Goal: Obtain resource: Download file/media

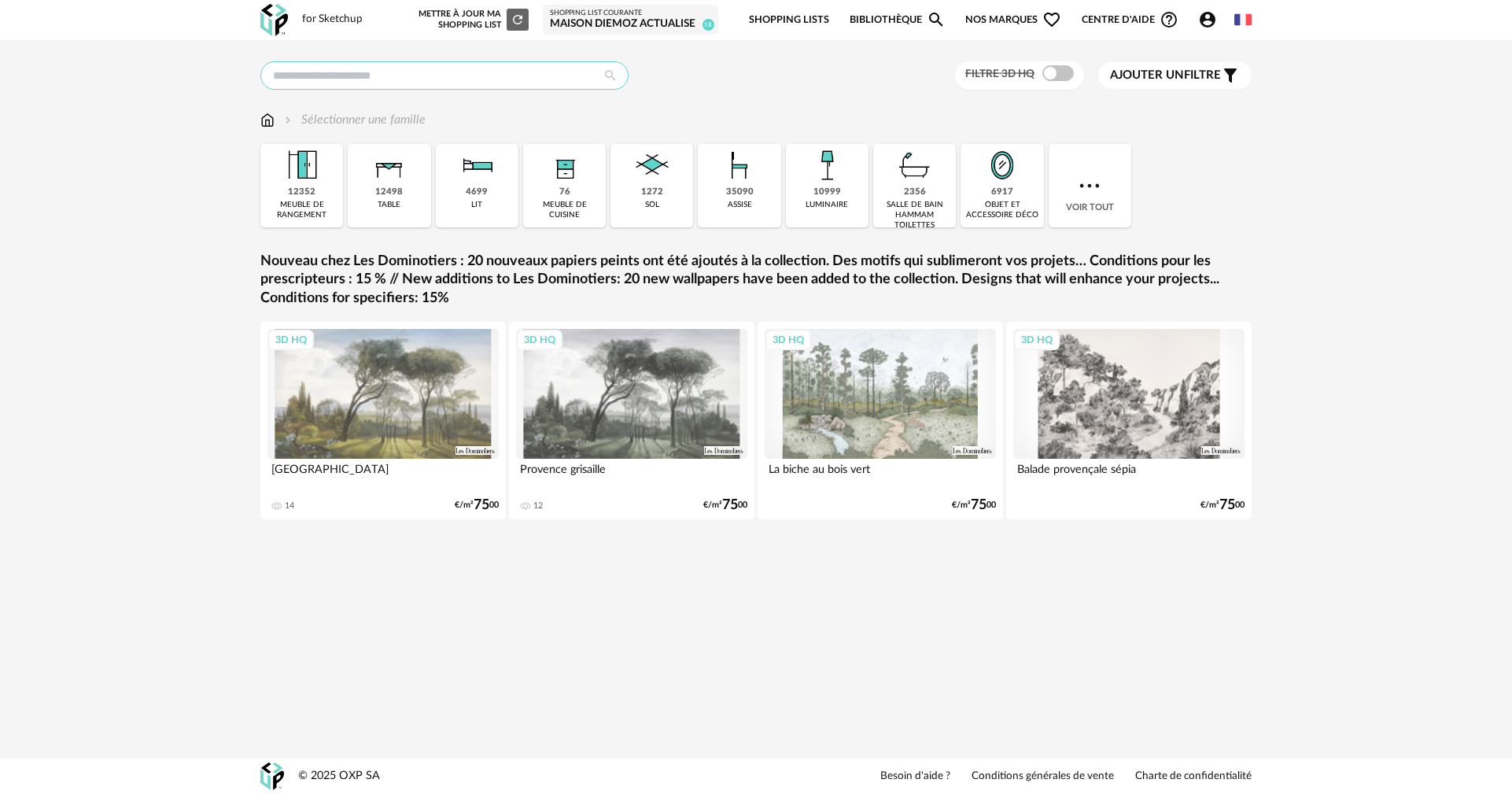
drag, startPoint x: 374, startPoint y: 72, endPoint x: 367, endPoint y: 71, distance: 7.1
click at [374, 72] on input "text" at bounding box center [444, 75] width 368 height 28
type input "**********"
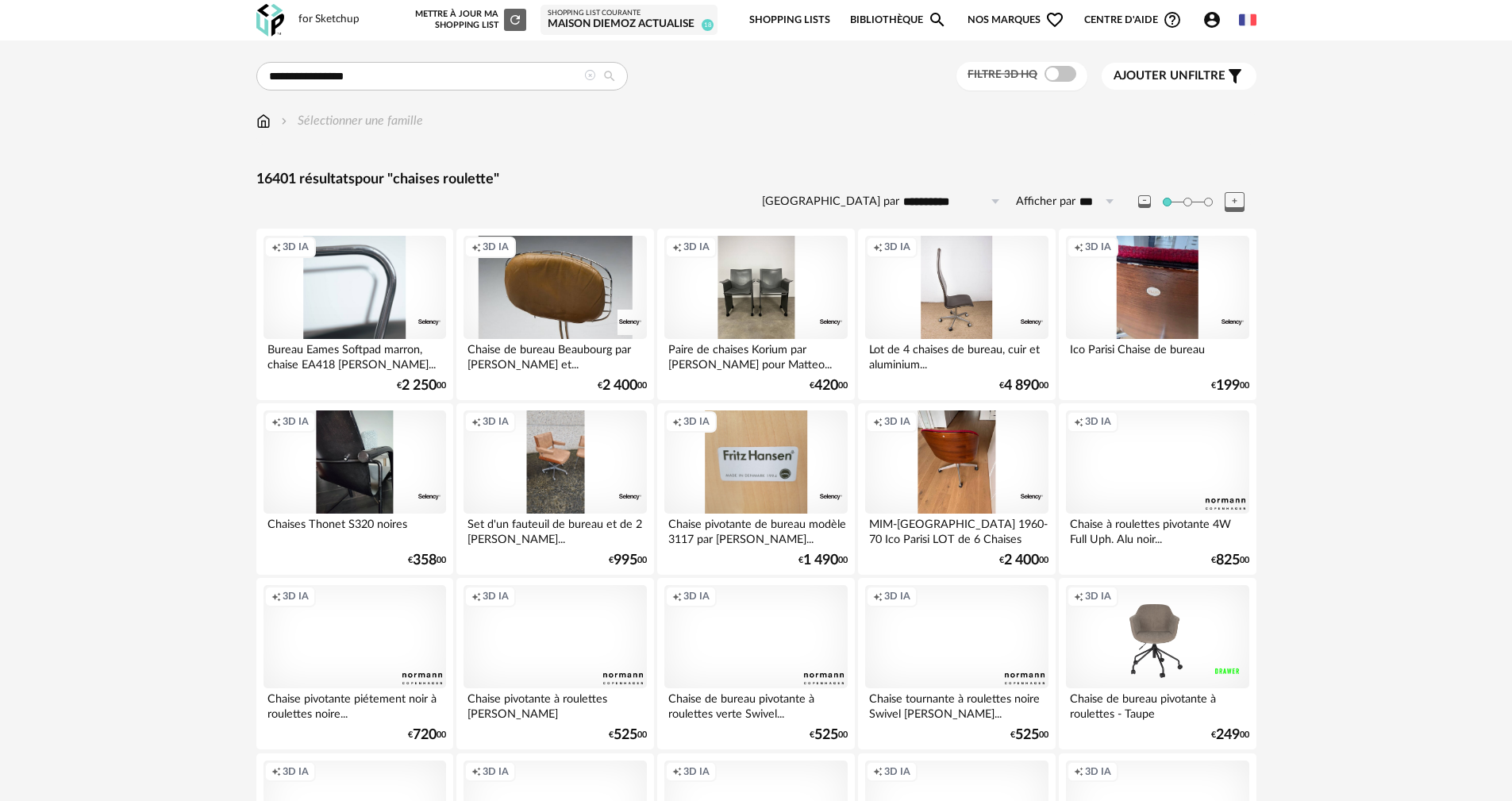
click at [595, 72] on div at bounding box center [604, 76] width 39 height 15
click at [260, 113] on img at bounding box center [264, 121] width 15 height 18
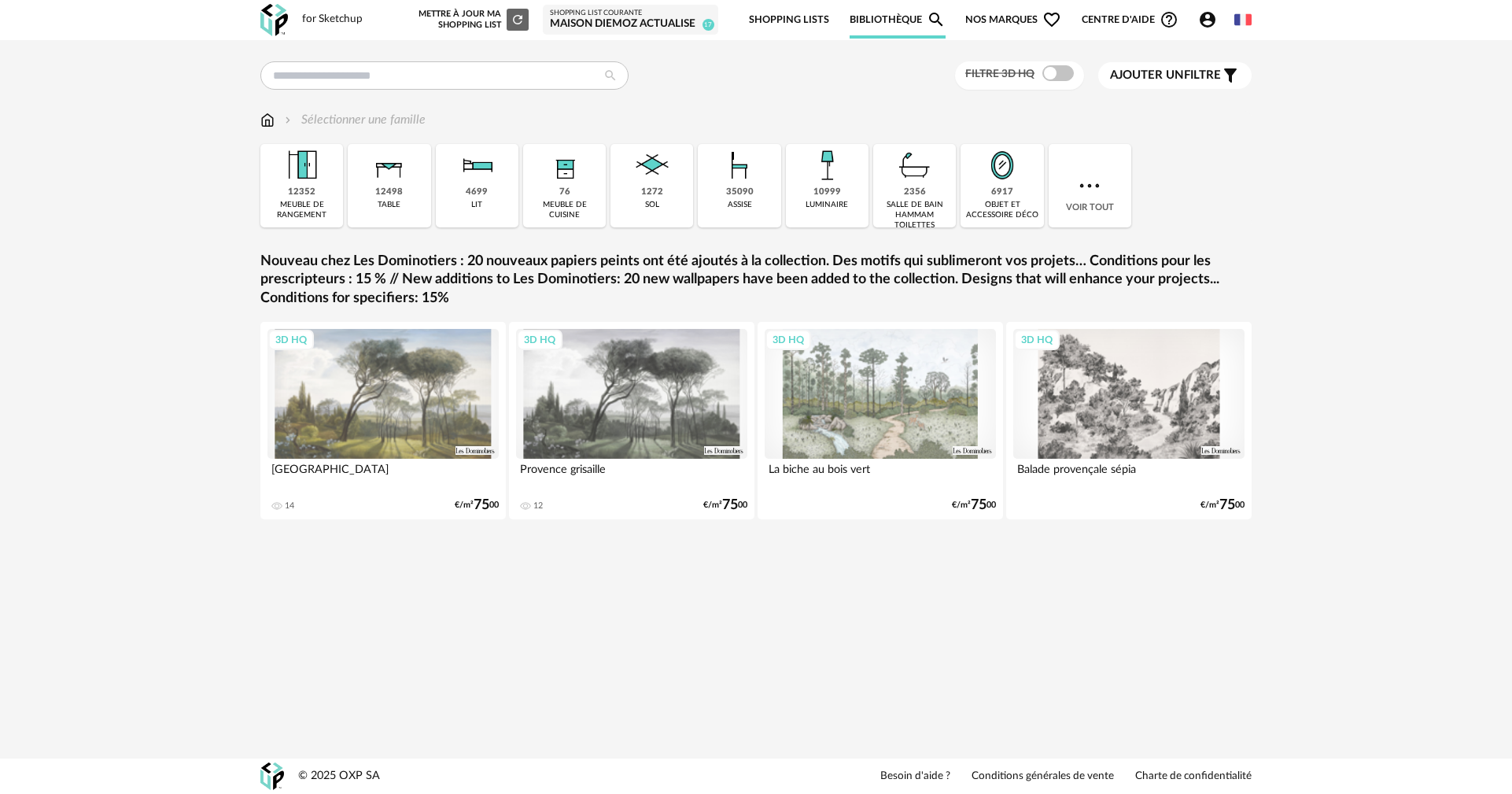
click at [270, 122] on img at bounding box center [268, 120] width 15 height 18
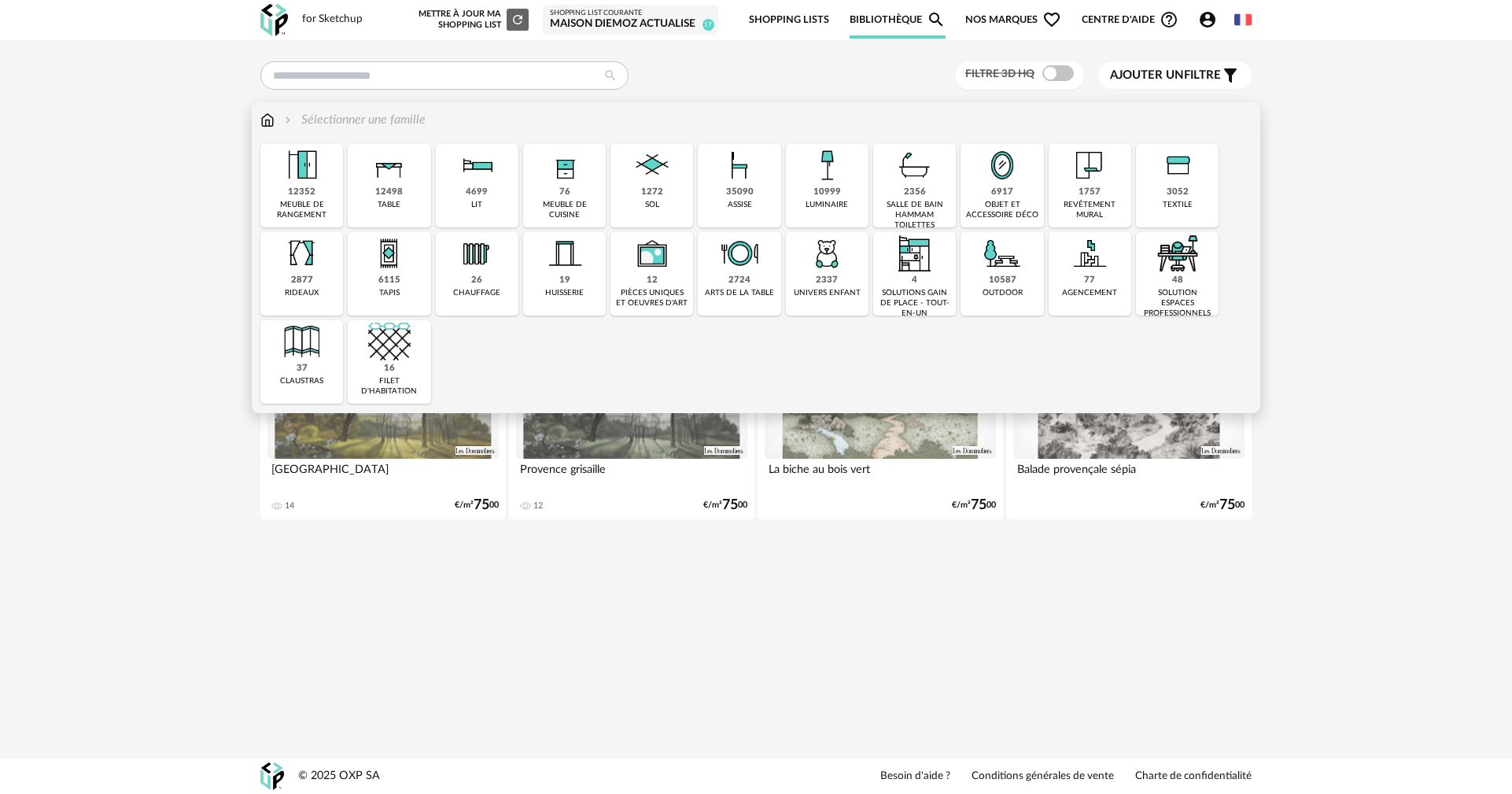
click at [380, 362] on img at bounding box center [389, 342] width 43 height 43
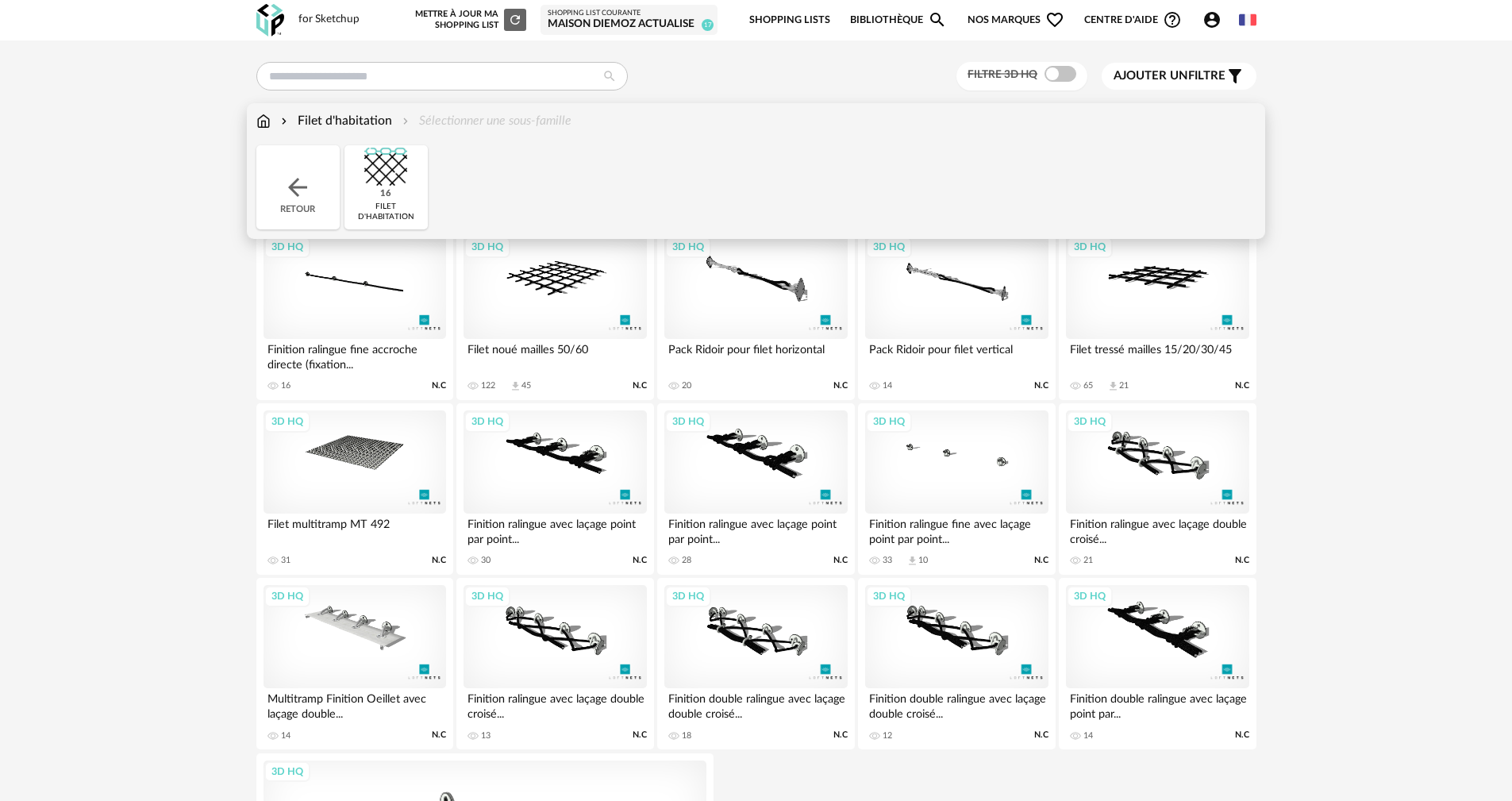
click at [287, 166] on div "Retour" at bounding box center [298, 188] width 83 height 84
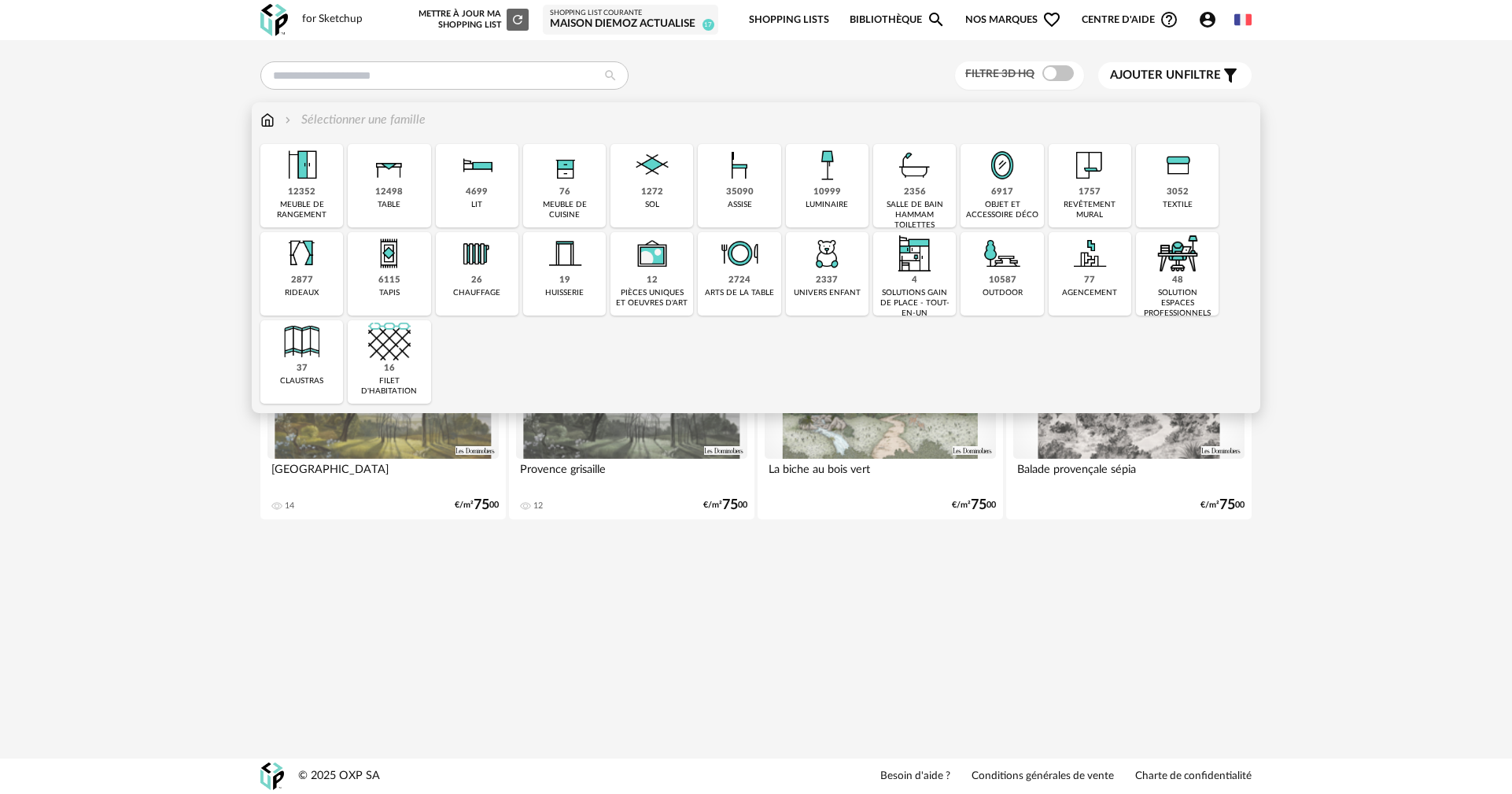
click at [806, 279] on div "2337 univers enfant" at bounding box center [827, 274] width 83 height 84
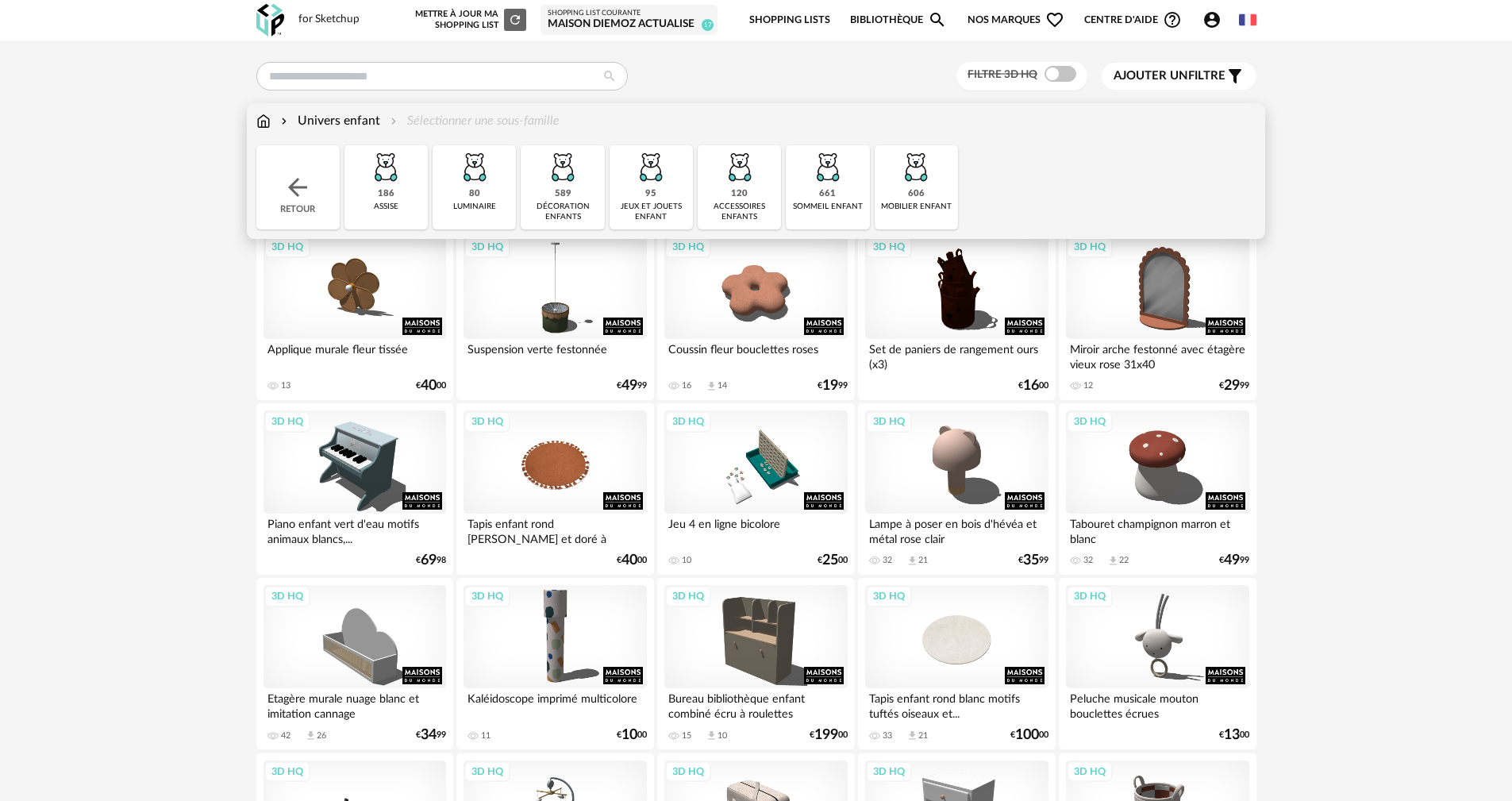
click at [378, 181] on img at bounding box center [386, 167] width 43 height 43
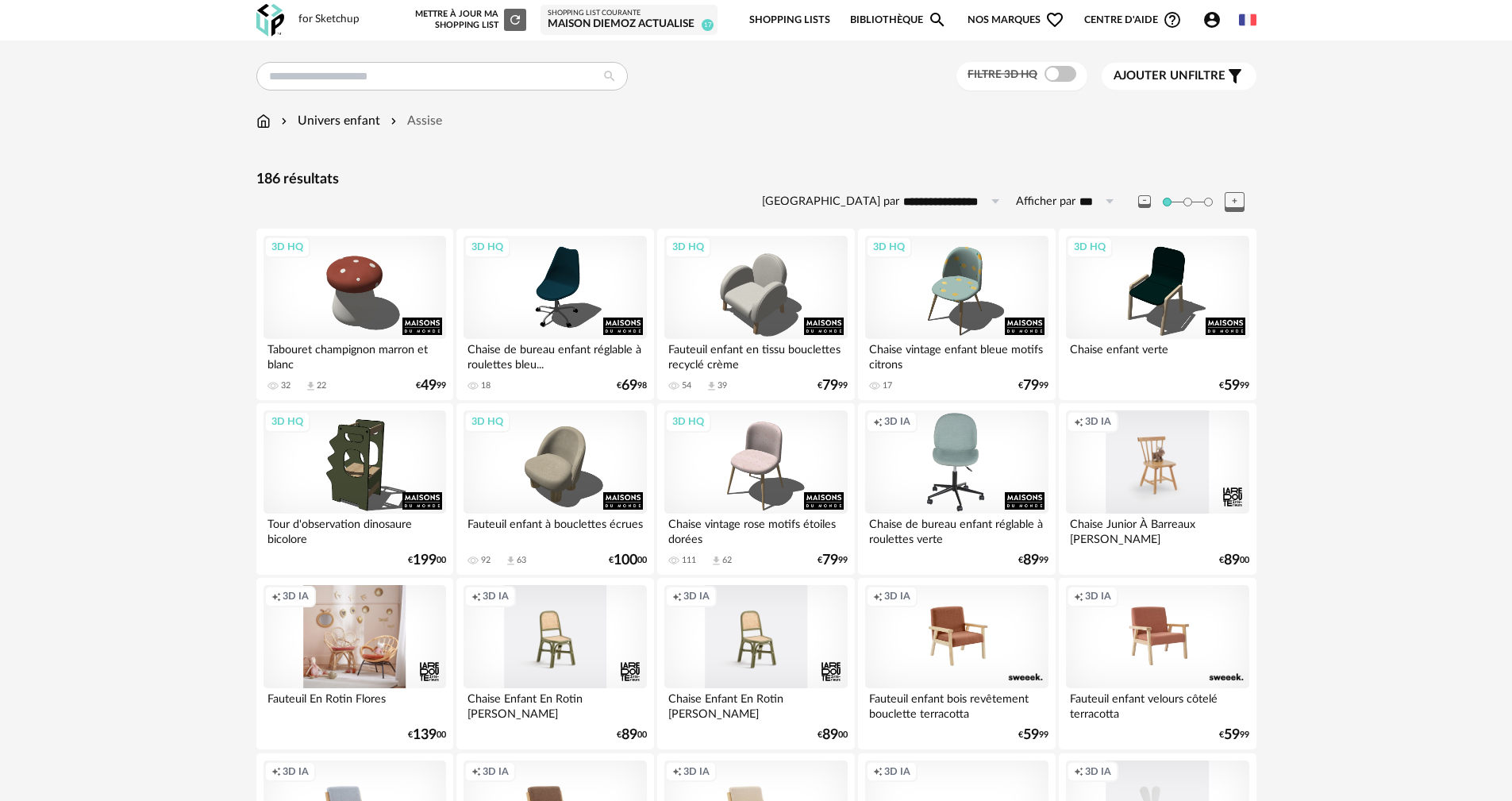
click at [954, 482] on div "Creation icon 3D IA" at bounding box center [956, 462] width 182 height 104
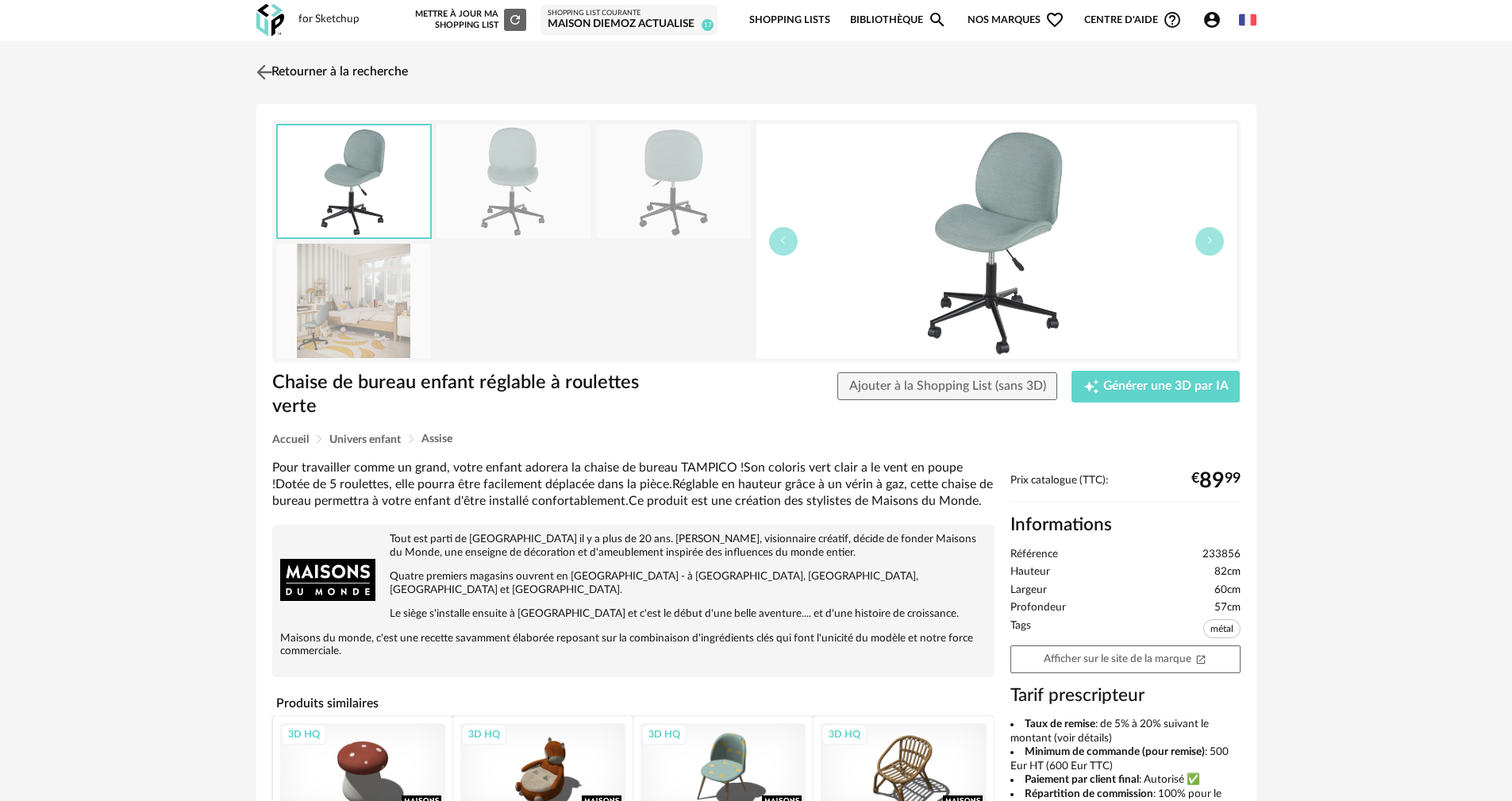
click at [318, 74] on link "Retourner à la recherche" at bounding box center [331, 72] width 156 height 35
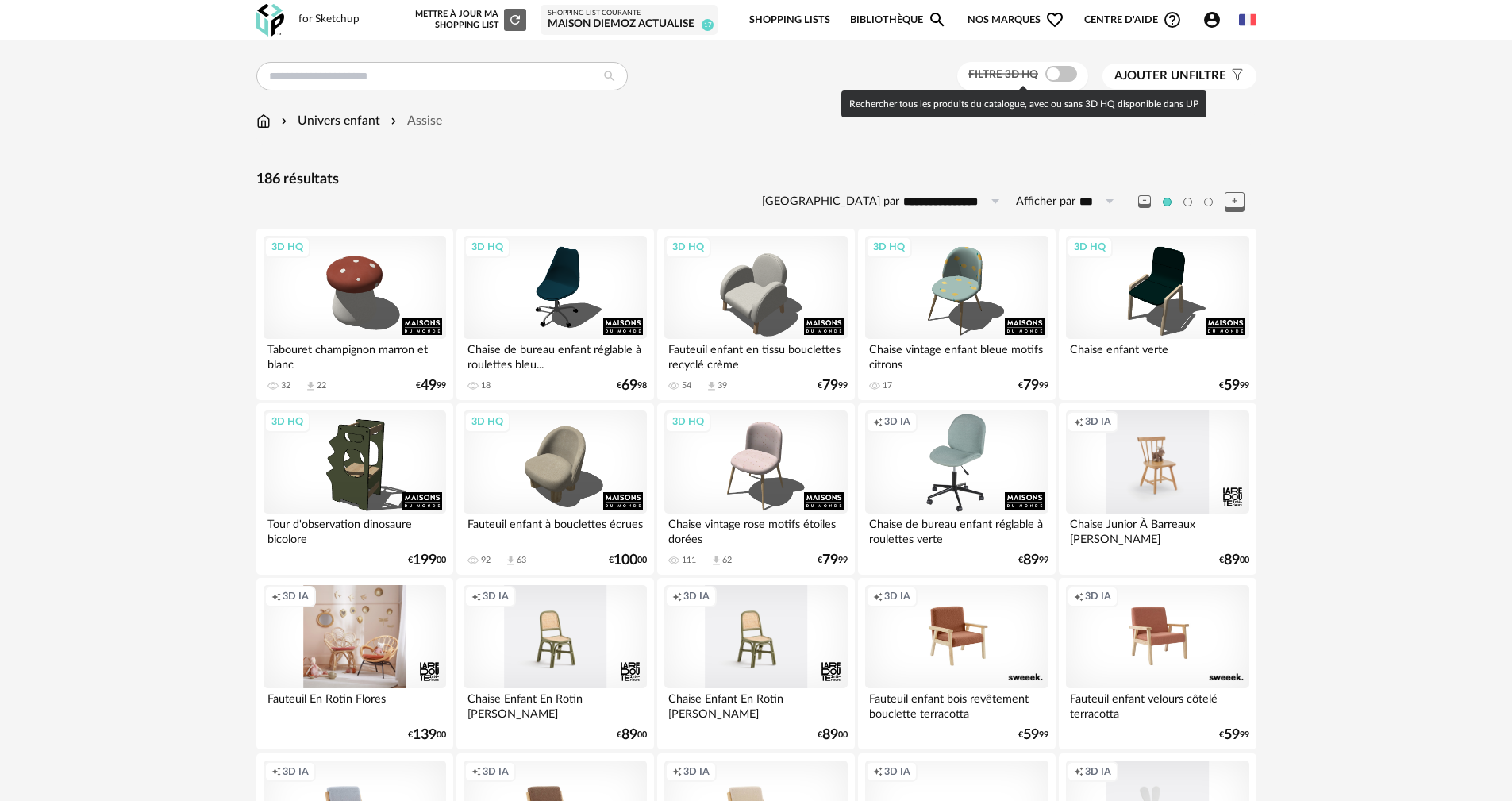
click at [1063, 76] on span at bounding box center [1061, 73] width 32 height 16
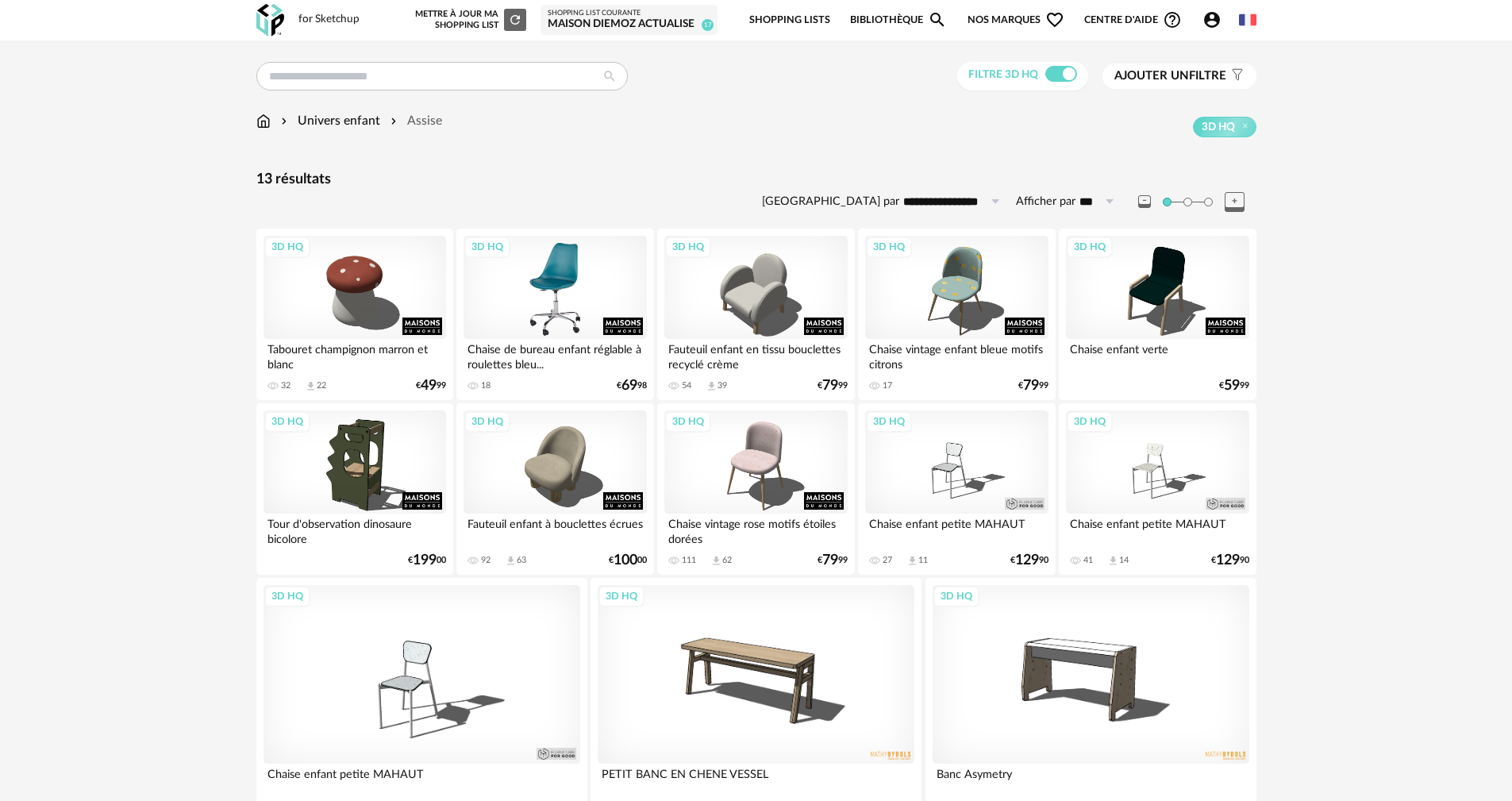
click at [560, 325] on div "3D HQ" at bounding box center [554, 287] width 182 height 104
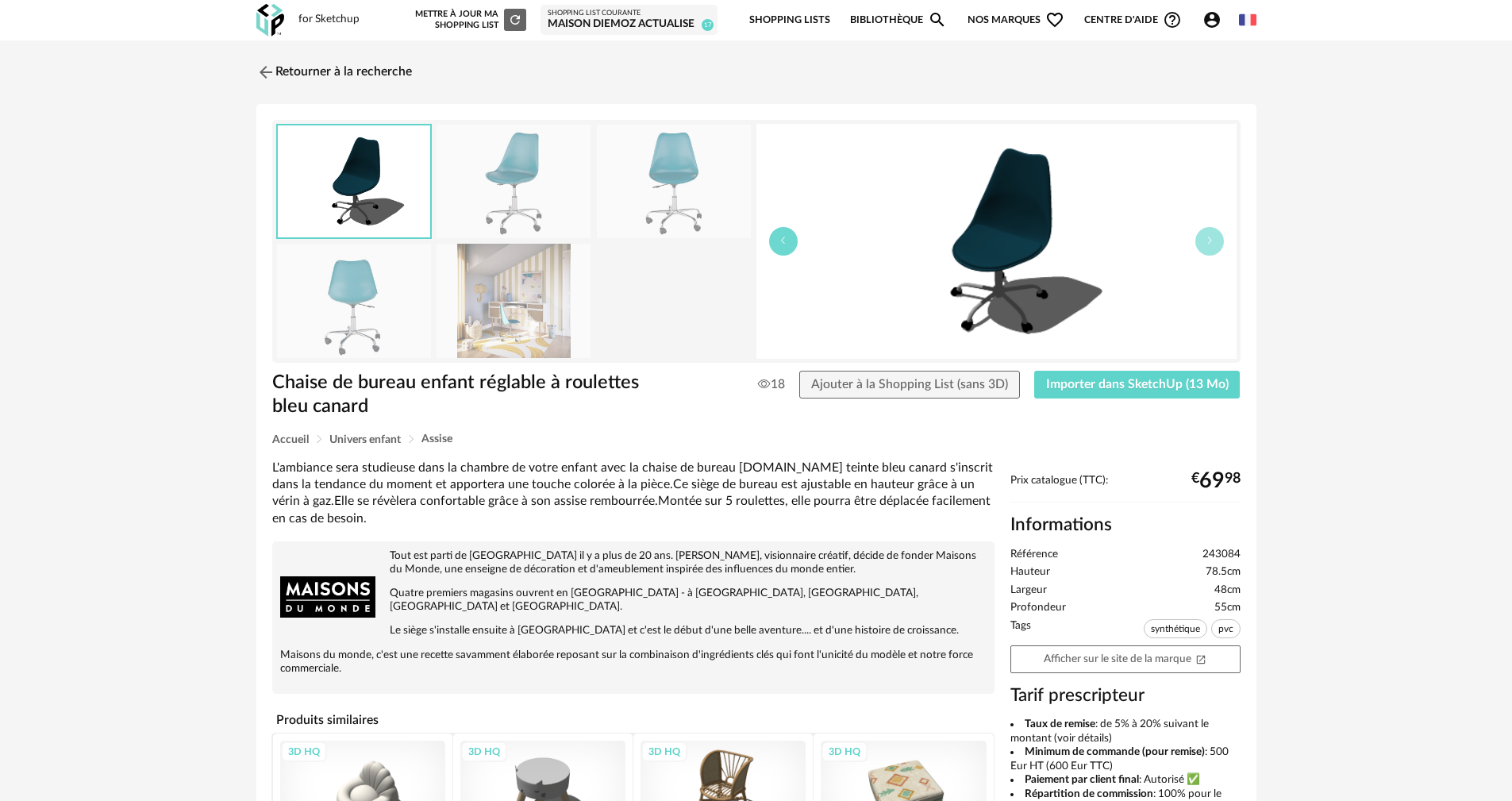
click at [794, 238] on button "button" at bounding box center [783, 241] width 28 height 28
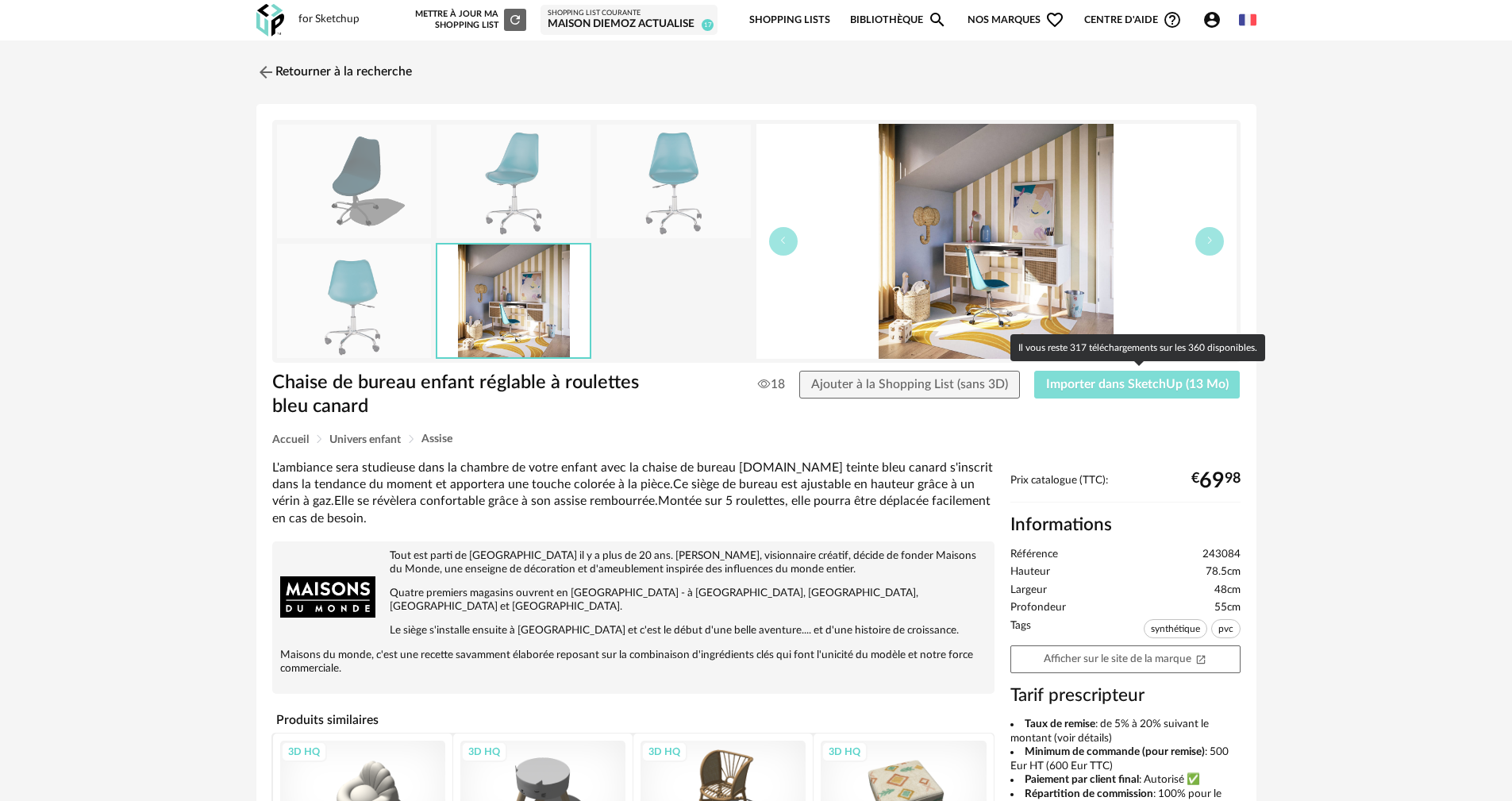
click at [1155, 390] on button "Importer dans SketchUp (13 Mo)" at bounding box center [1137, 385] width 206 height 28
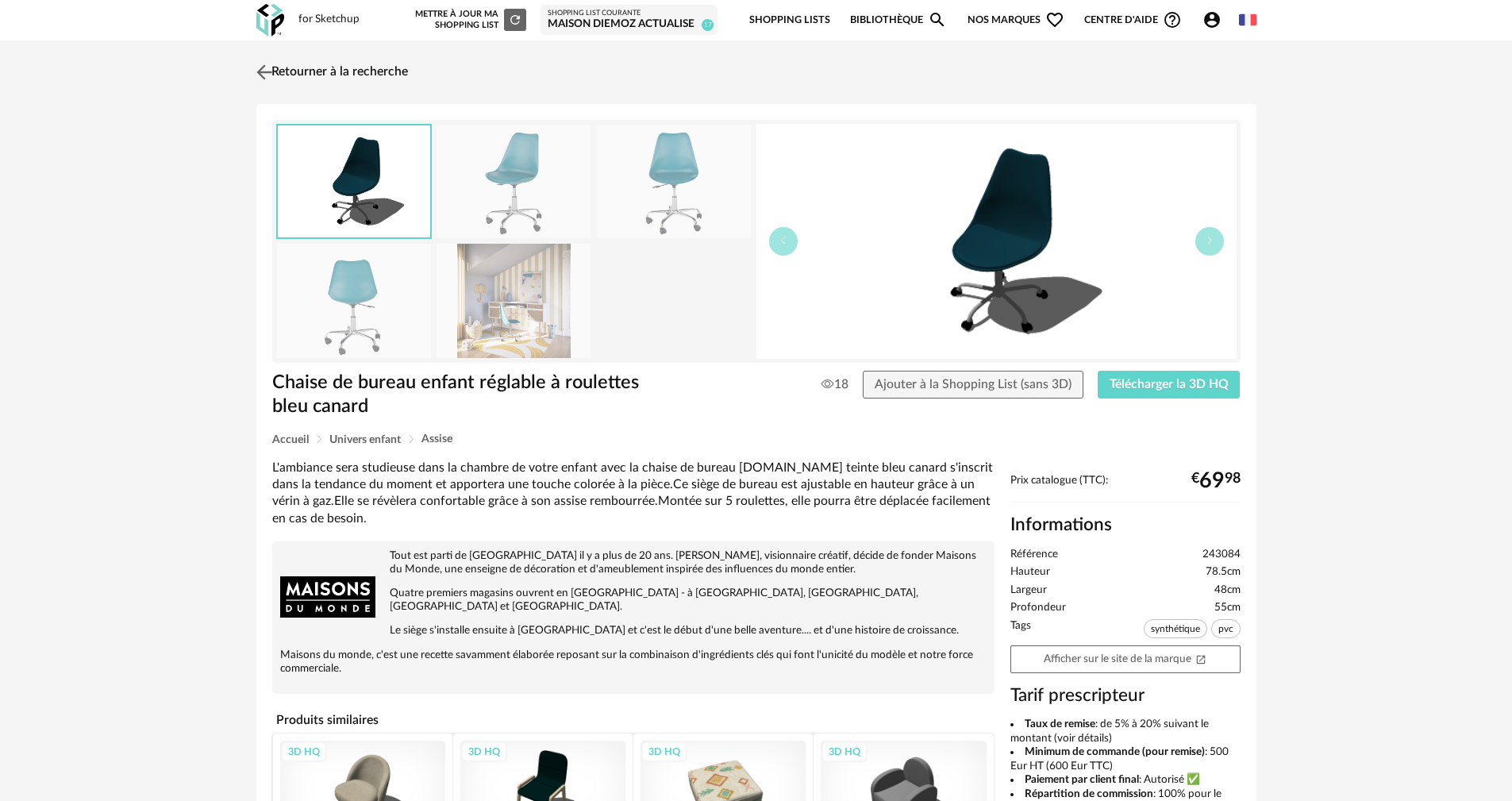
click at [258, 64] on img at bounding box center [264, 71] width 23 height 23
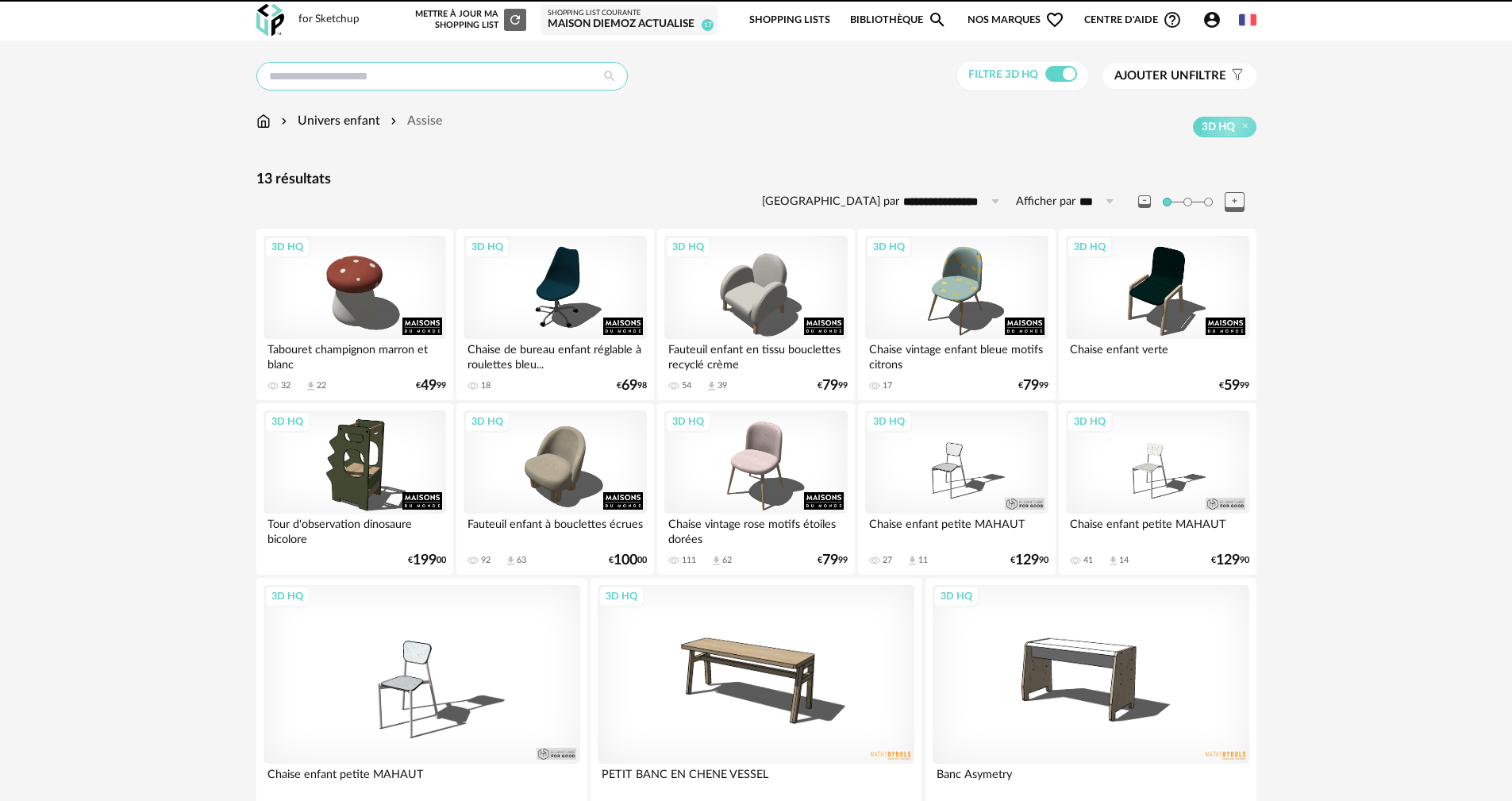
click at [416, 73] on input "text" at bounding box center [442, 76] width 371 height 28
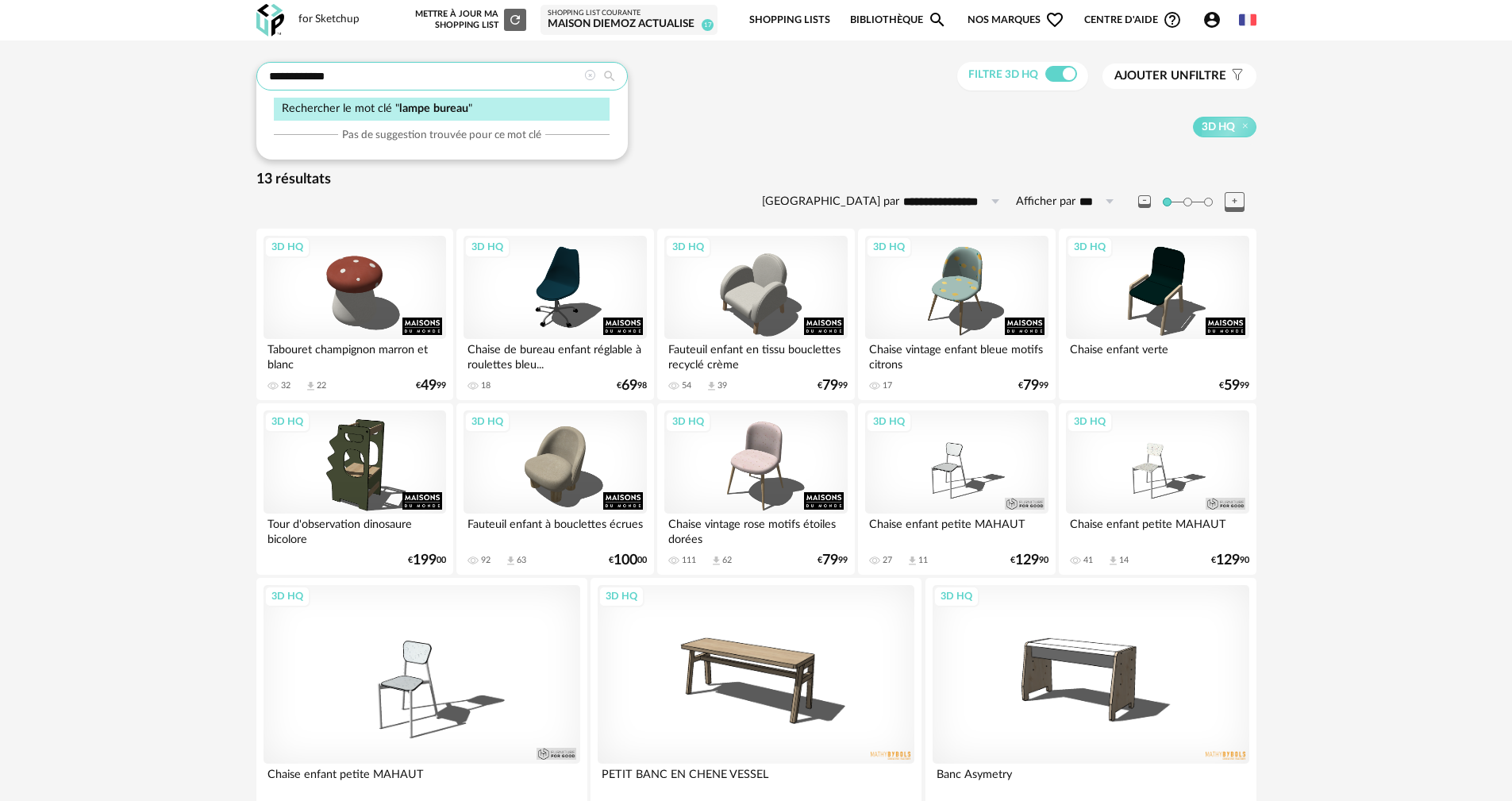
type input "**********"
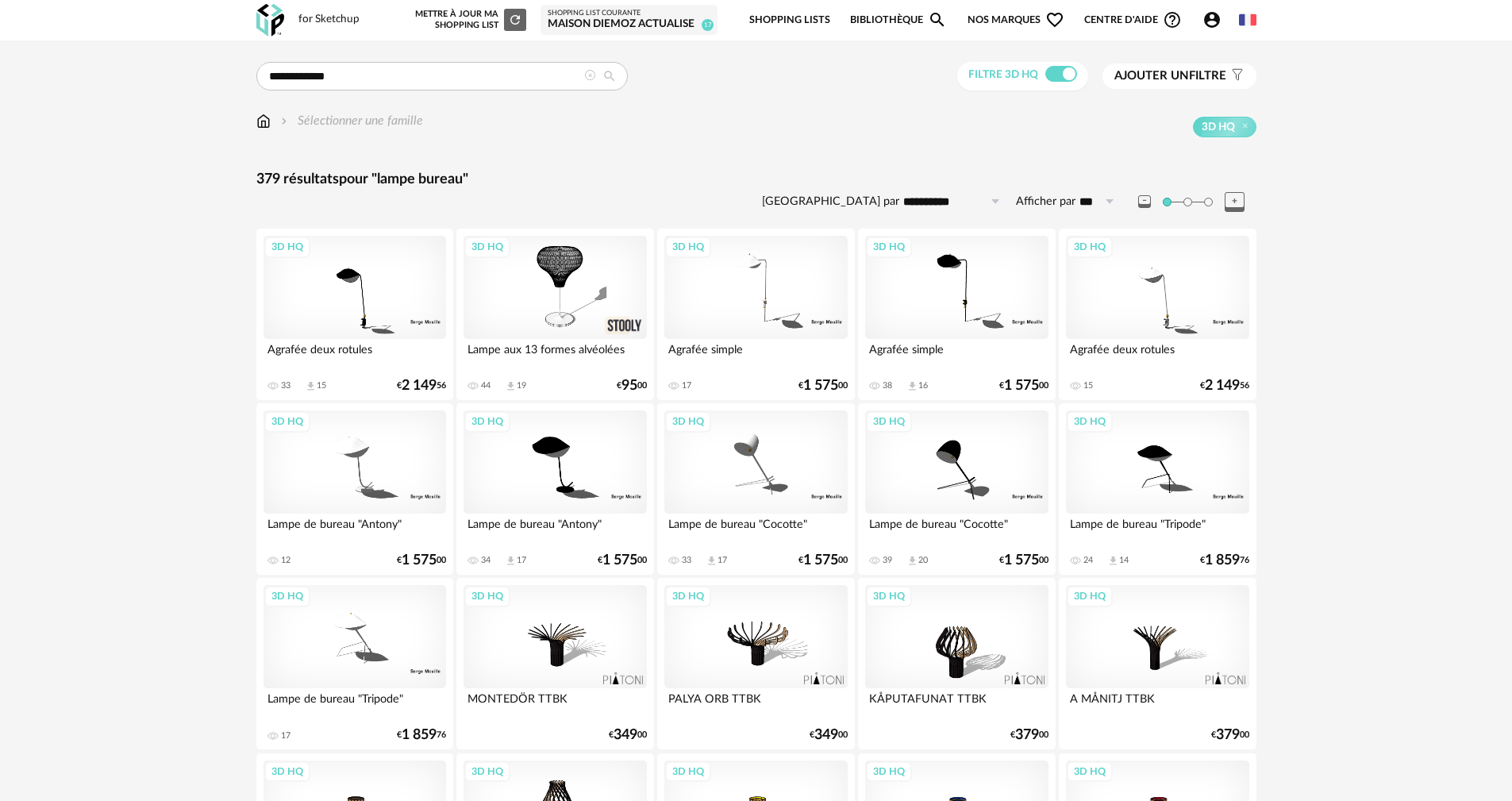
click at [265, 115] on img at bounding box center [264, 121] width 15 height 18
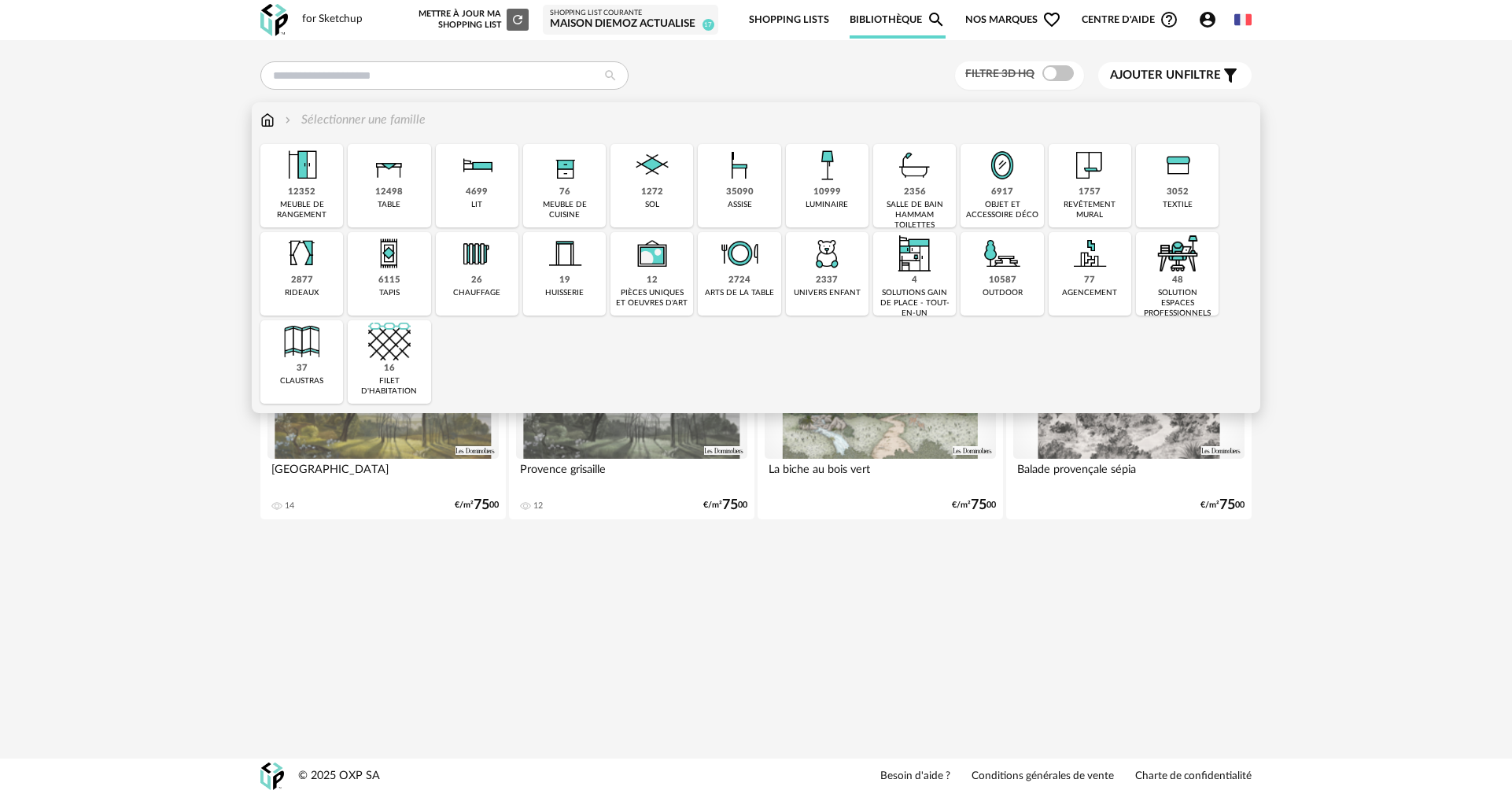
click at [820, 273] on img at bounding box center [826, 253] width 43 height 43
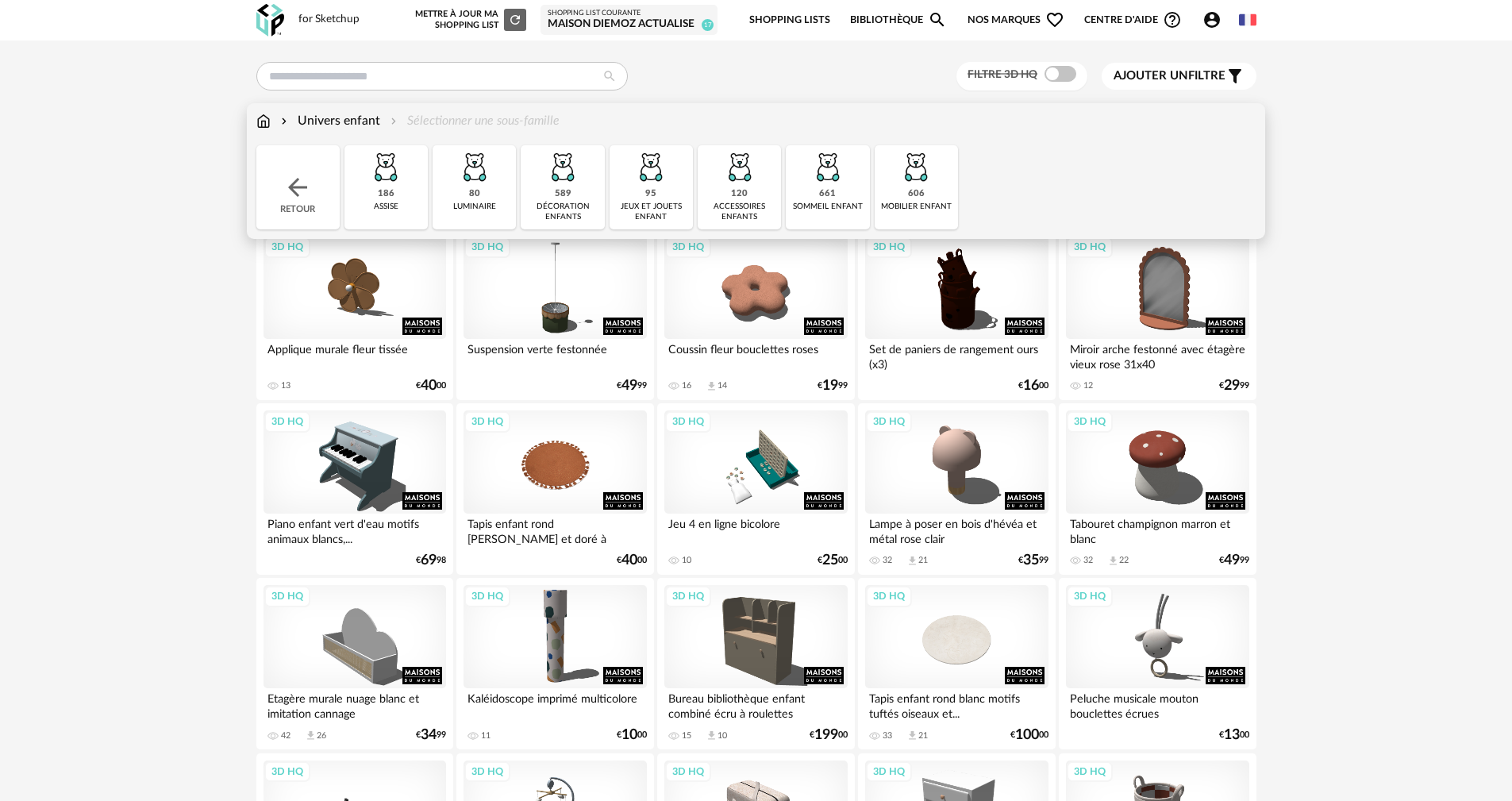
click at [461, 206] on div "luminaire" at bounding box center [475, 206] width 43 height 10
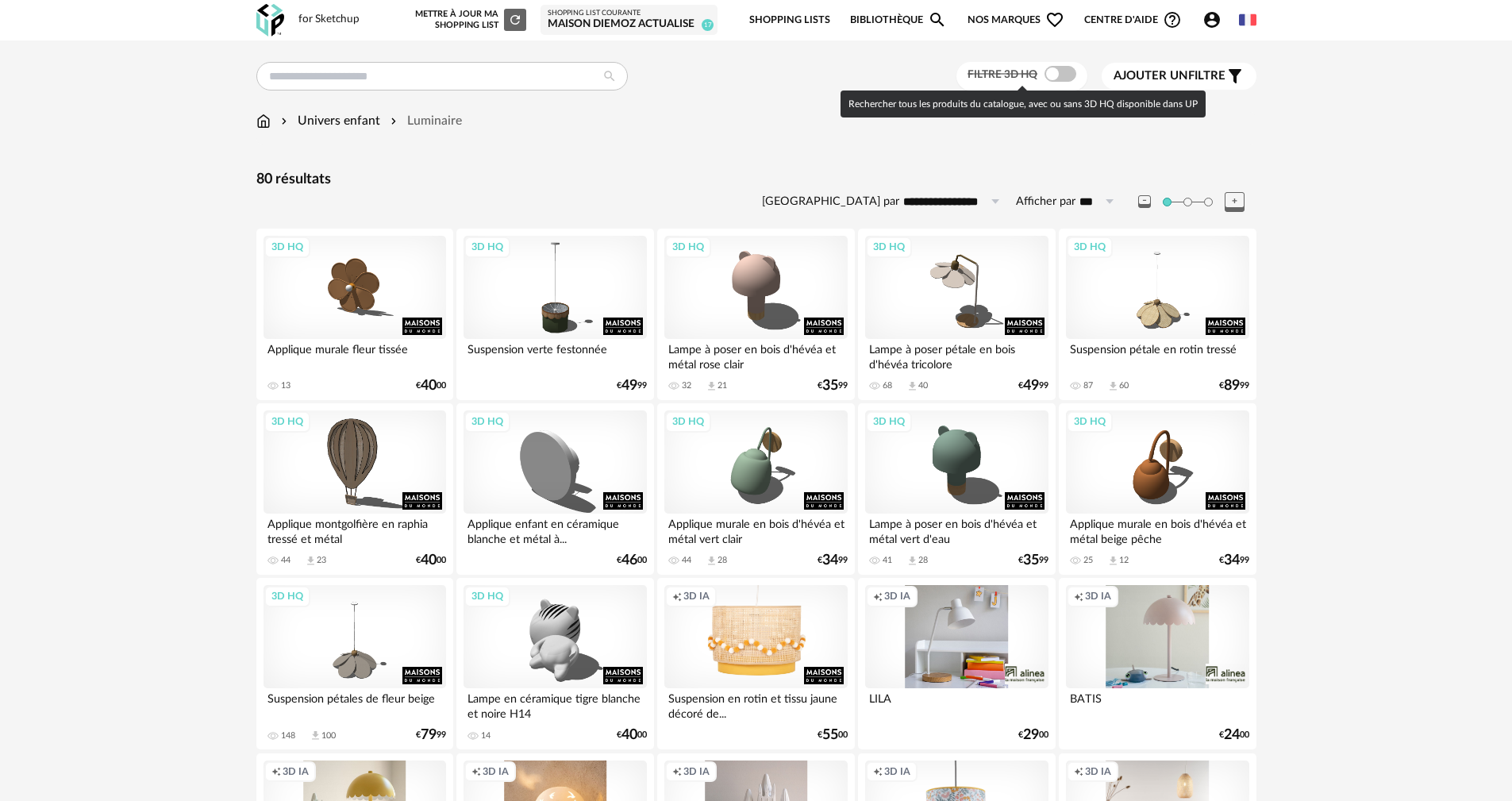
click at [1048, 69] on span at bounding box center [1060, 73] width 32 height 16
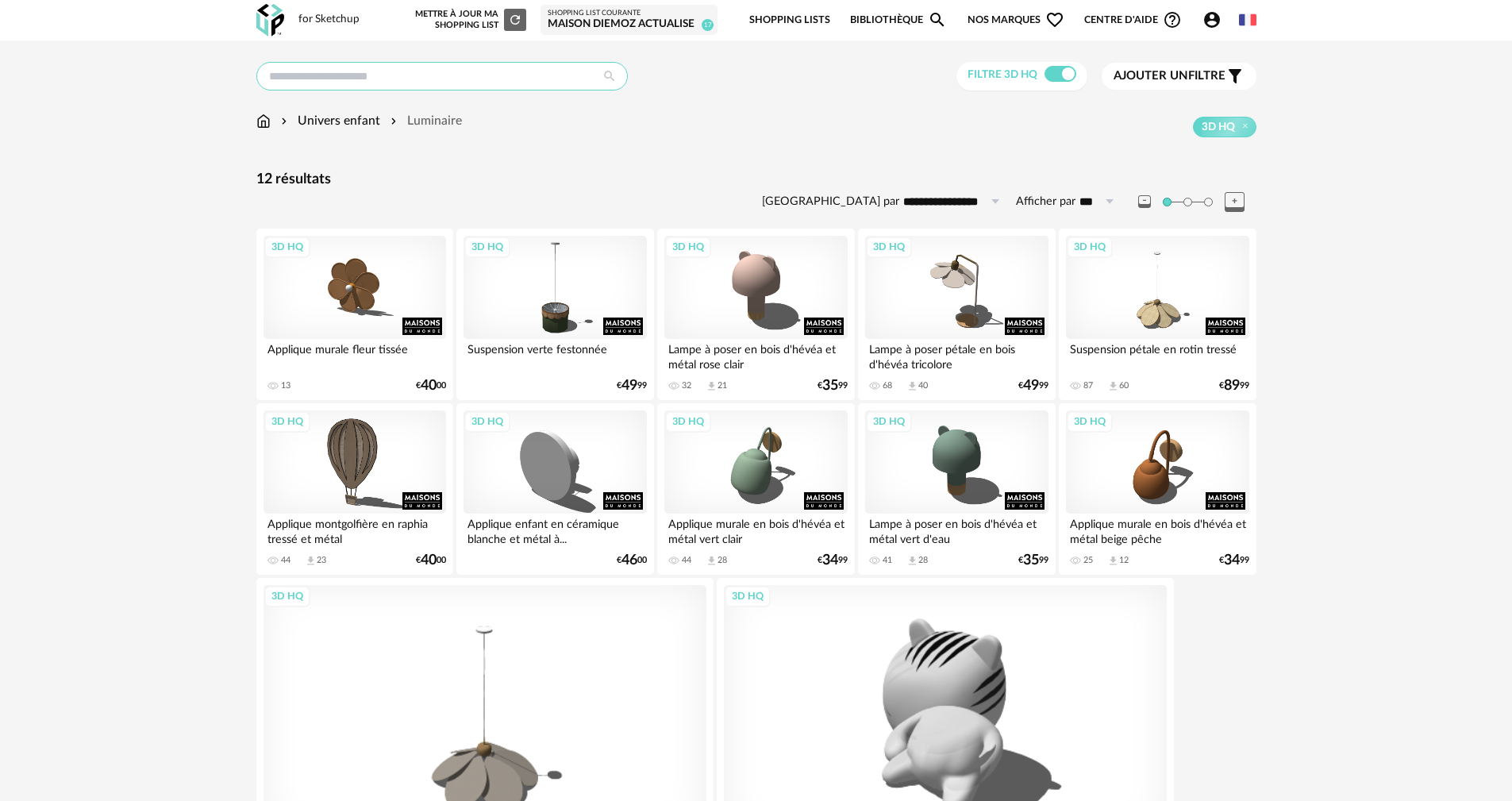
click at [386, 75] on input "text" at bounding box center [442, 76] width 371 height 28
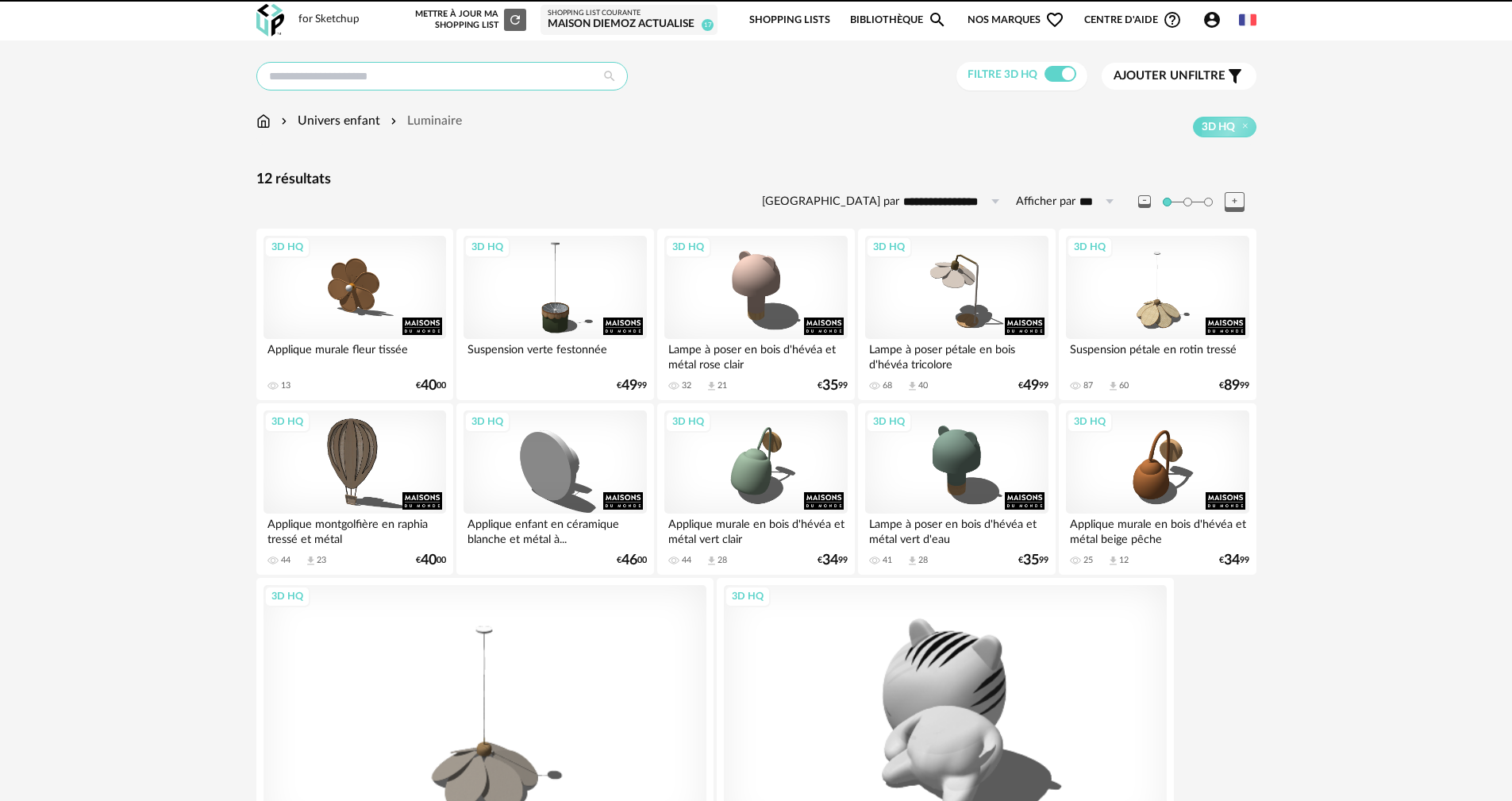
click at [463, 79] on input "text" at bounding box center [442, 76] width 371 height 28
type input "*********"
type input "**********"
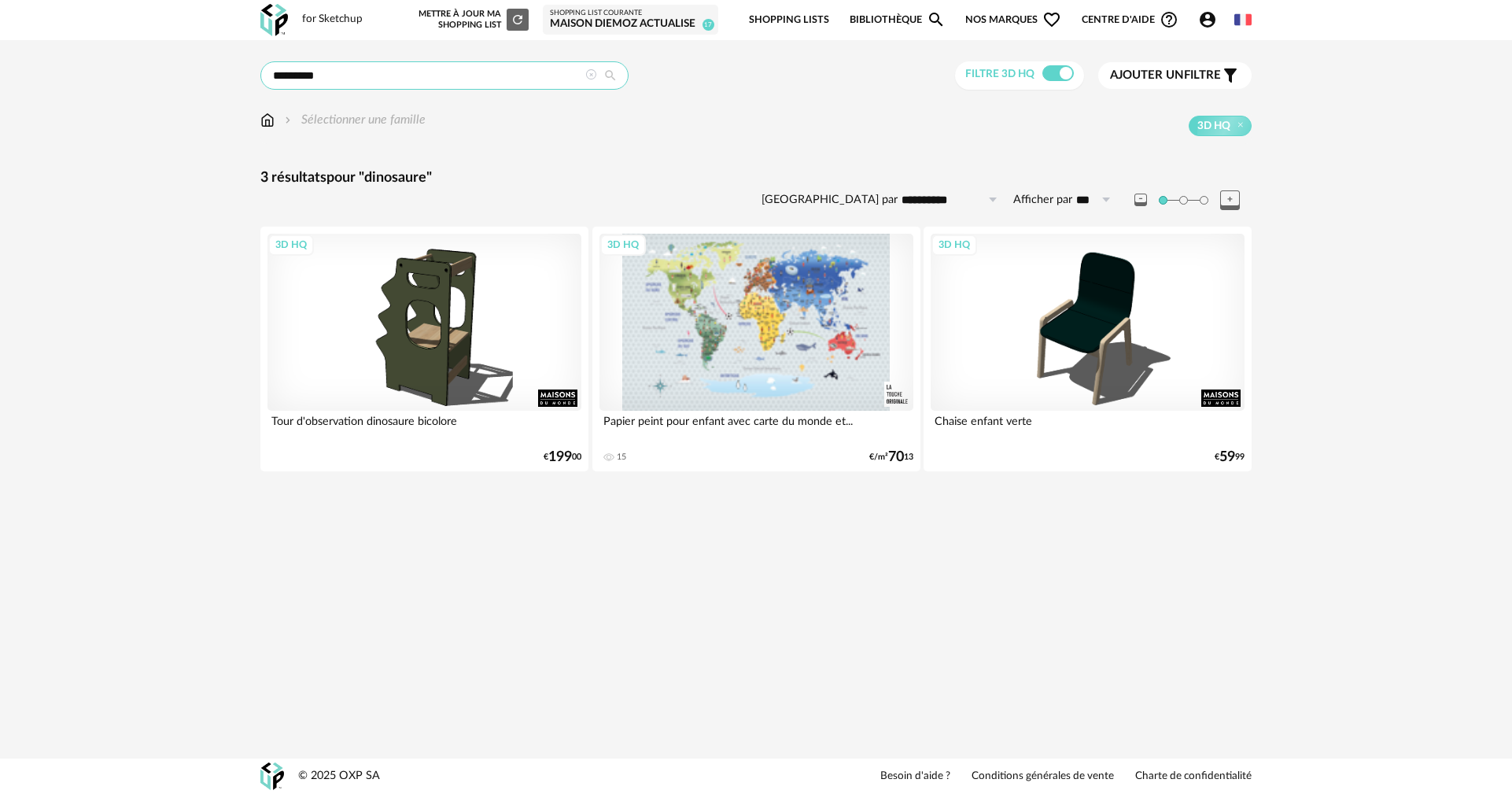
drag, startPoint x: 390, startPoint y: 83, endPoint x: 109, endPoint y: 84, distance: 281.0
click at [109, 84] on div "**********" at bounding box center [756, 272] width 1512 height 463
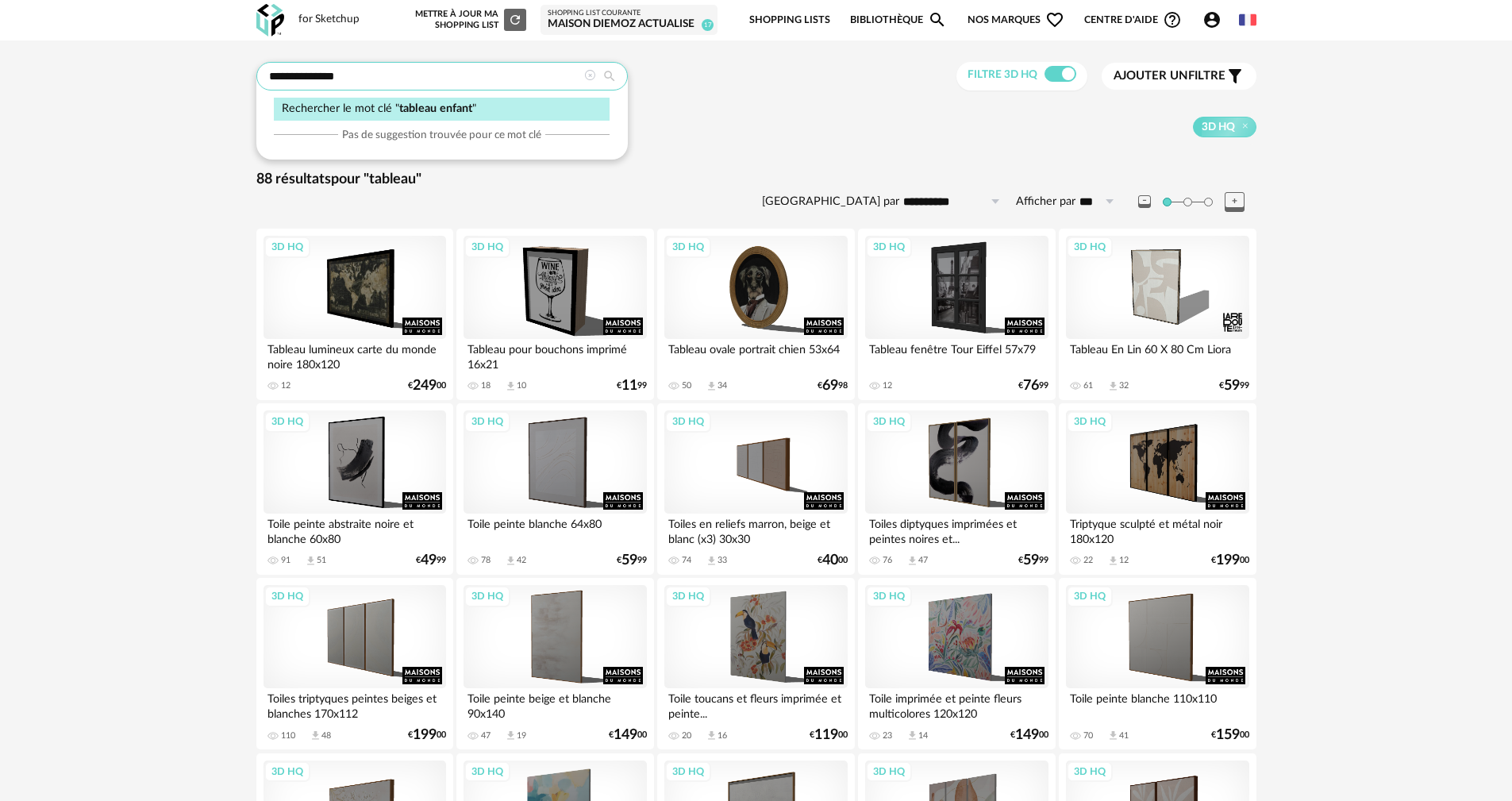
type input "**********"
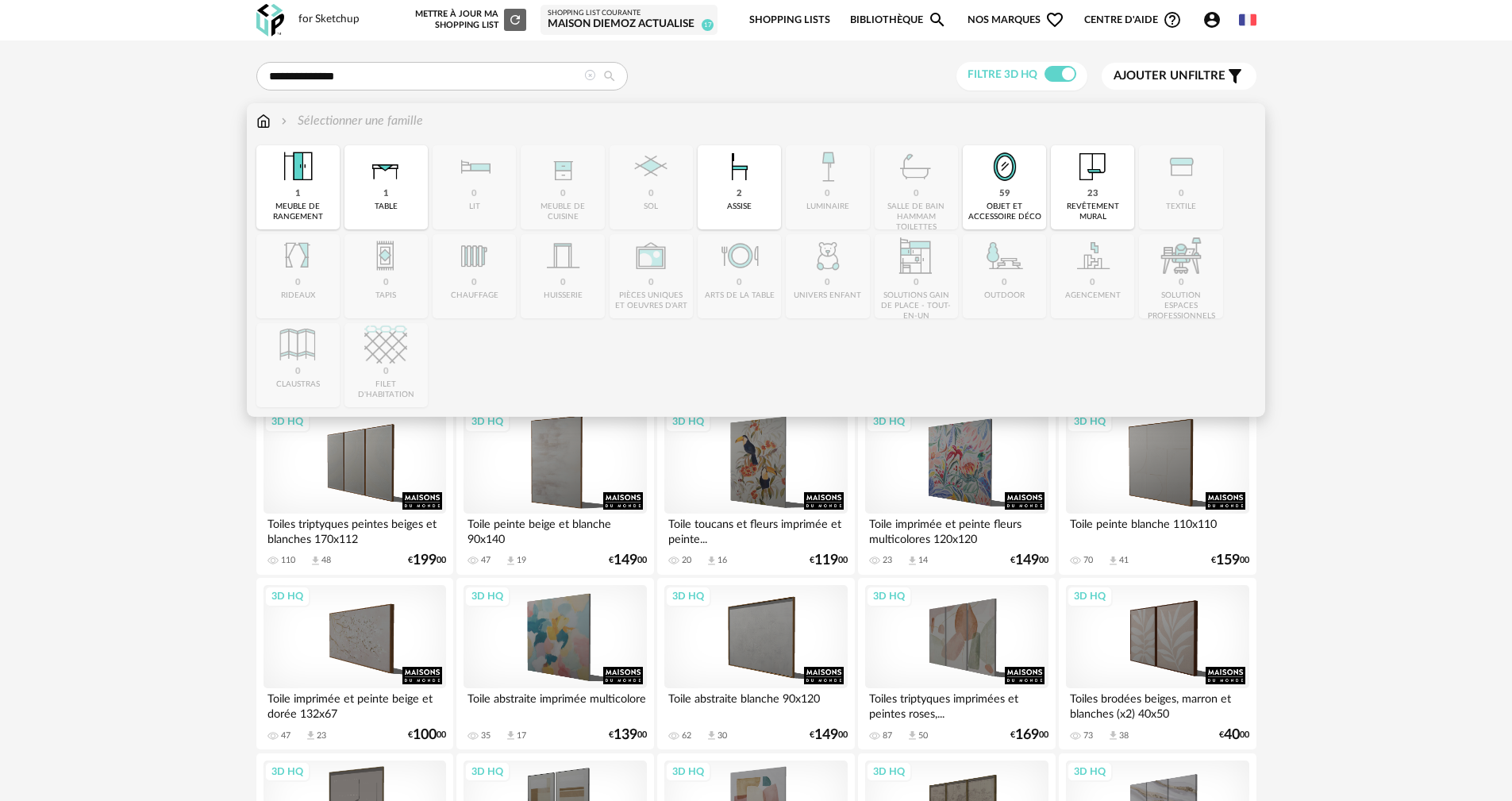
click at [265, 122] on img at bounding box center [264, 121] width 15 height 18
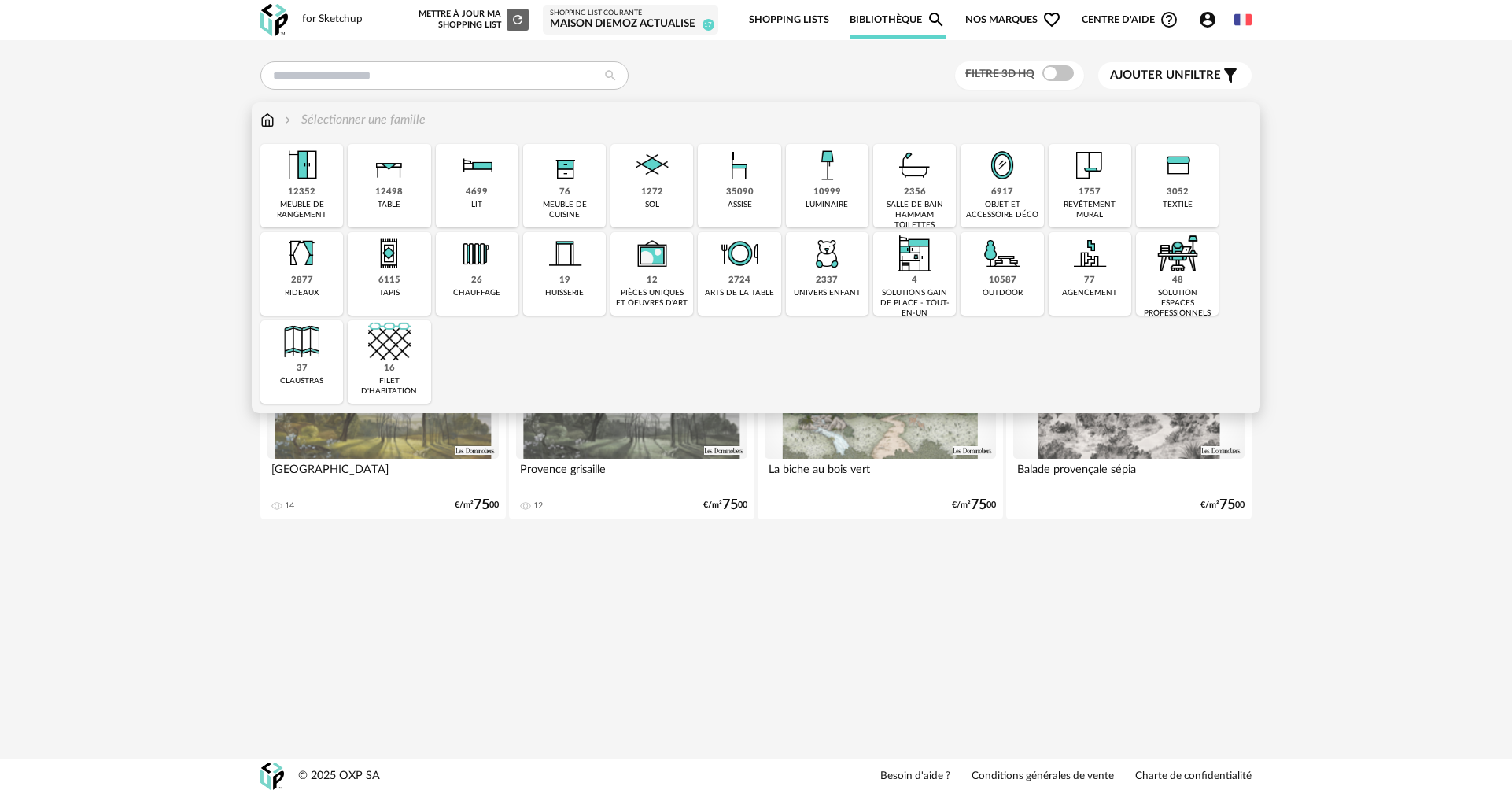
click at [819, 290] on div "univers enfant" at bounding box center [827, 293] width 67 height 10
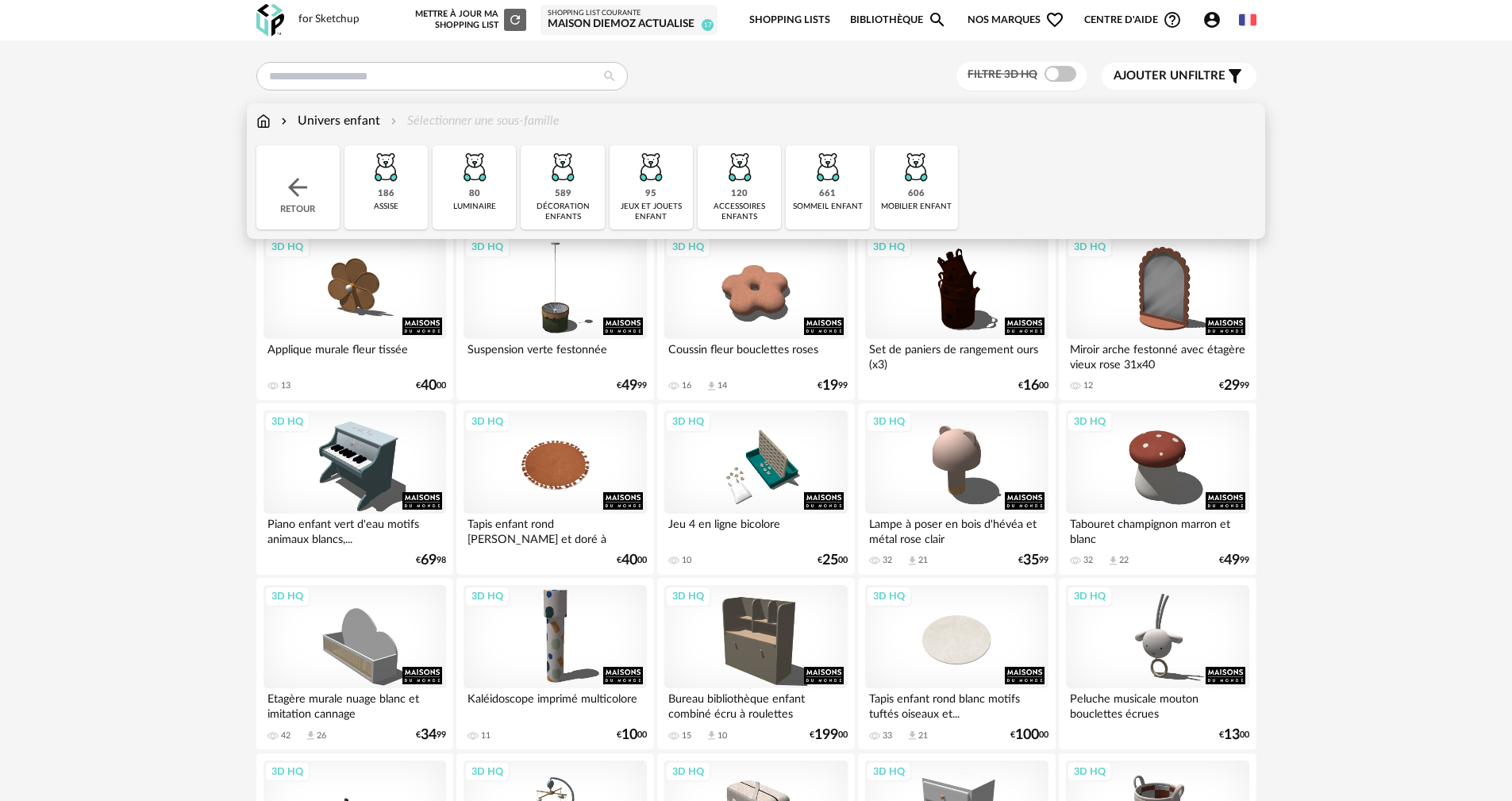
click at [533, 211] on div "décoration enfants" at bounding box center [563, 212] width 74 height 21
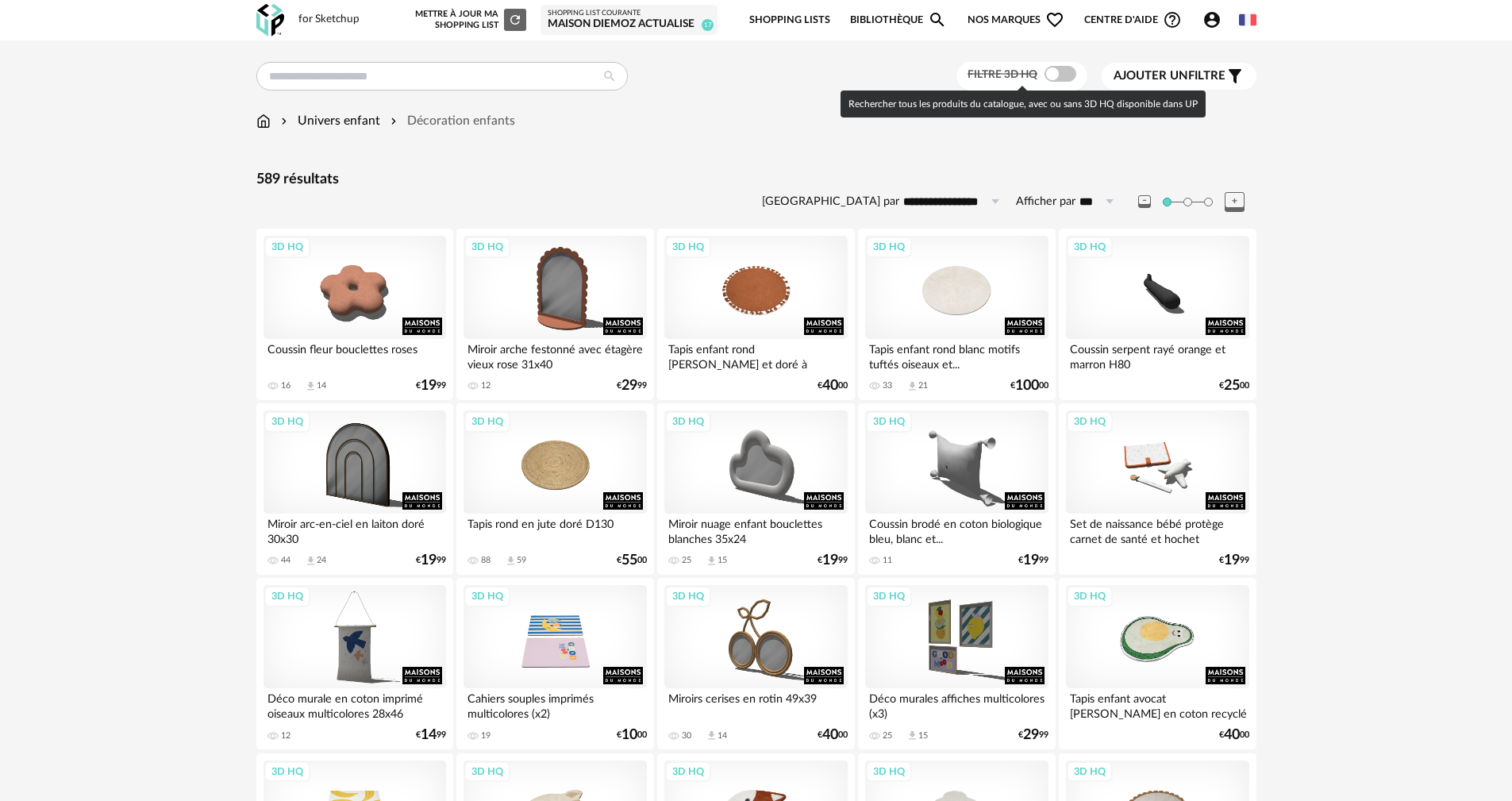
click at [1052, 72] on span at bounding box center [1060, 73] width 32 height 16
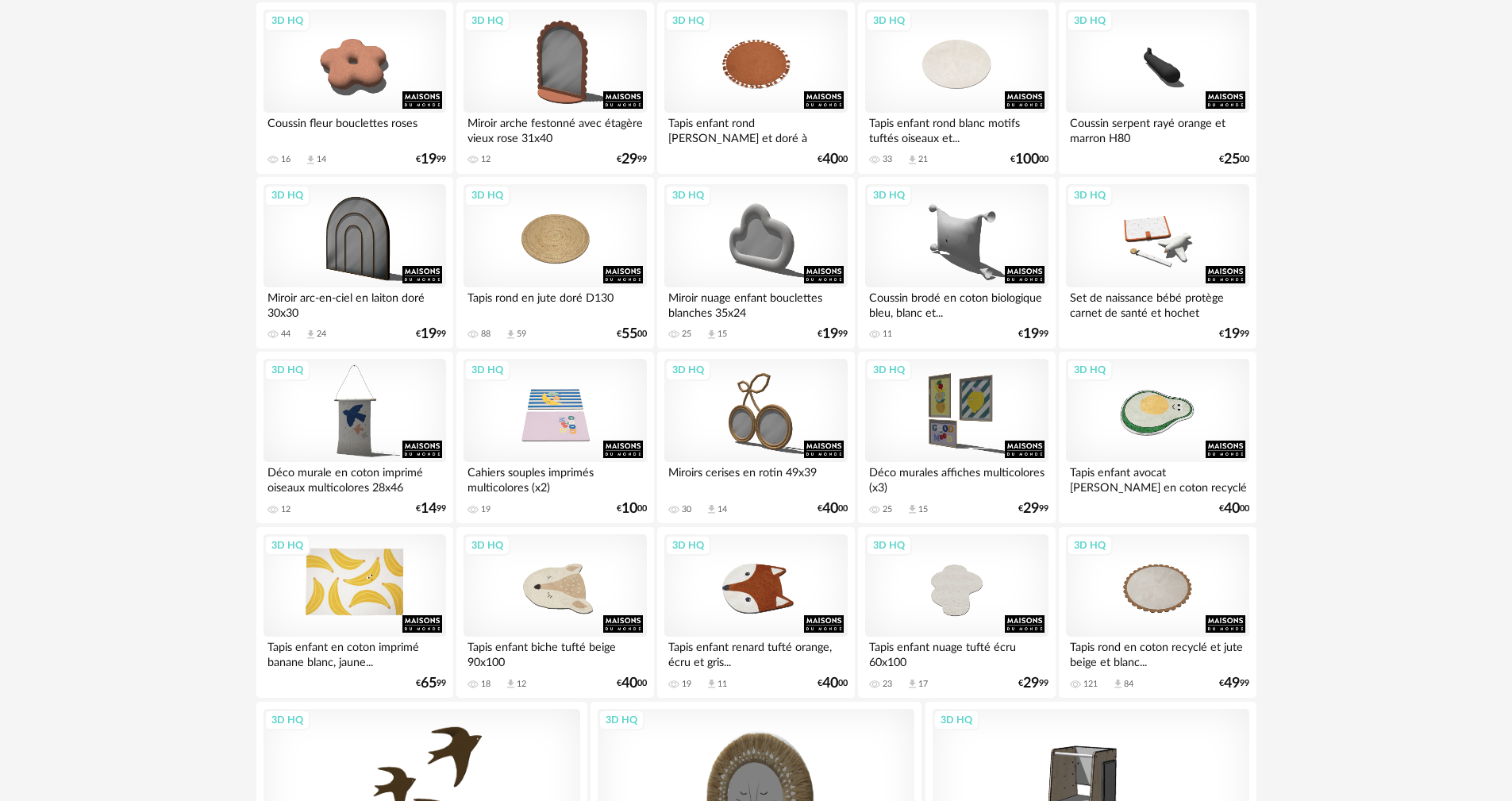
scroll to position [203, 0]
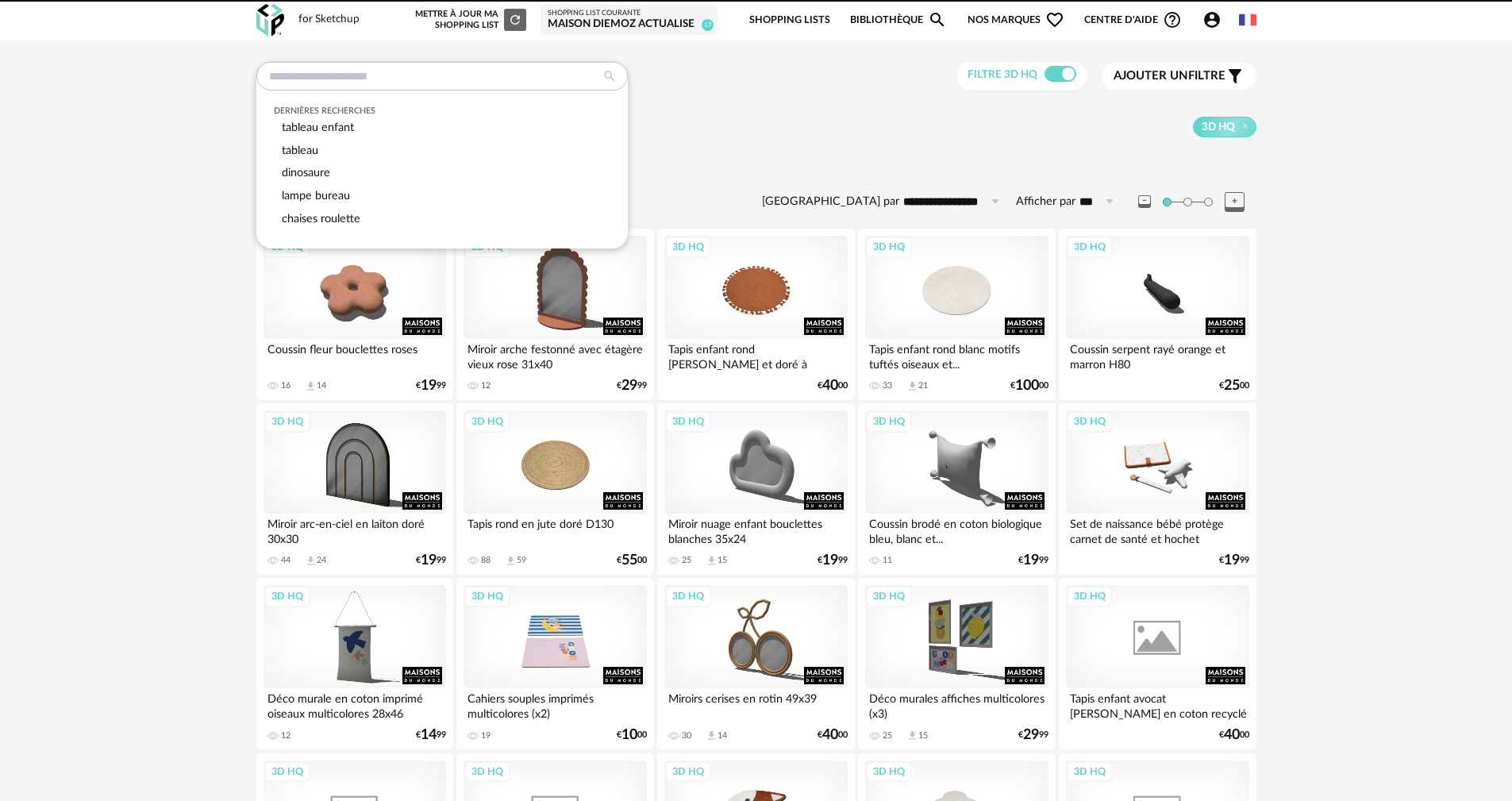
click at [450, 81] on input "text" at bounding box center [442, 76] width 371 height 28
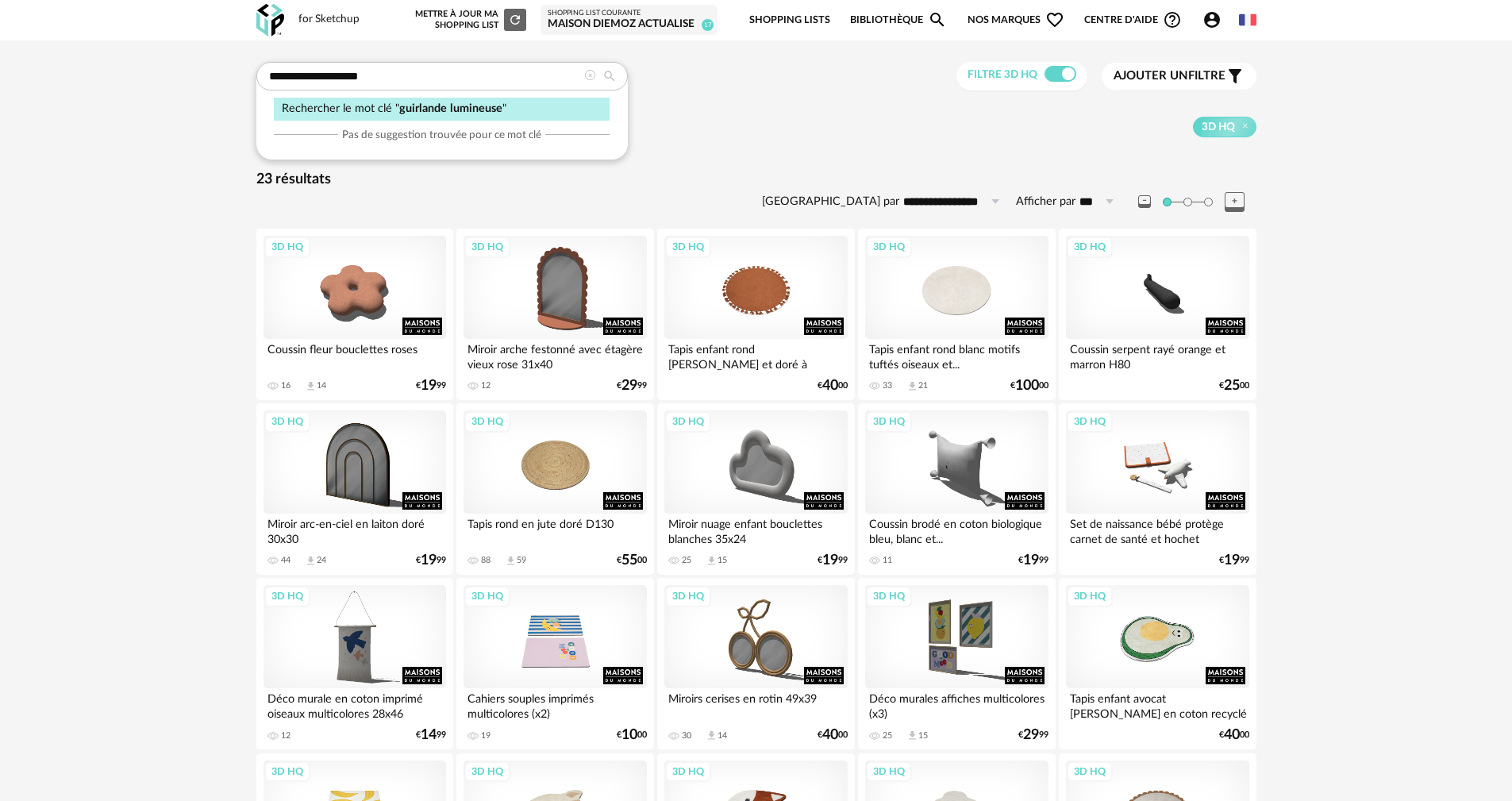
type input "**********"
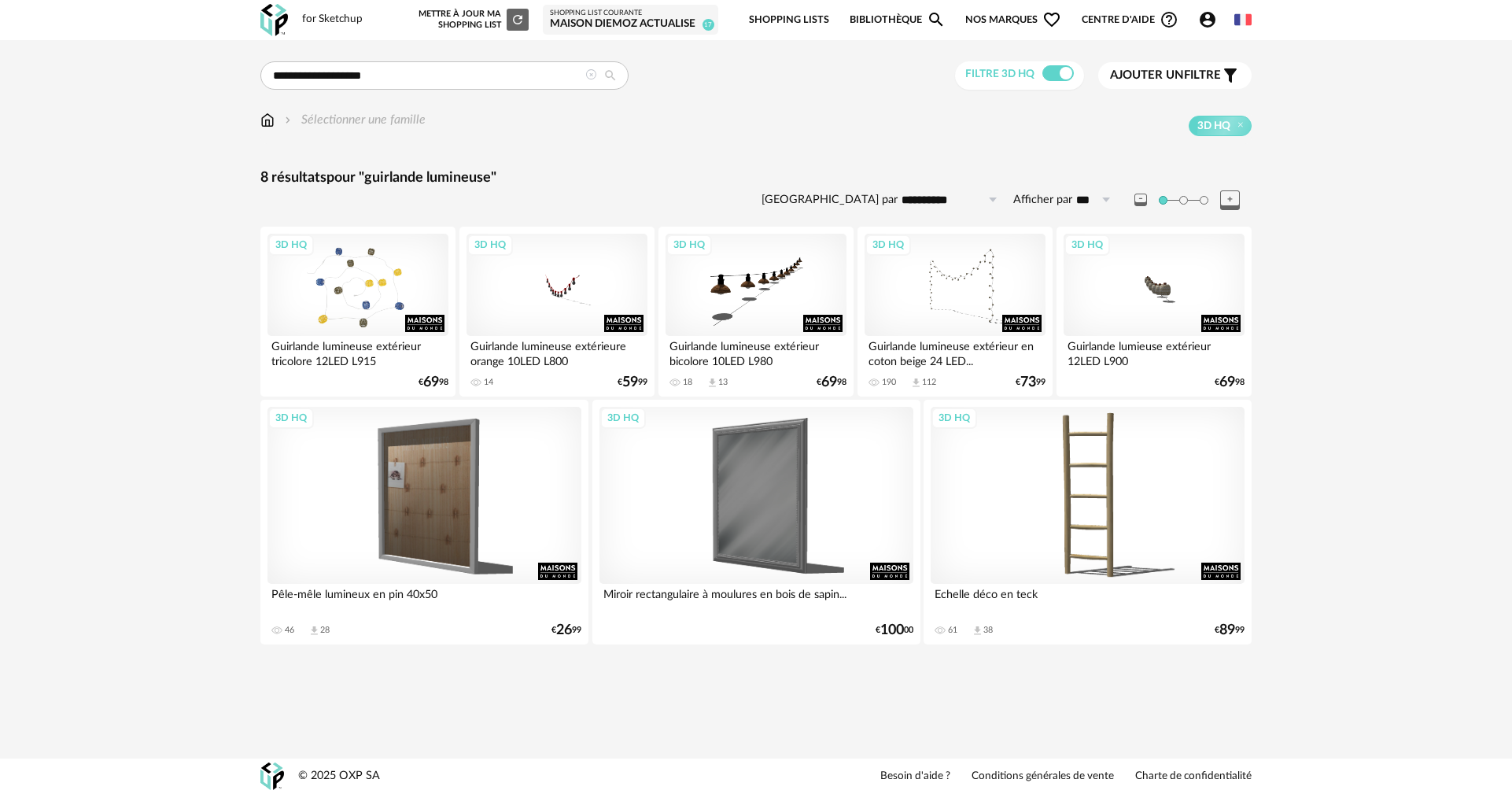
click at [336, 298] on div "3D HQ" at bounding box center [358, 284] width 181 height 103
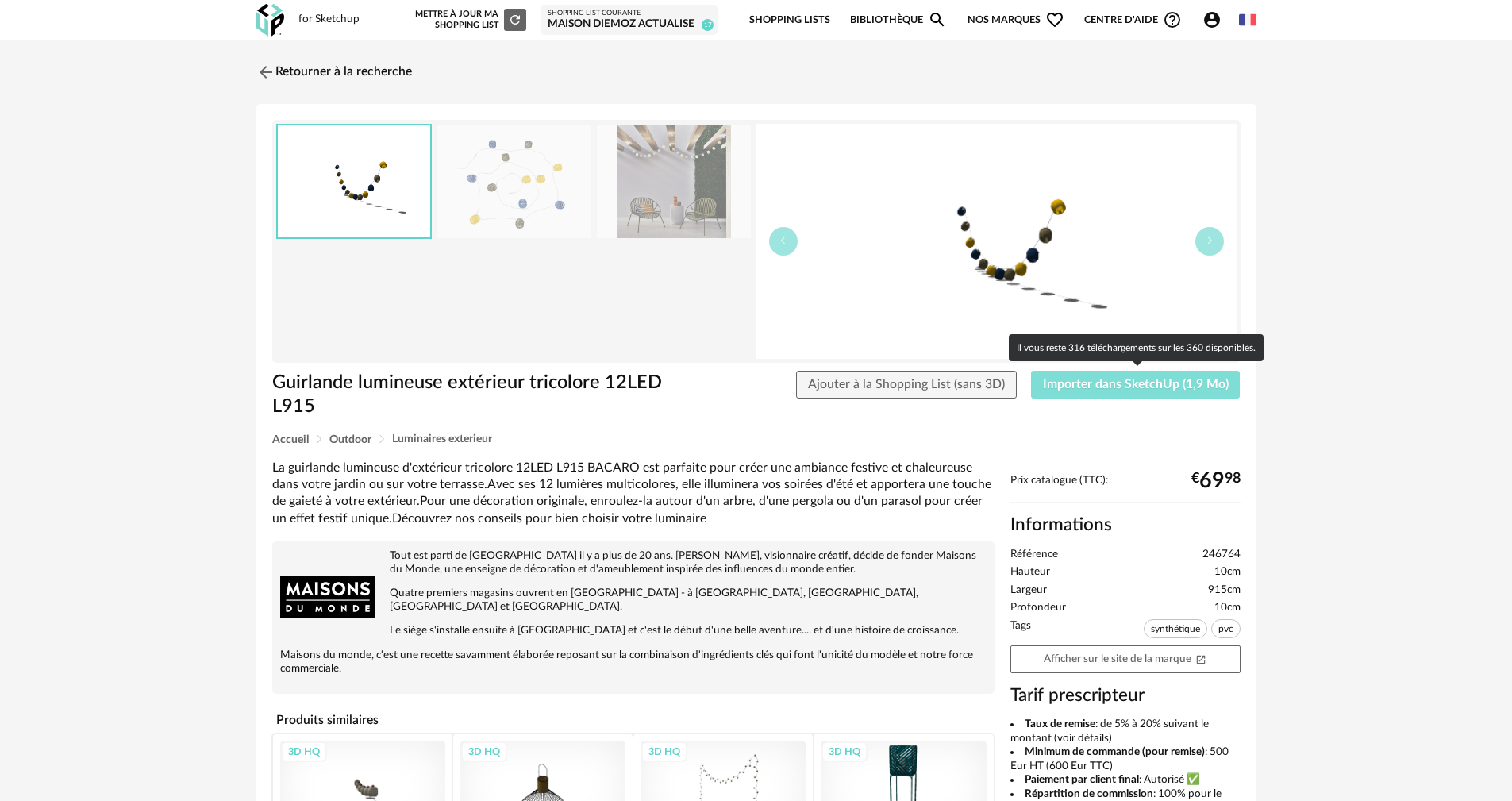
click at [1075, 386] on span "Importer dans SketchUp (1,9 Mo)" at bounding box center [1135, 384] width 186 height 13
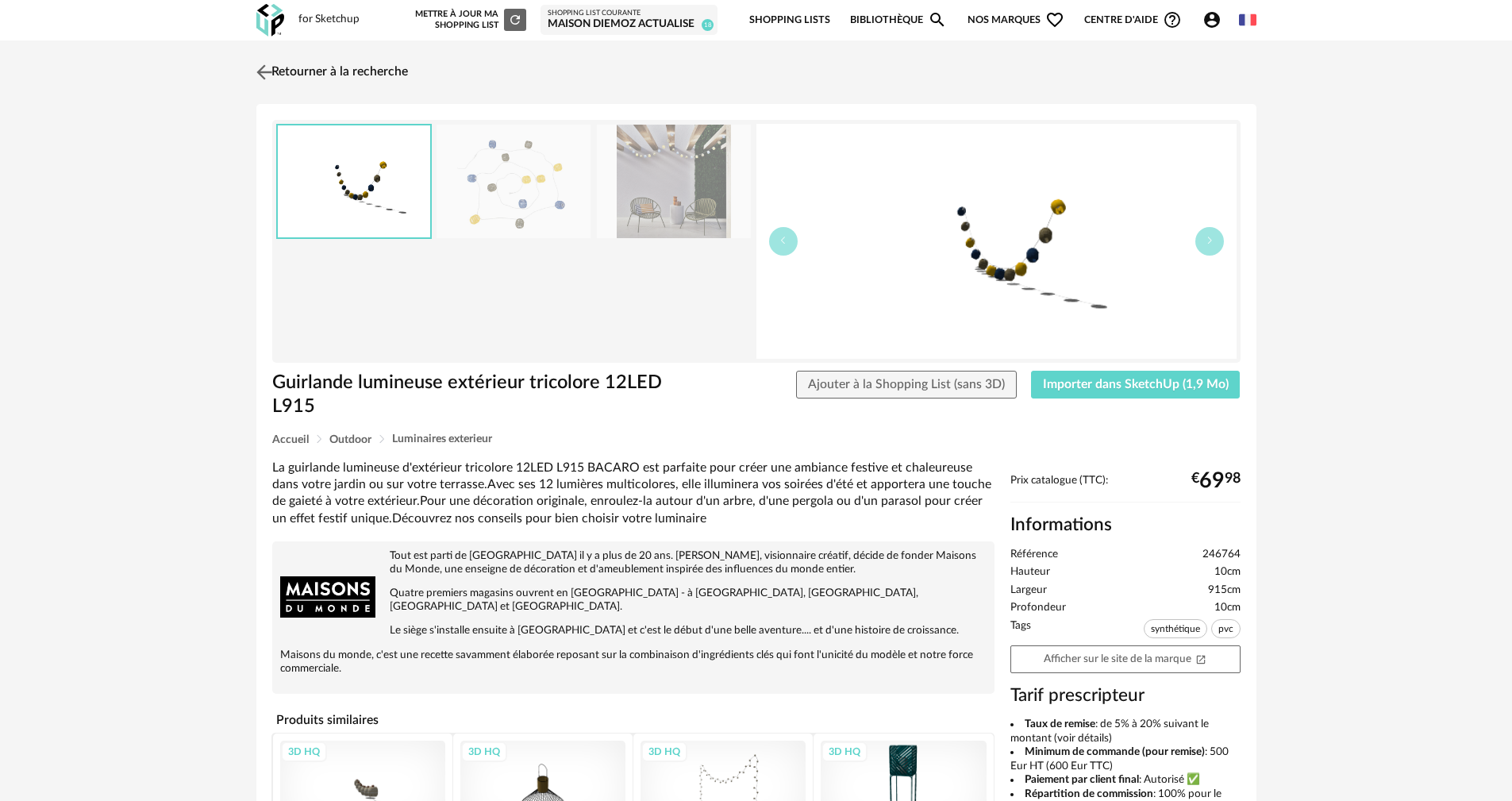
click at [265, 73] on img at bounding box center [264, 71] width 23 height 23
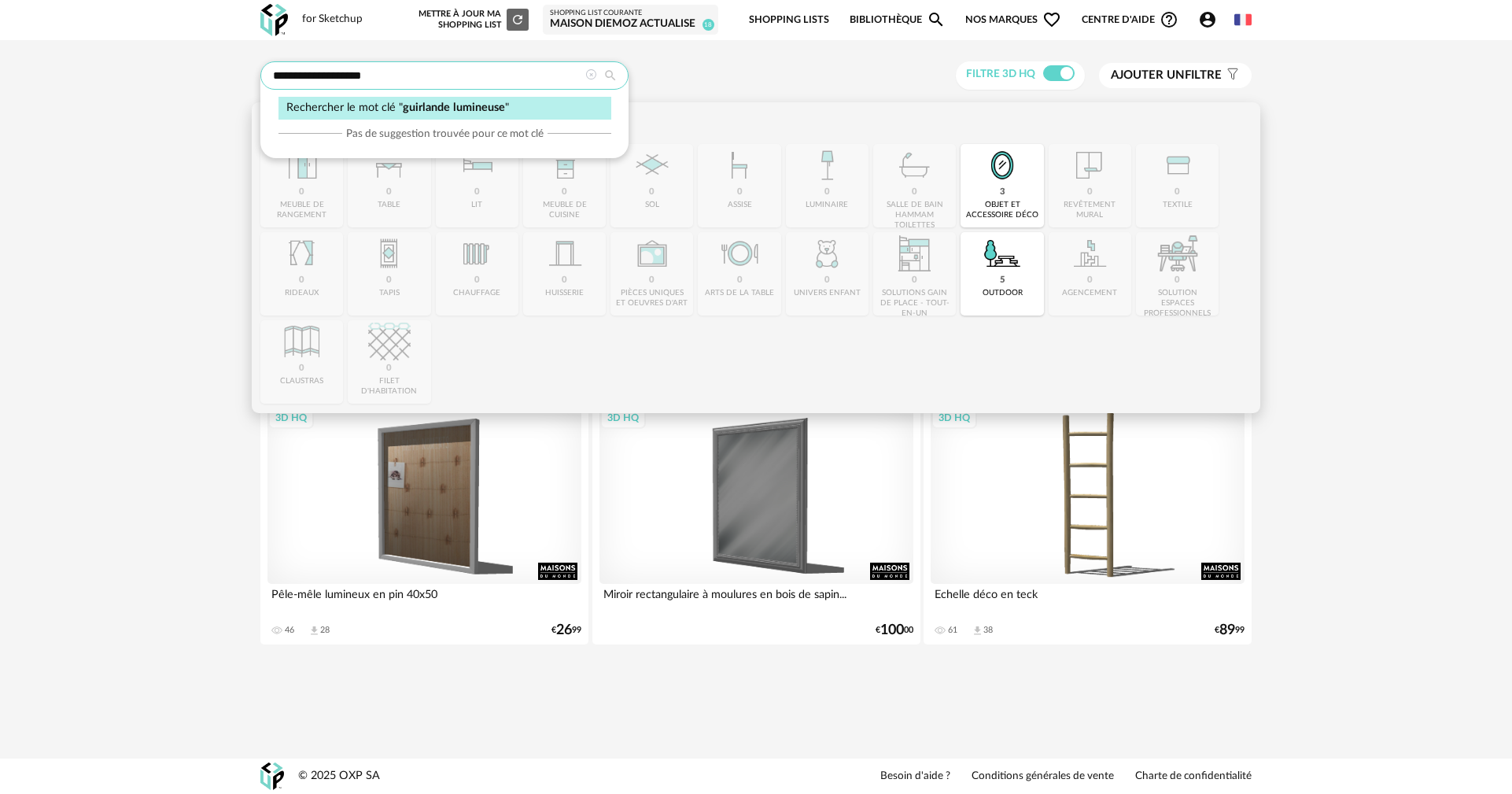
drag, startPoint x: 410, startPoint y: 77, endPoint x: 150, endPoint y: 66, distance: 260.2
click at [150, 66] on div "**********" at bounding box center [756, 358] width 1512 height 637
type input "*******"
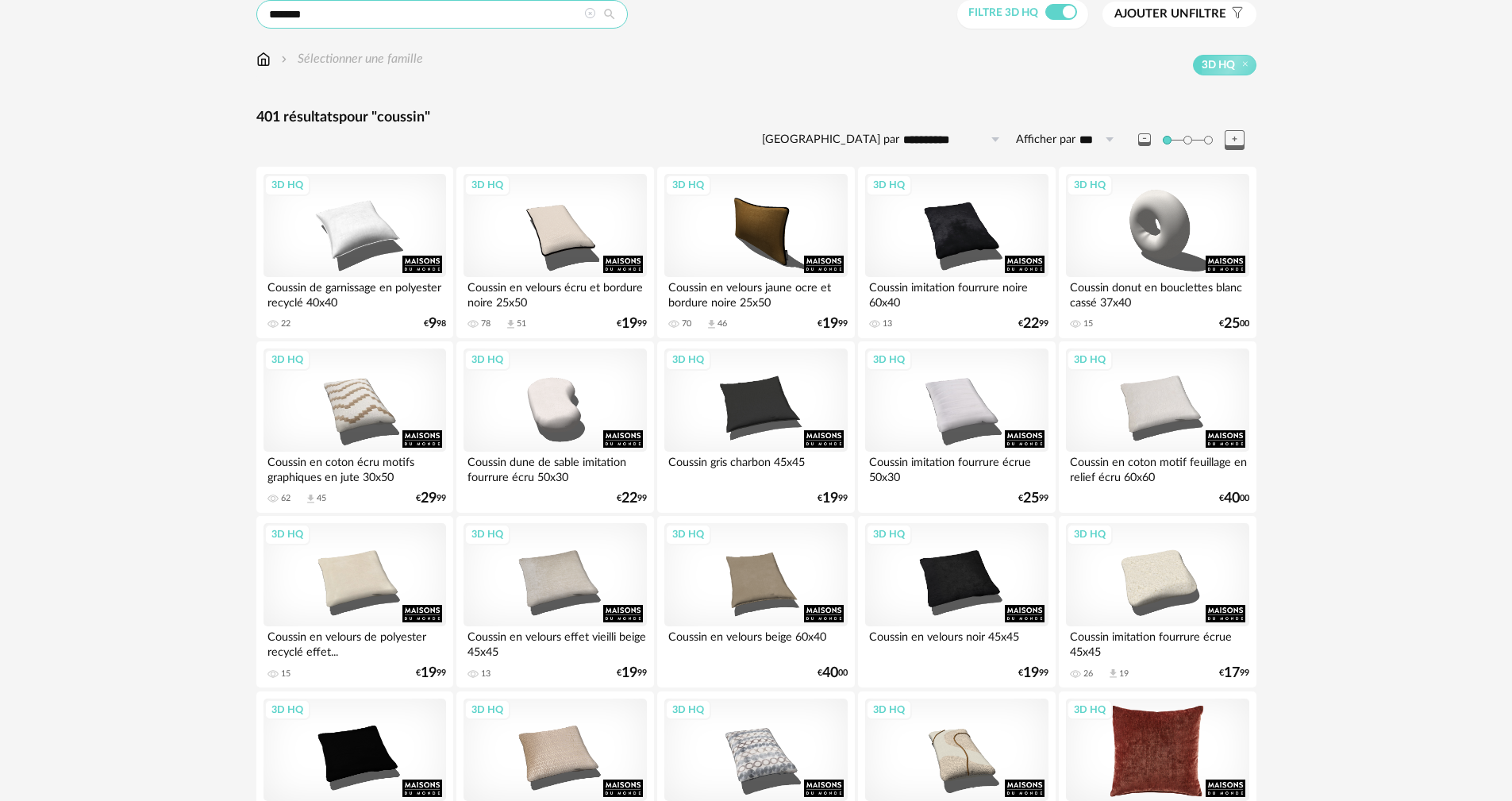
scroll to position [159, 0]
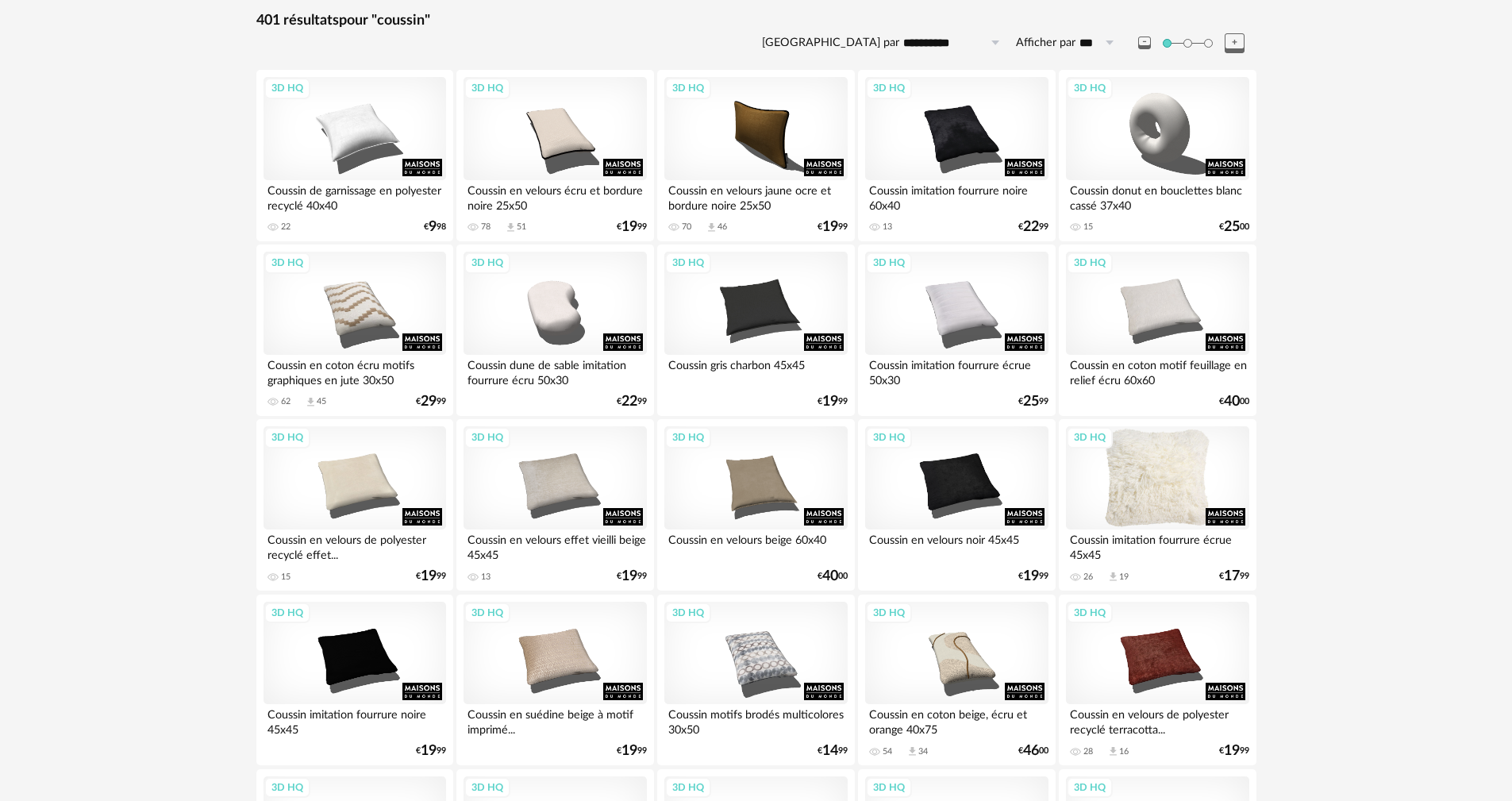
click at [1171, 493] on div "3D HQ" at bounding box center [1157, 477] width 182 height 104
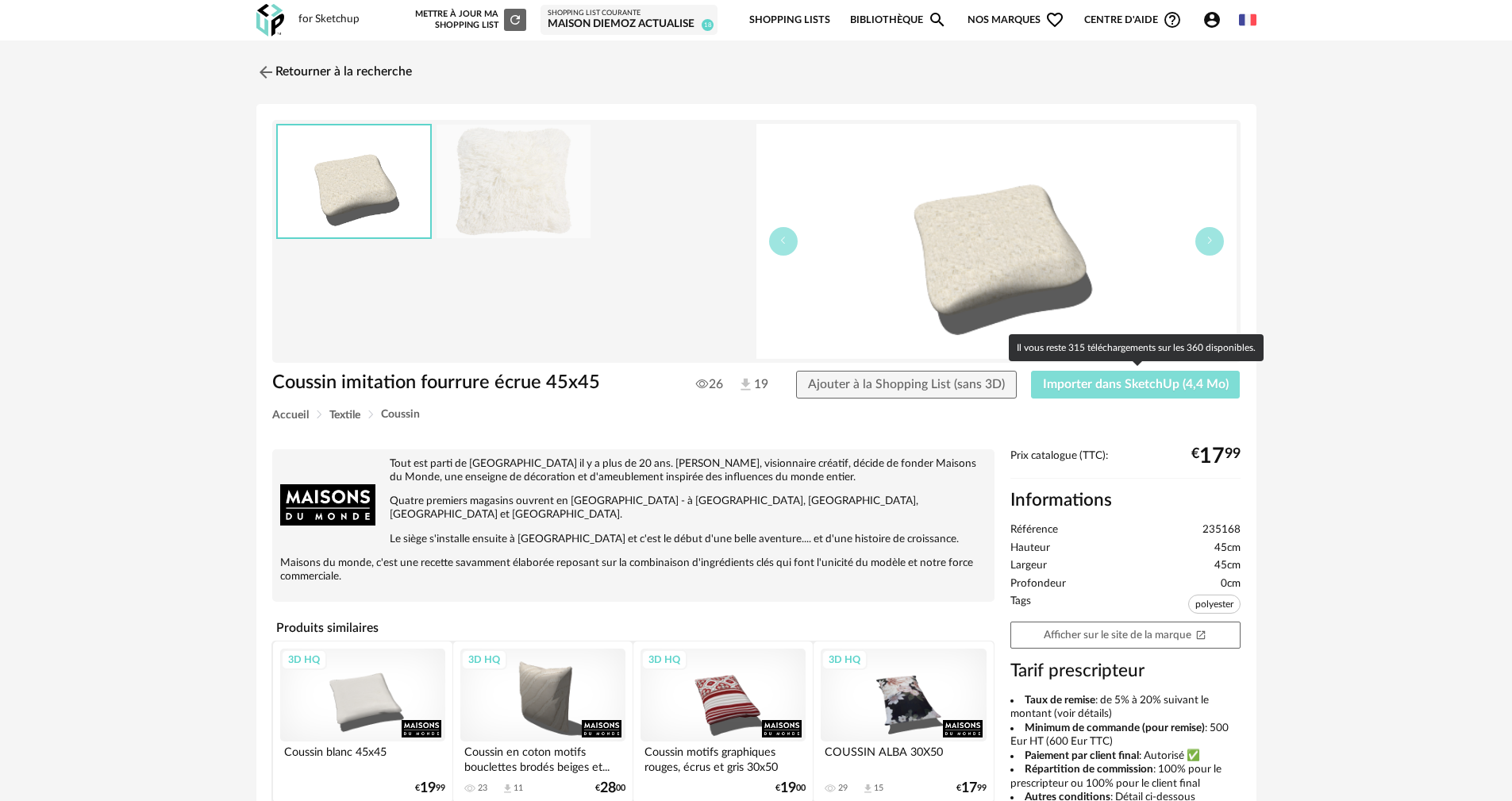
click at [1114, 390] on button "Importer dans SketchUp (4,4 Mo)" at bounding box center [1135, 385] width 210 height 28
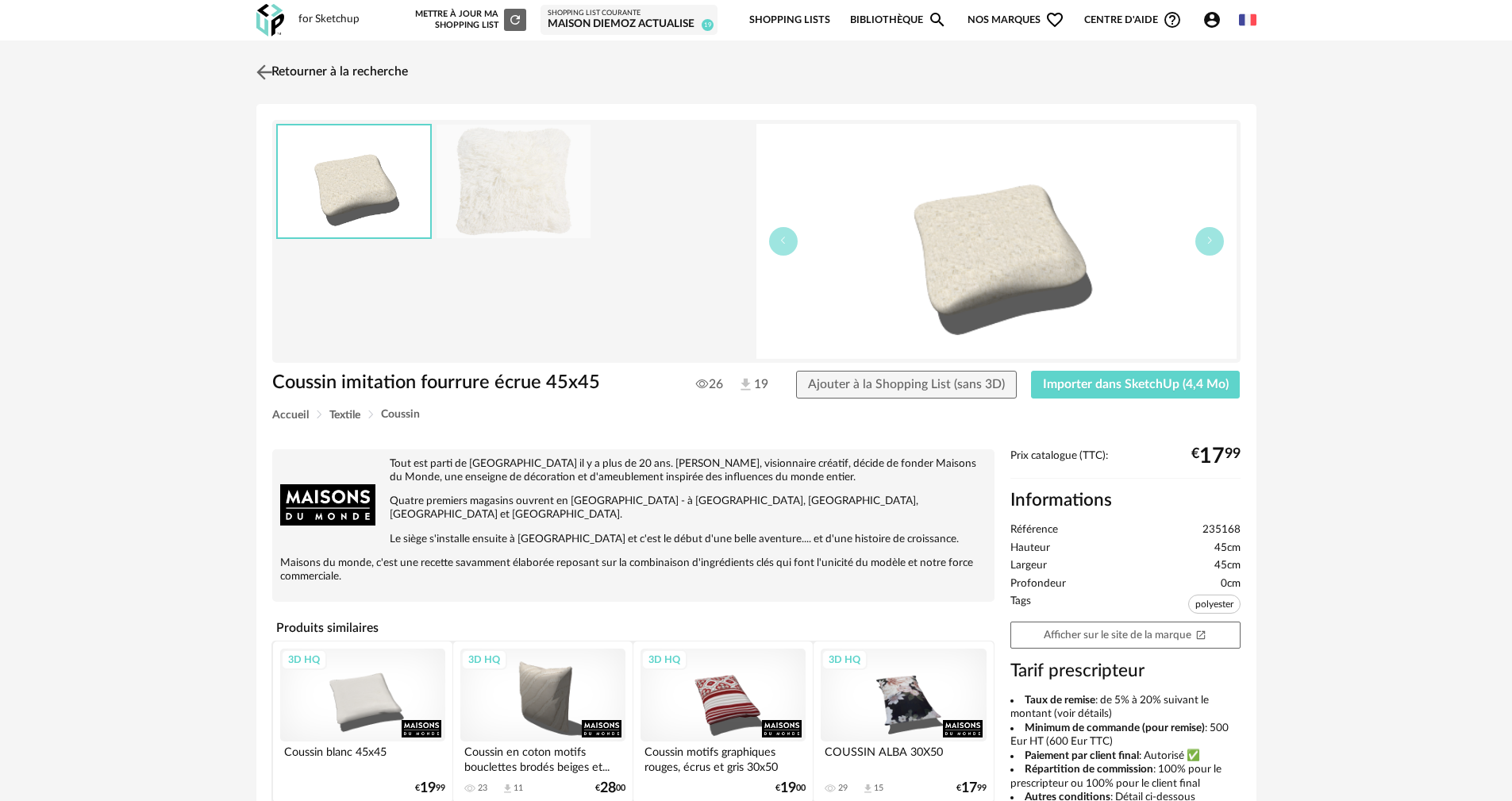
click at [260, 75] on img at bounding box center [264, 71] width 23 height 23
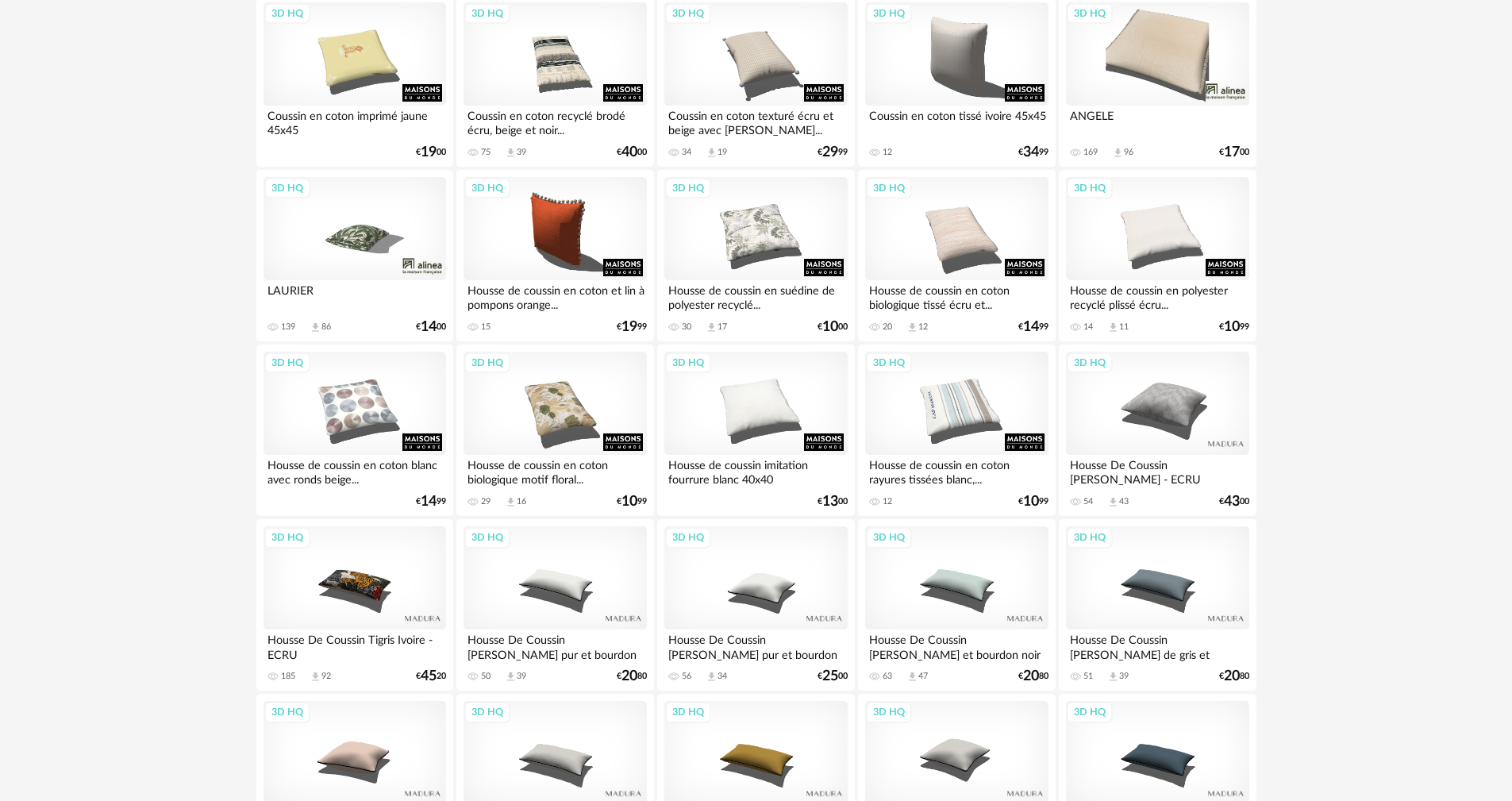
scroll to position [1429, 0]
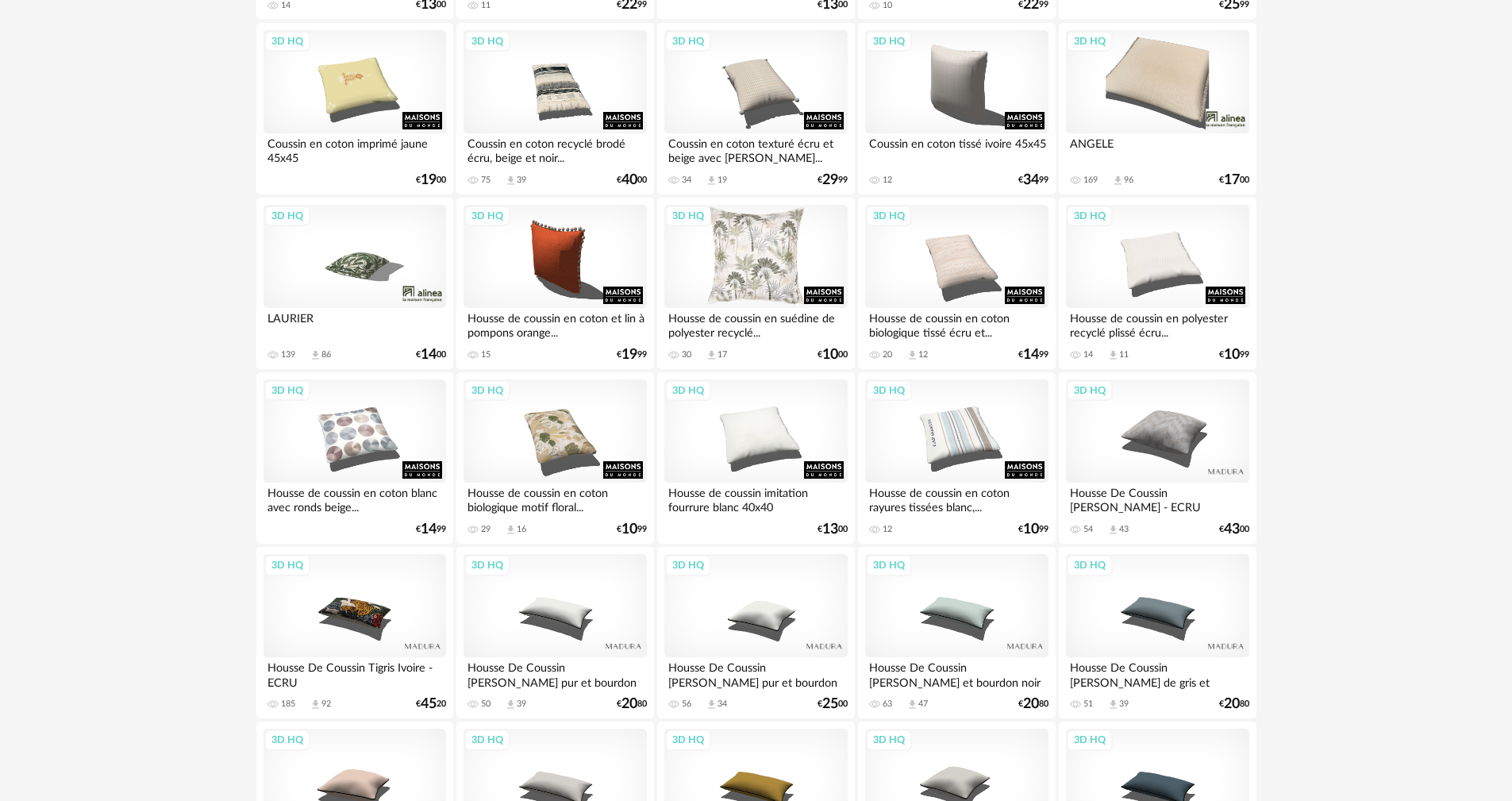
click at [782, 275] on div "3D HQ" at bounding box center [755, 257] width 182 height 104
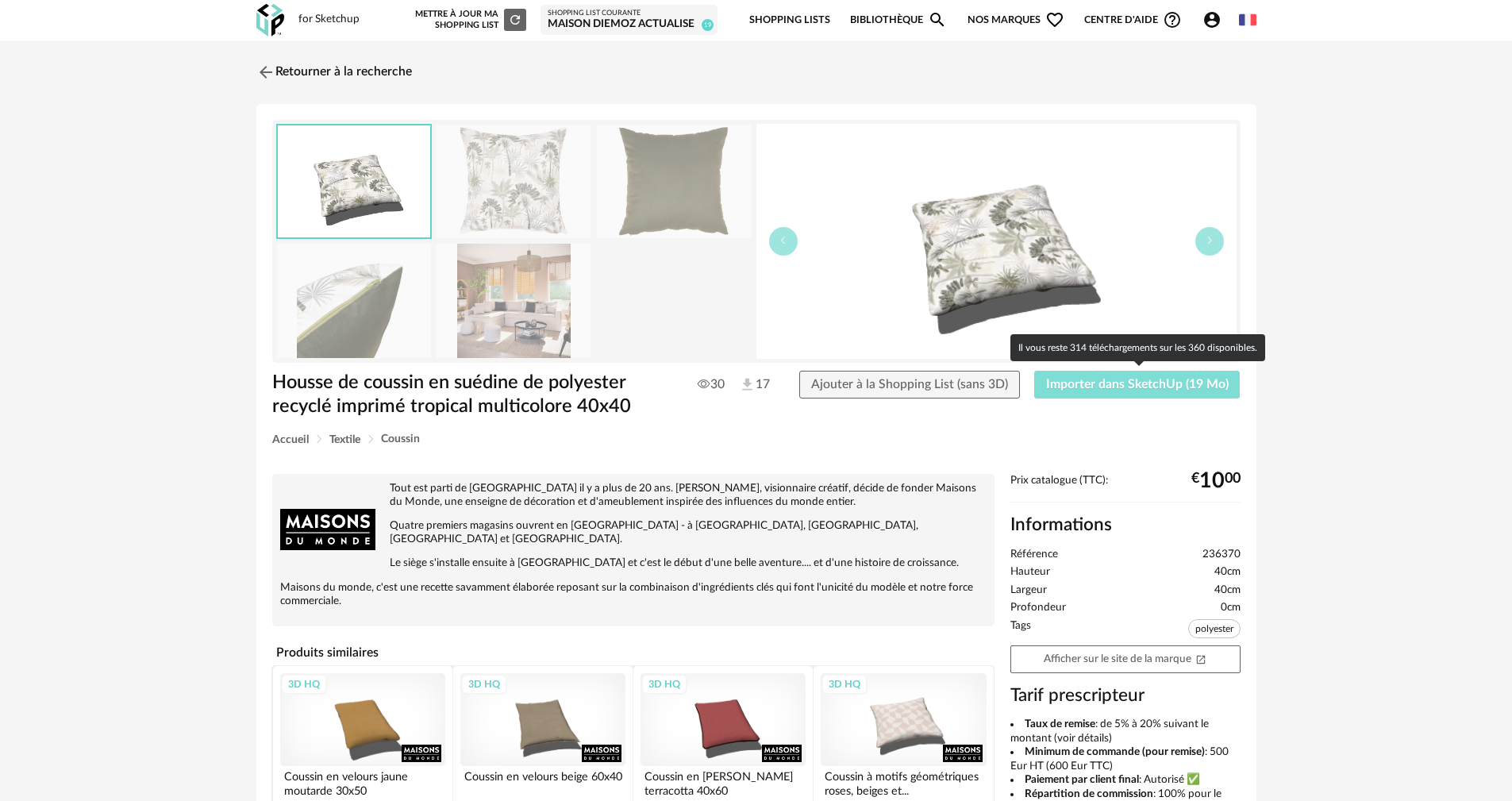
click at [1113, 383] on span "Importer dans SketchUp (19 Mo)" at bounding box center [1137, 384] width 182 height 13
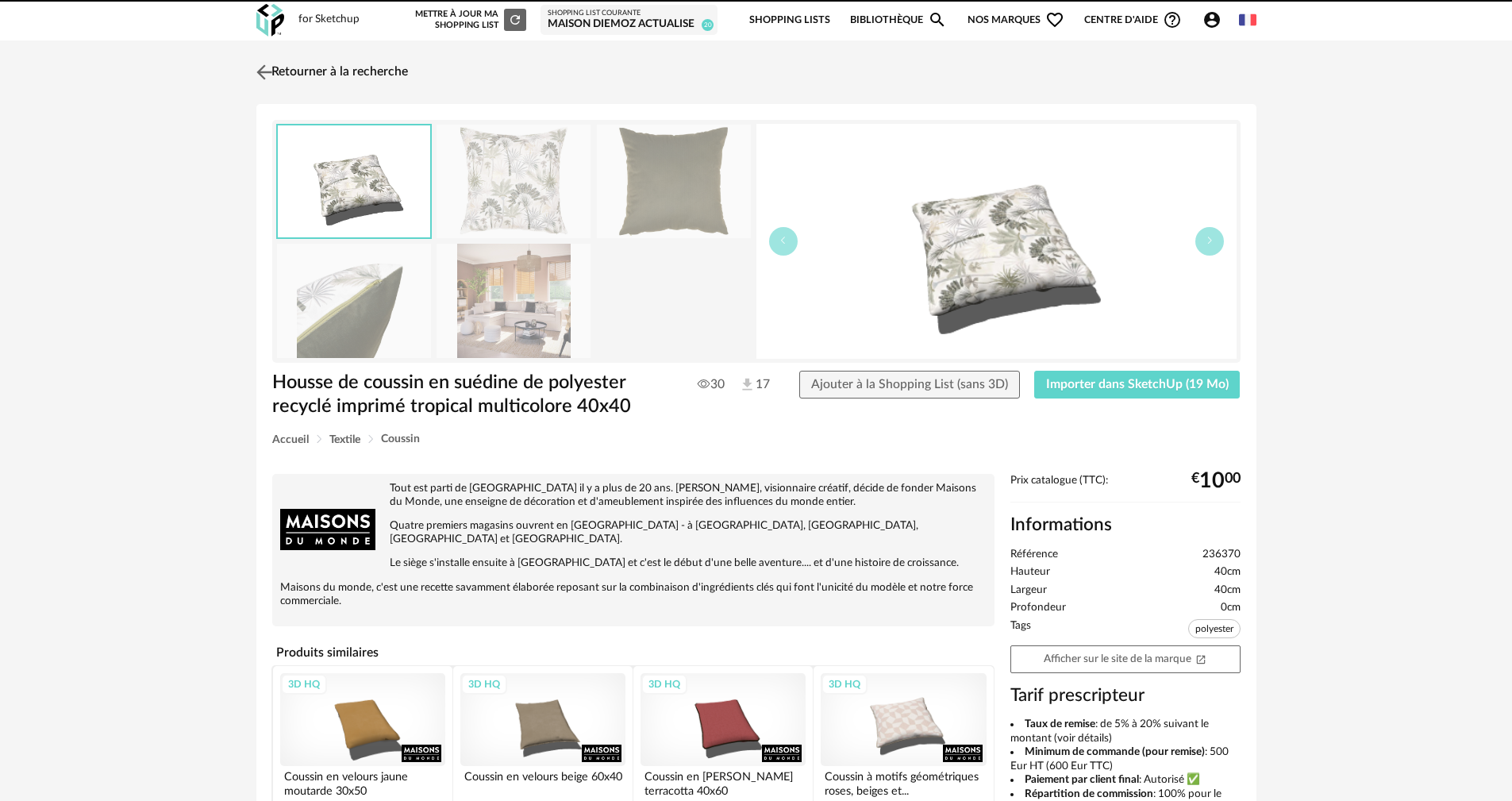
click at [264, 66] on img at bounding box center [264, 71] width 23 height 23
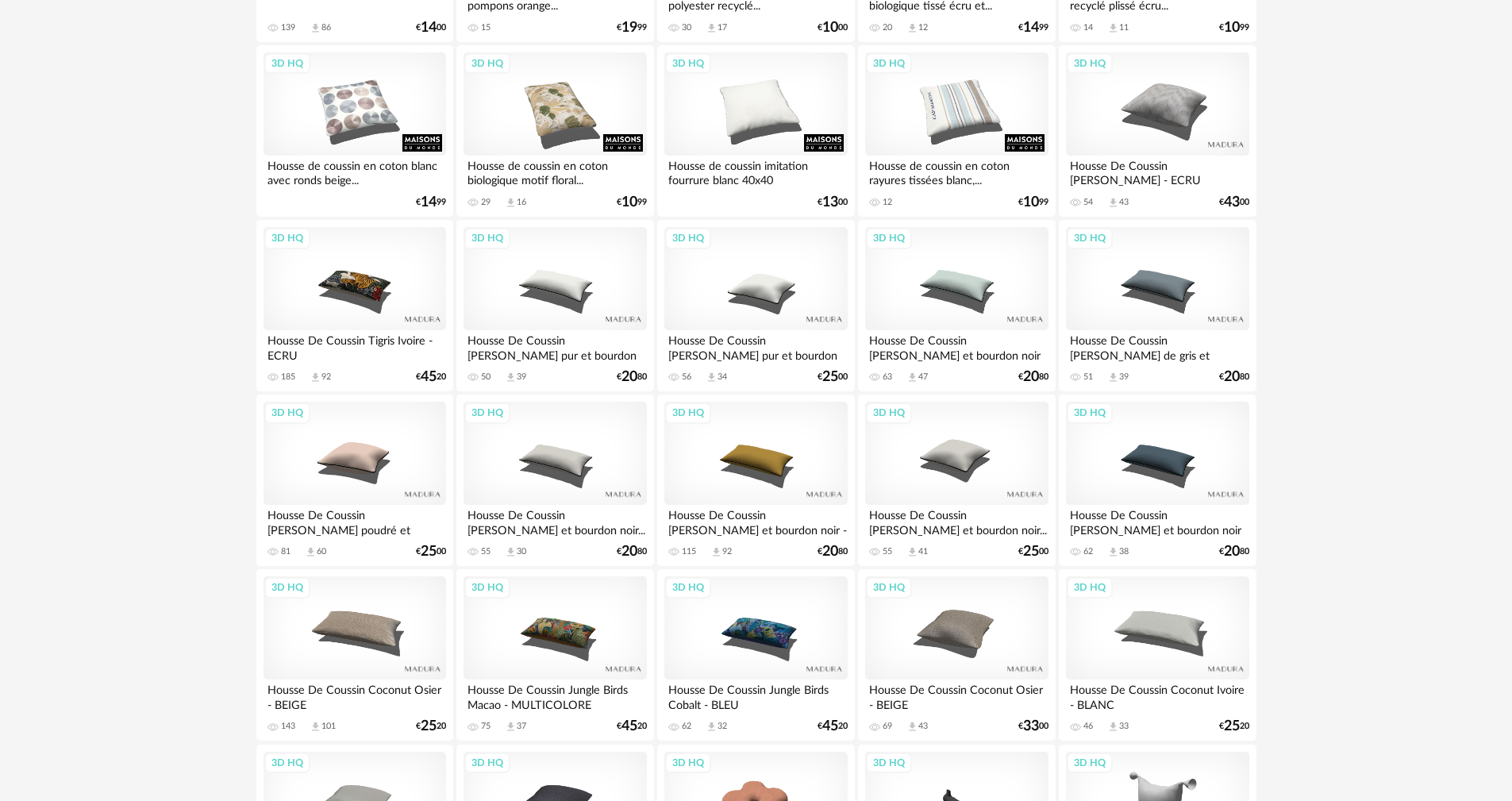
scroll to position [1677, 0]
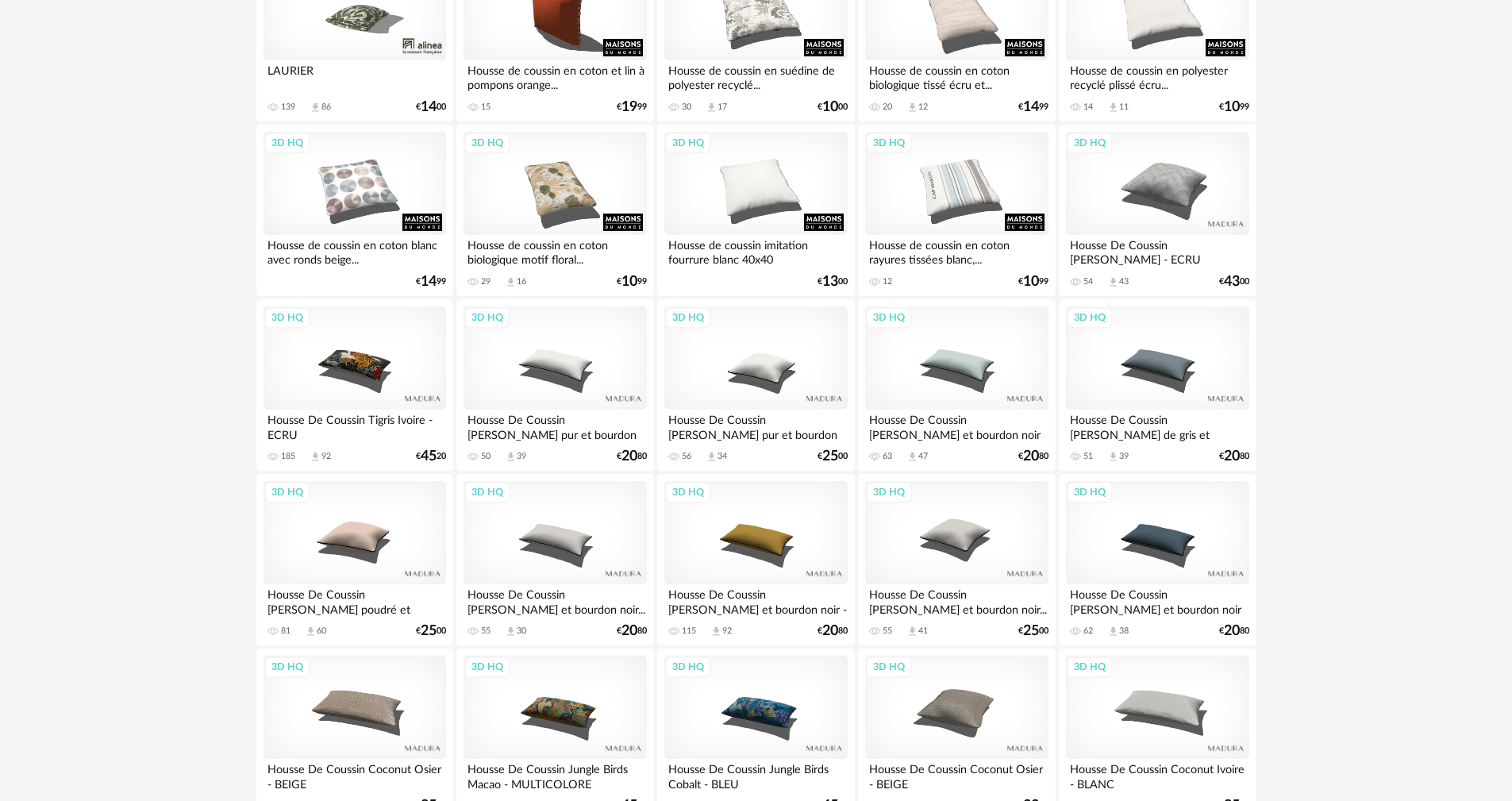
click at [722, 629] on div "Download icon 92" at bounding box center [720, 631] width 21 height 12
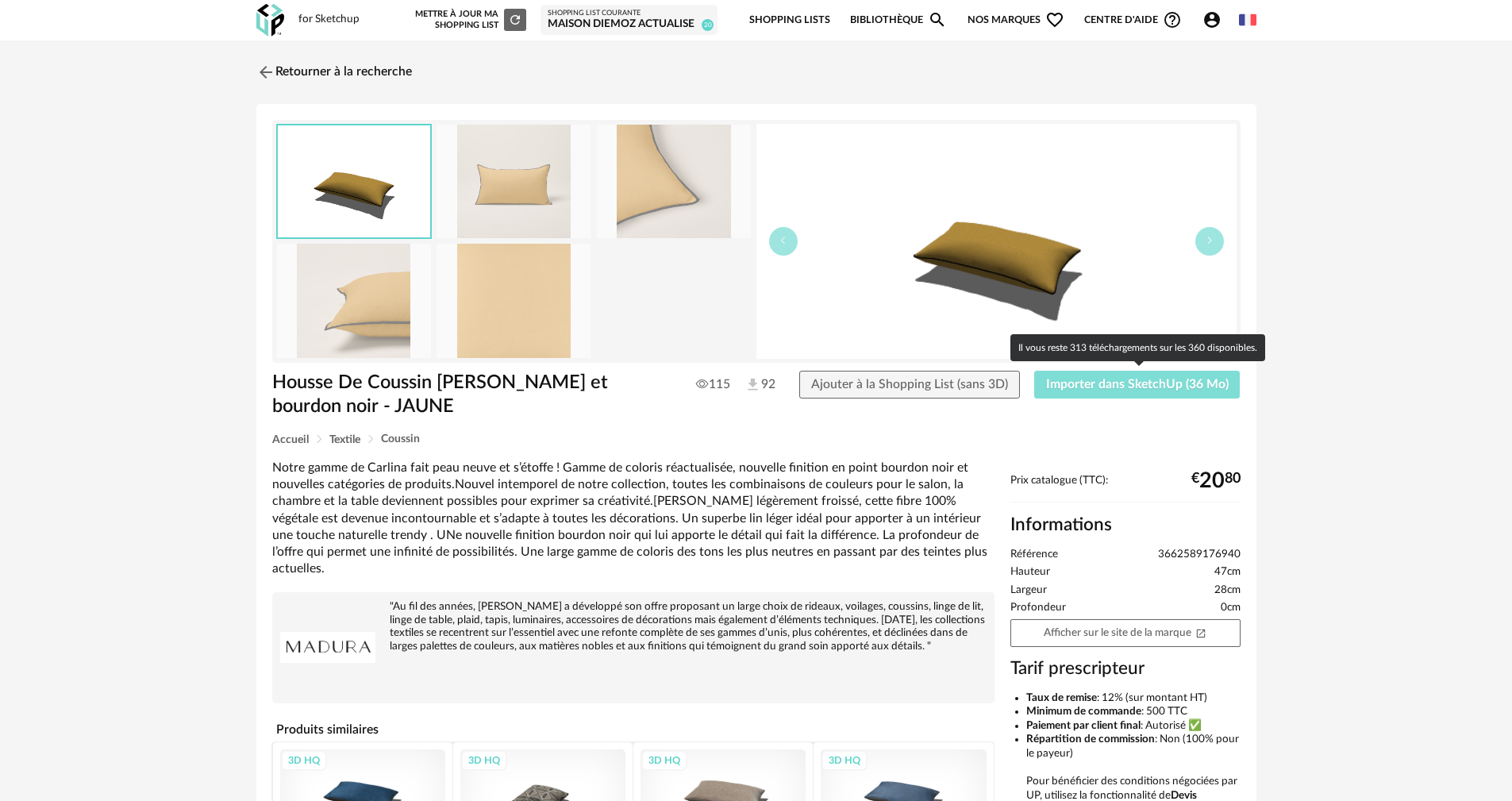
click at [1085, 377] on button "Importer dans SketchUp (36 Mo)" at bounding box center [1137, 385] width 206 height 28
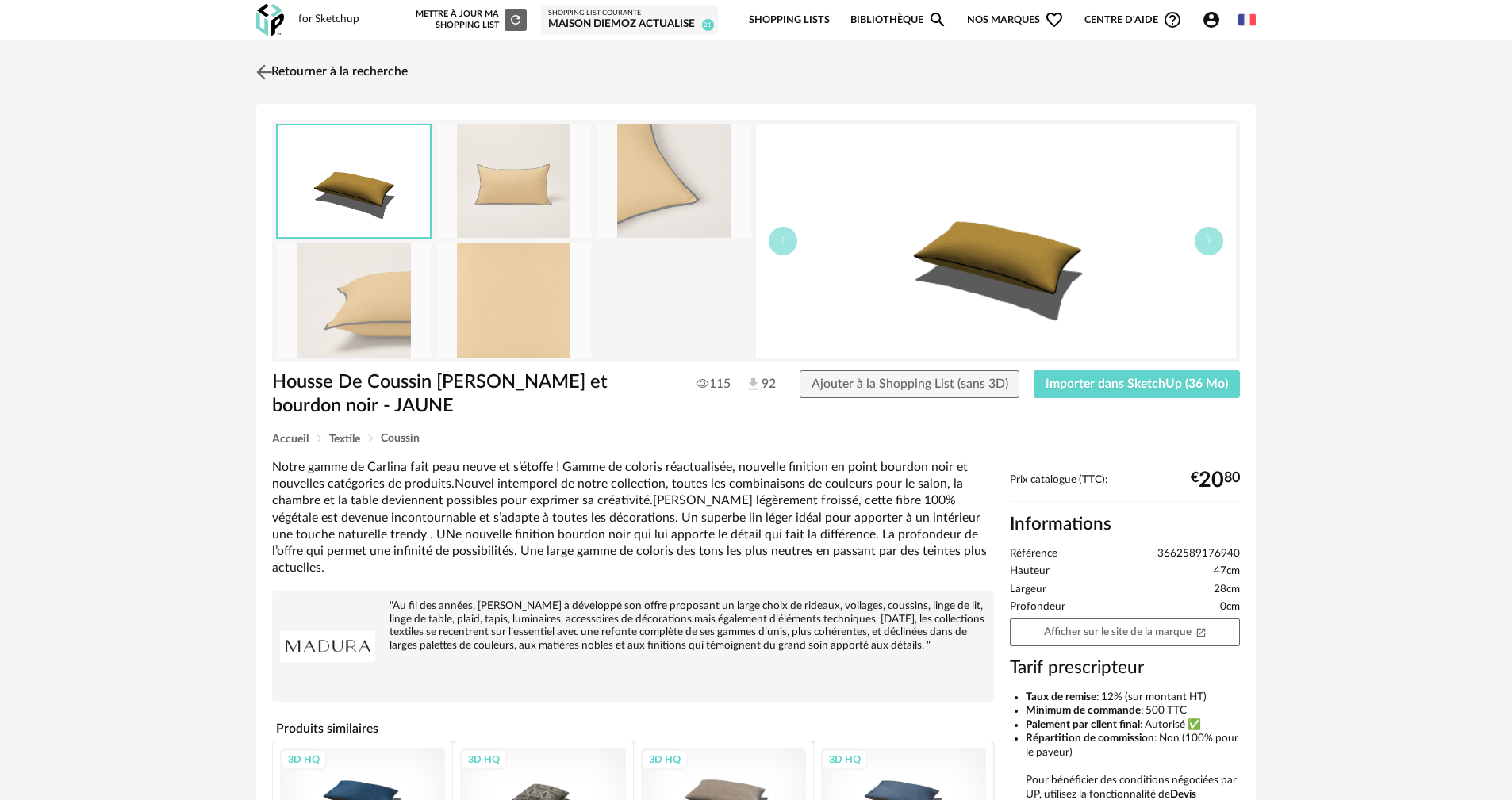
click at [264, 70] on img at bounding box center [264, 71] width 23 height 23
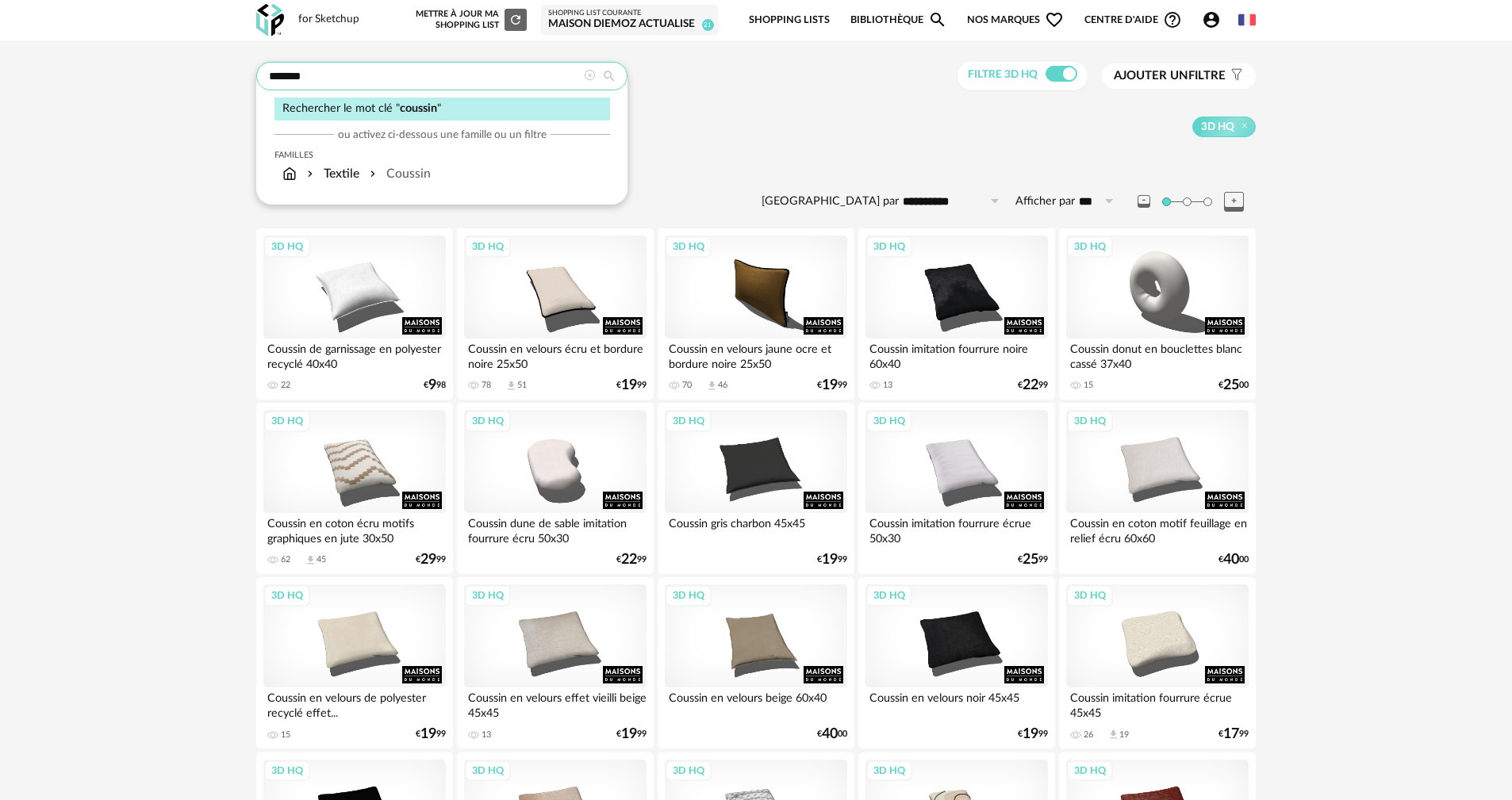
drag, startPoint x: 377, startPoint y: 81, endPoint x: 171, endPoint y: 75, distance: 206.1
type input "*****"
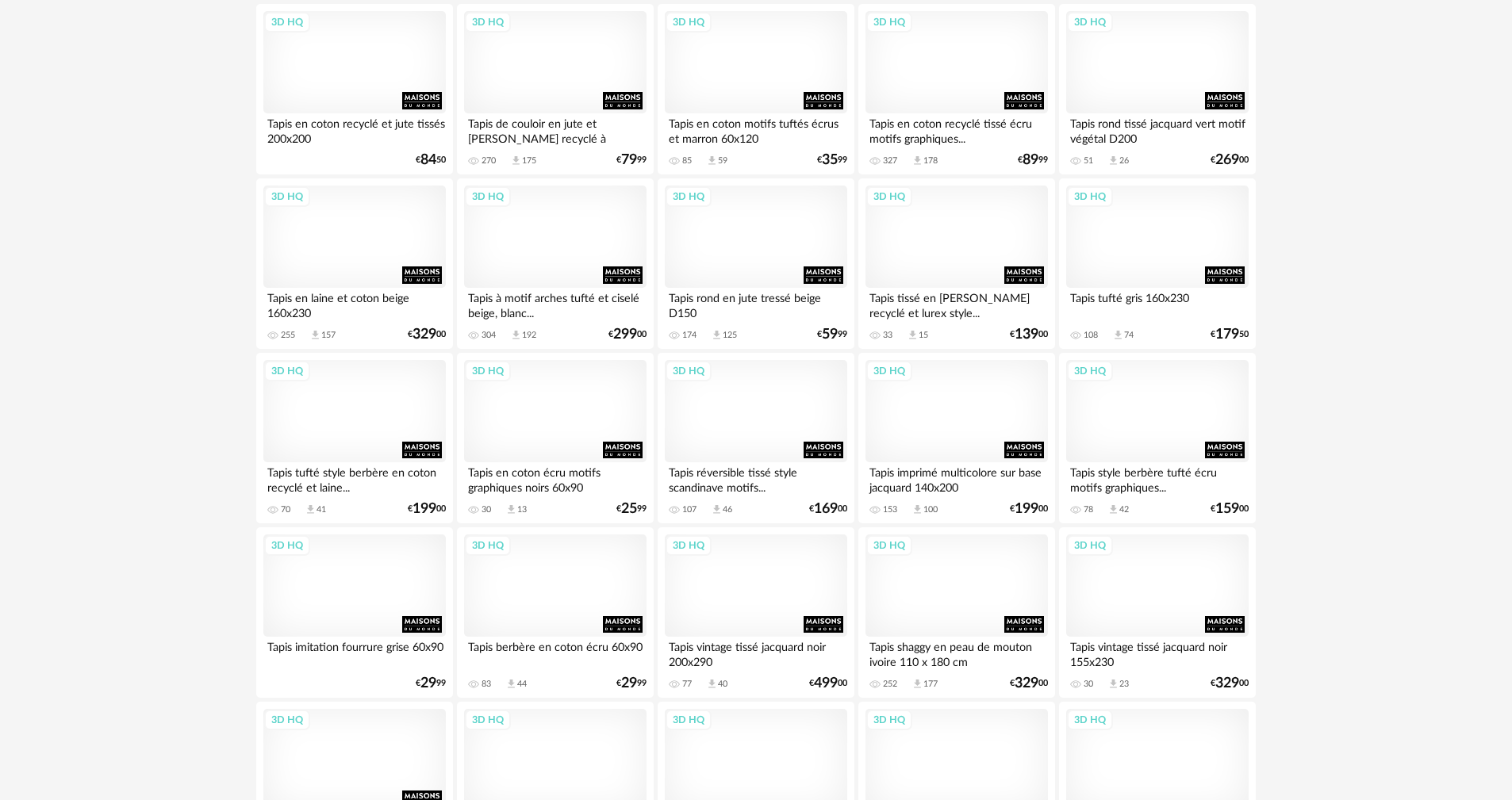
scroll to position [2697, 0]
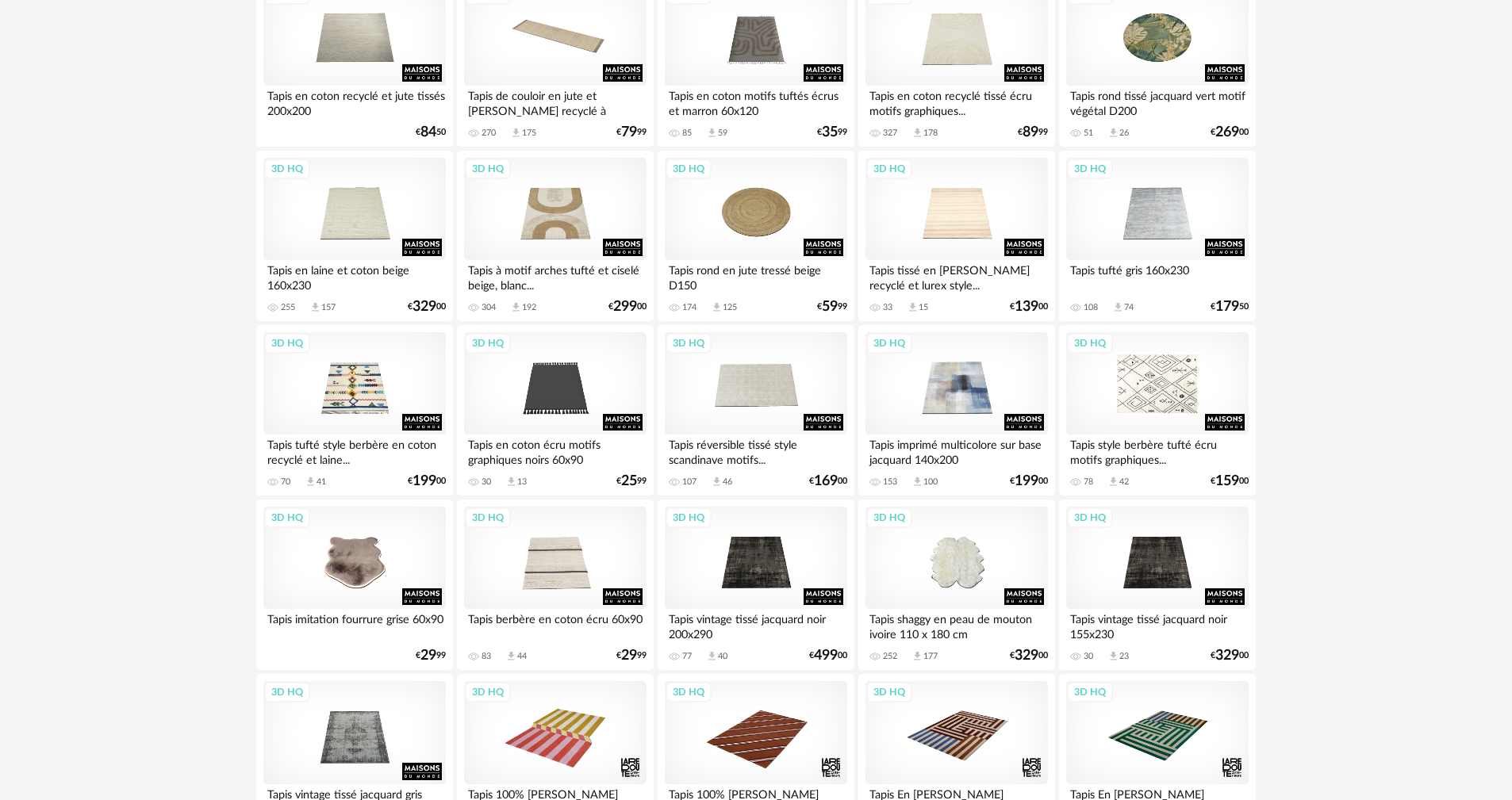
click at [1149, 377] on div "3D HQ" at bounding box center [1157, 384] width 182 height 103
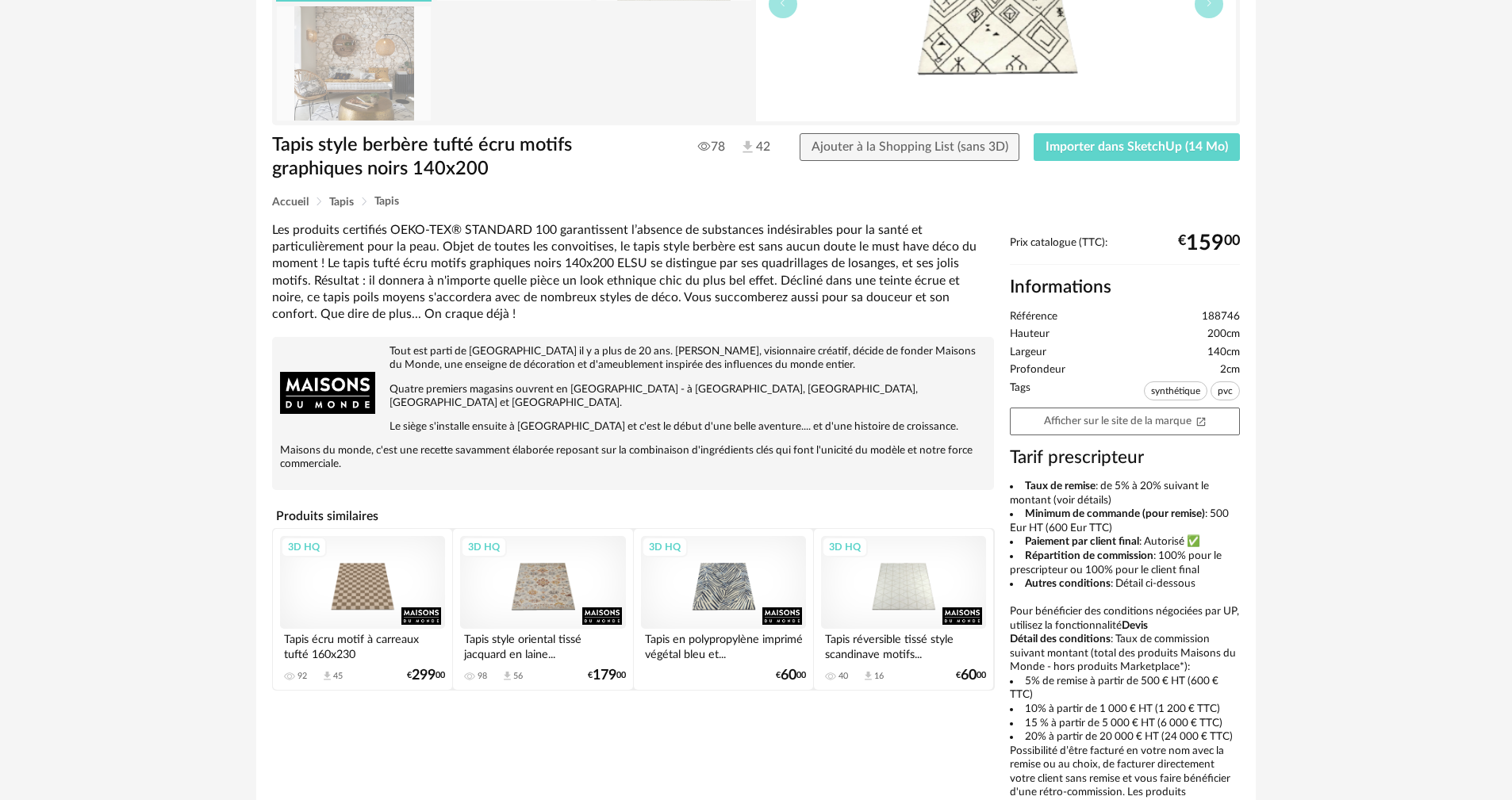
scroll to position [238, 0]
click at [1075, 419] on link "Afficher sur le site de la marque Open In New icon" at bounding box center [1125, 420] width 230 height 27
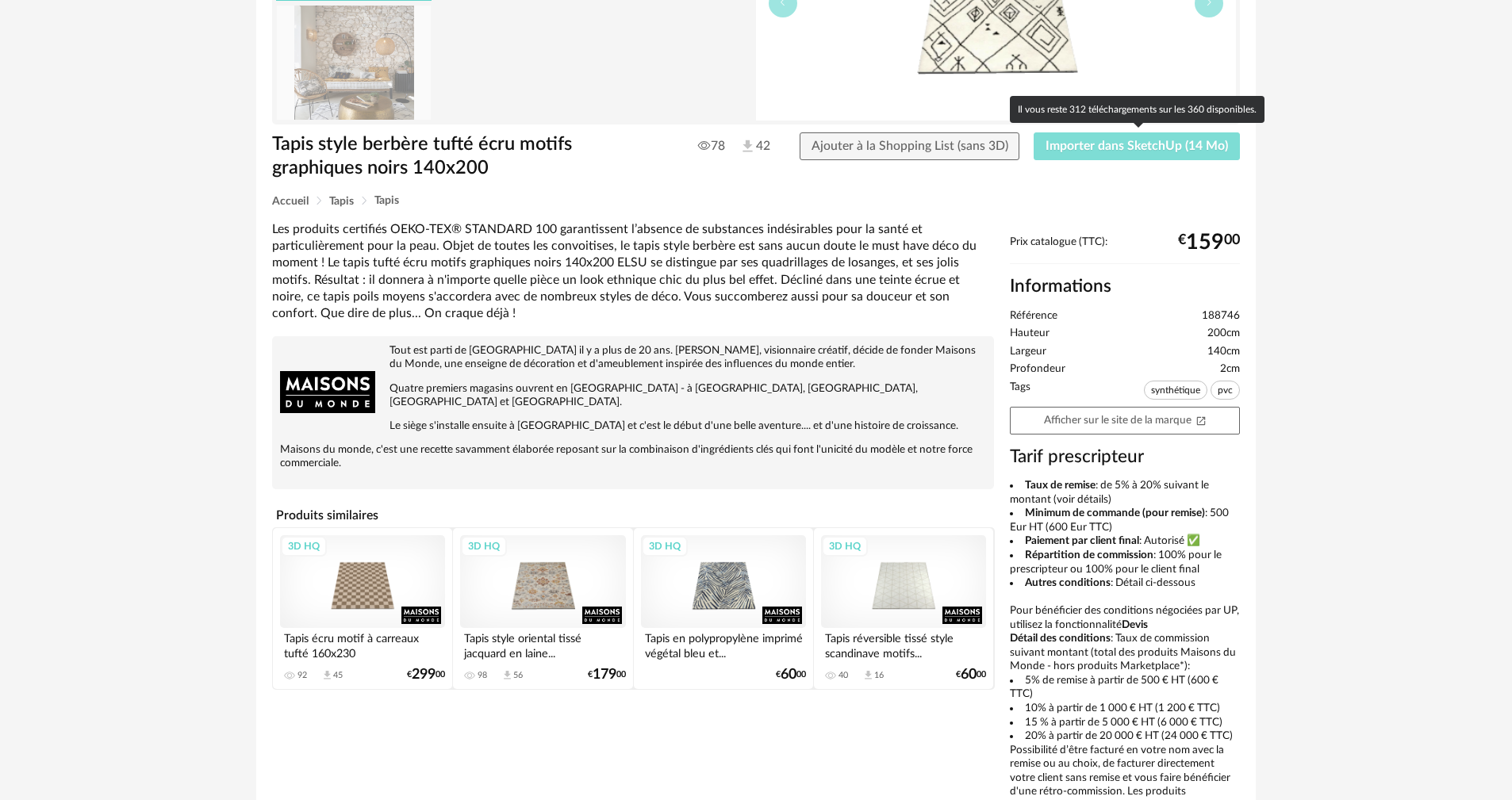
drag, startPoint x: 1141, startPoint y: 146, endPoint x: 1141, endPoint y: 156, distance: 10.0
click at [1141, 146] on span "Importer dans SketchUp (14 Mo)" at bounding box center [1137, 146] width 182 height 13
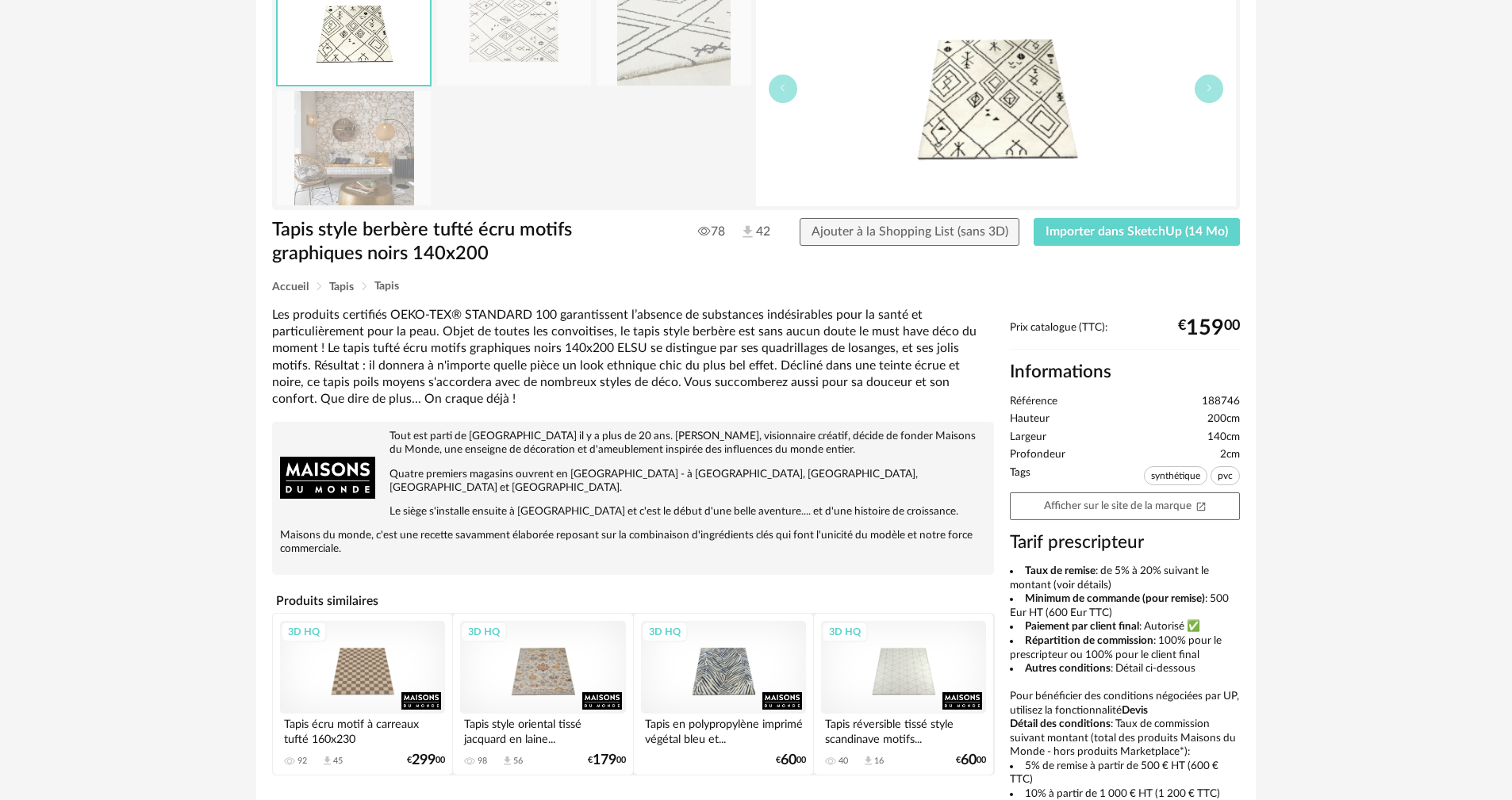
scroll to position [0, 0]
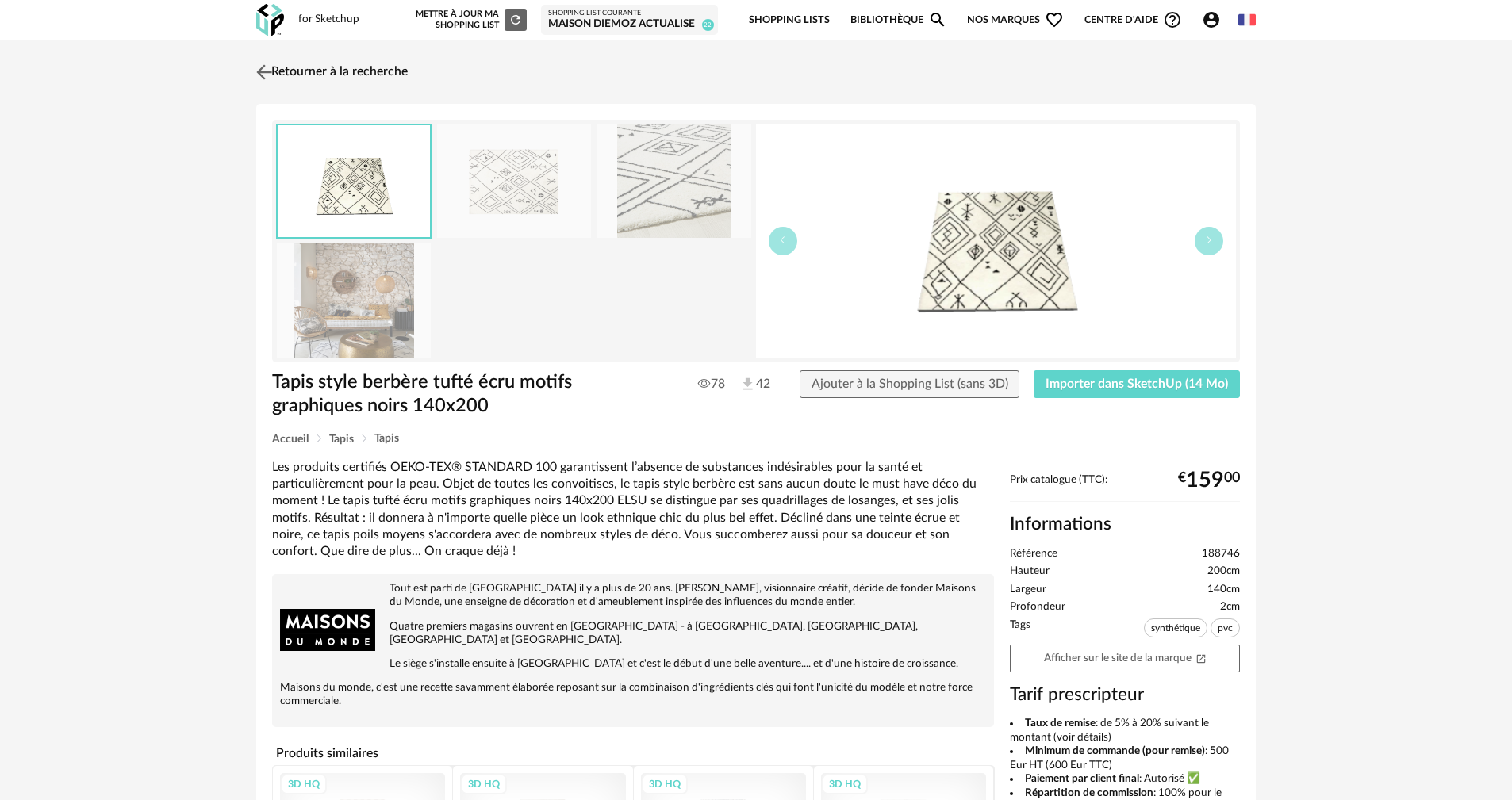
click at [281, 78] on link "Retourner à la recherche" at bounding box center [331, 72] width 156 height 35
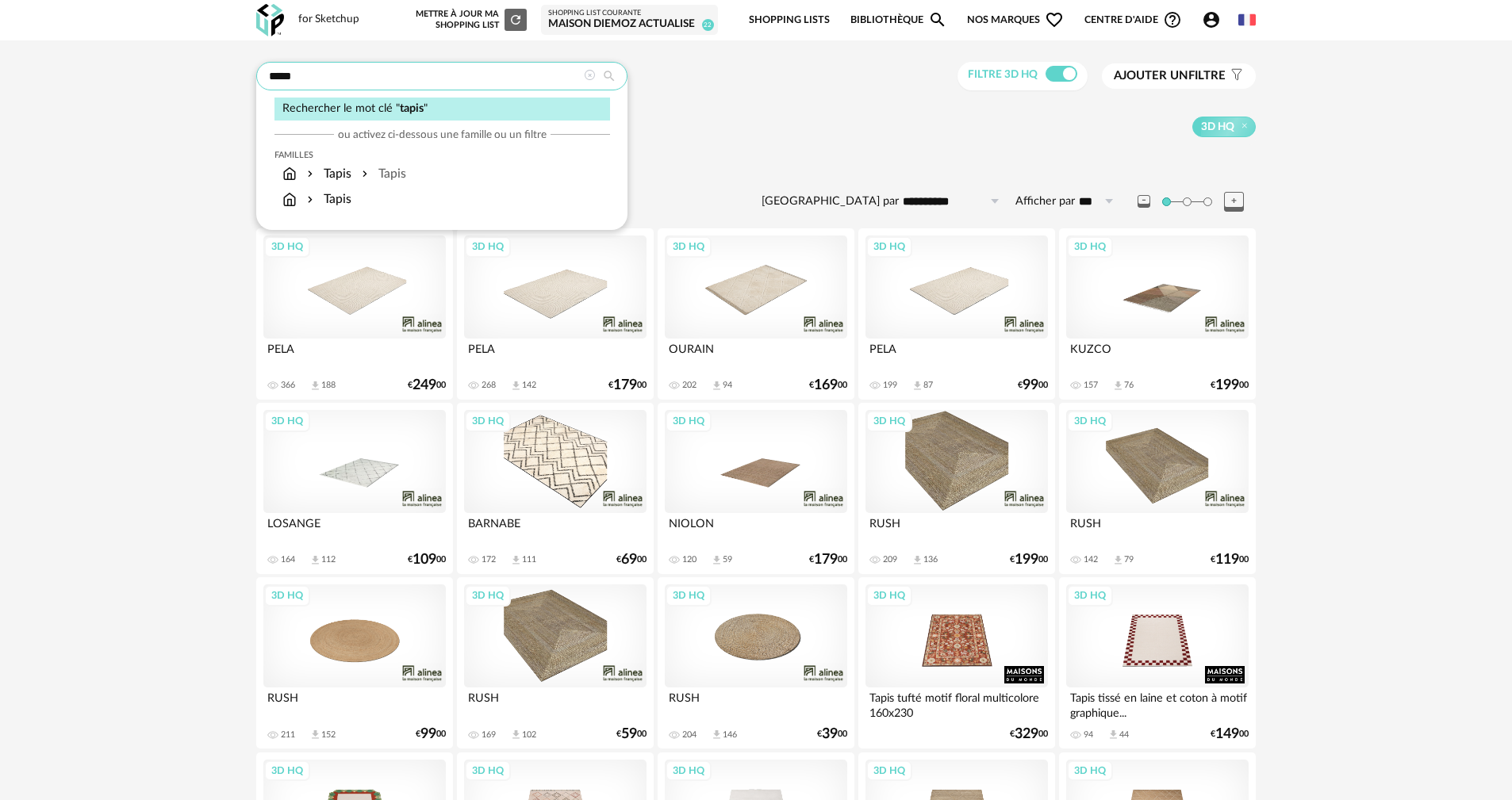
drag, startPoint x: 307, startPoint y: 74, endPoint x: 214, endPoint y: 76, distance: 93.0
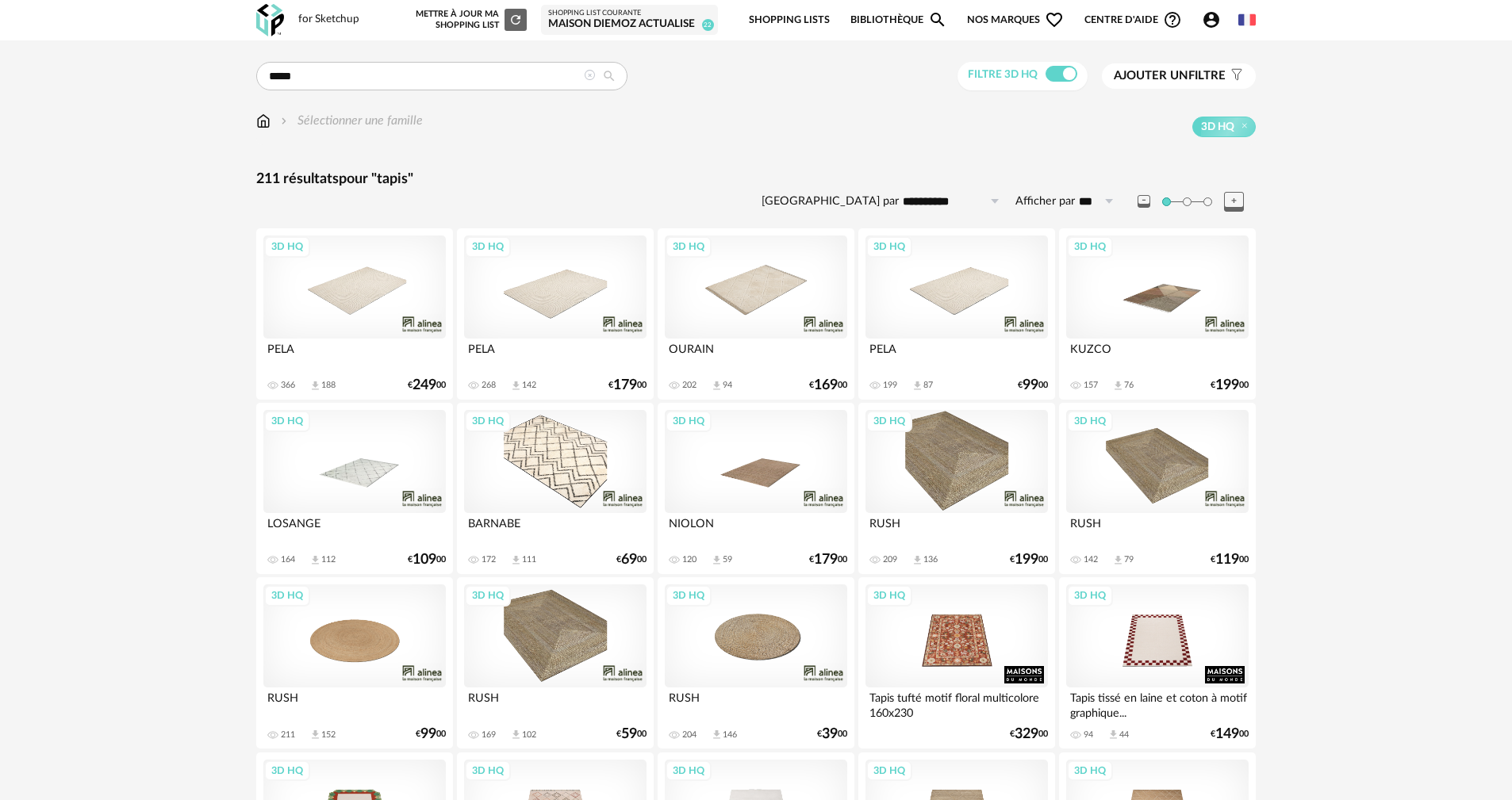
click at [258, 123] on img at bounding box center [264, 121] width 15 height 18
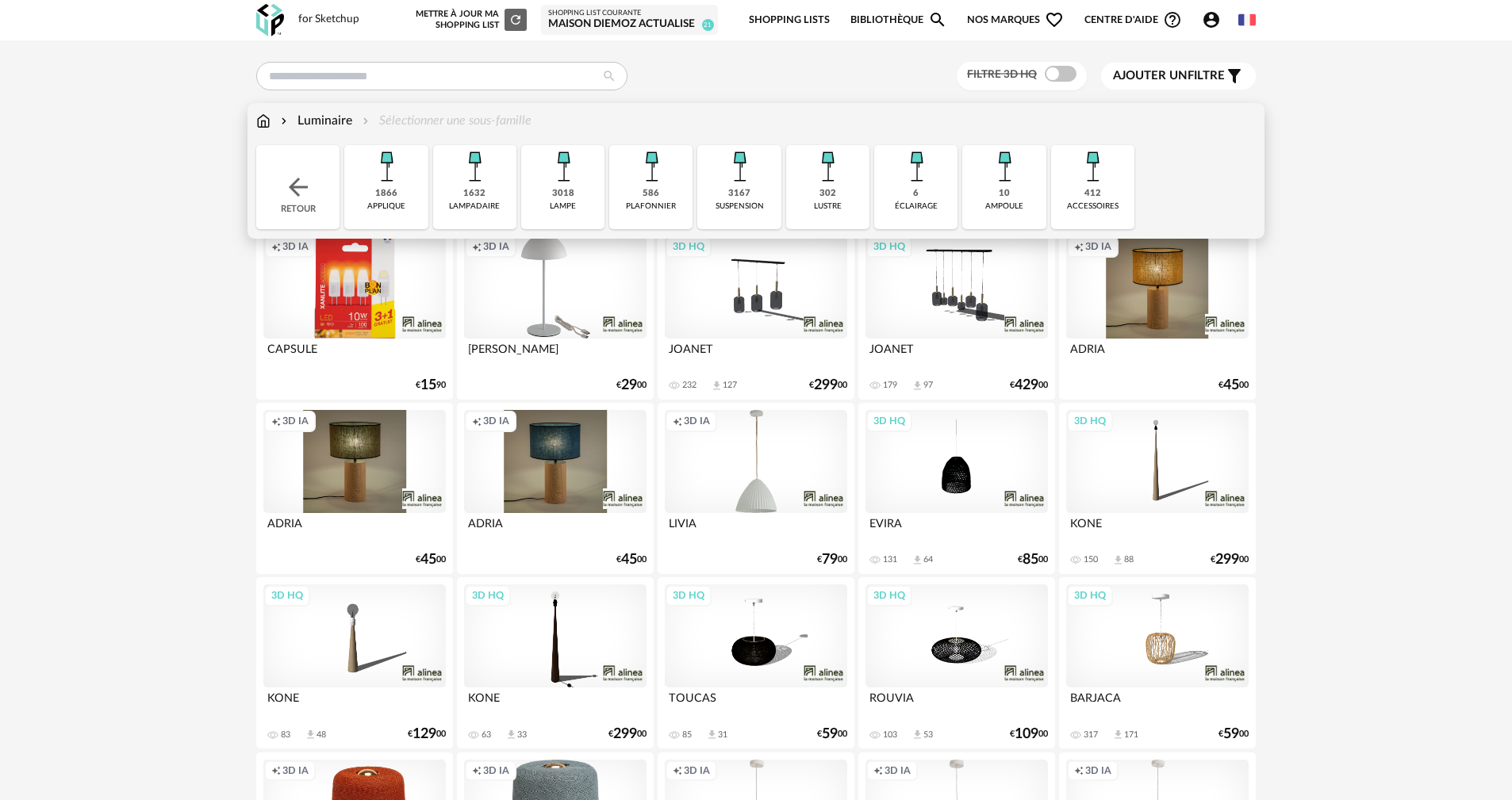
click at [664, 202] on div "plafonnier" at bounding box center [651, 206] width 50 height 10
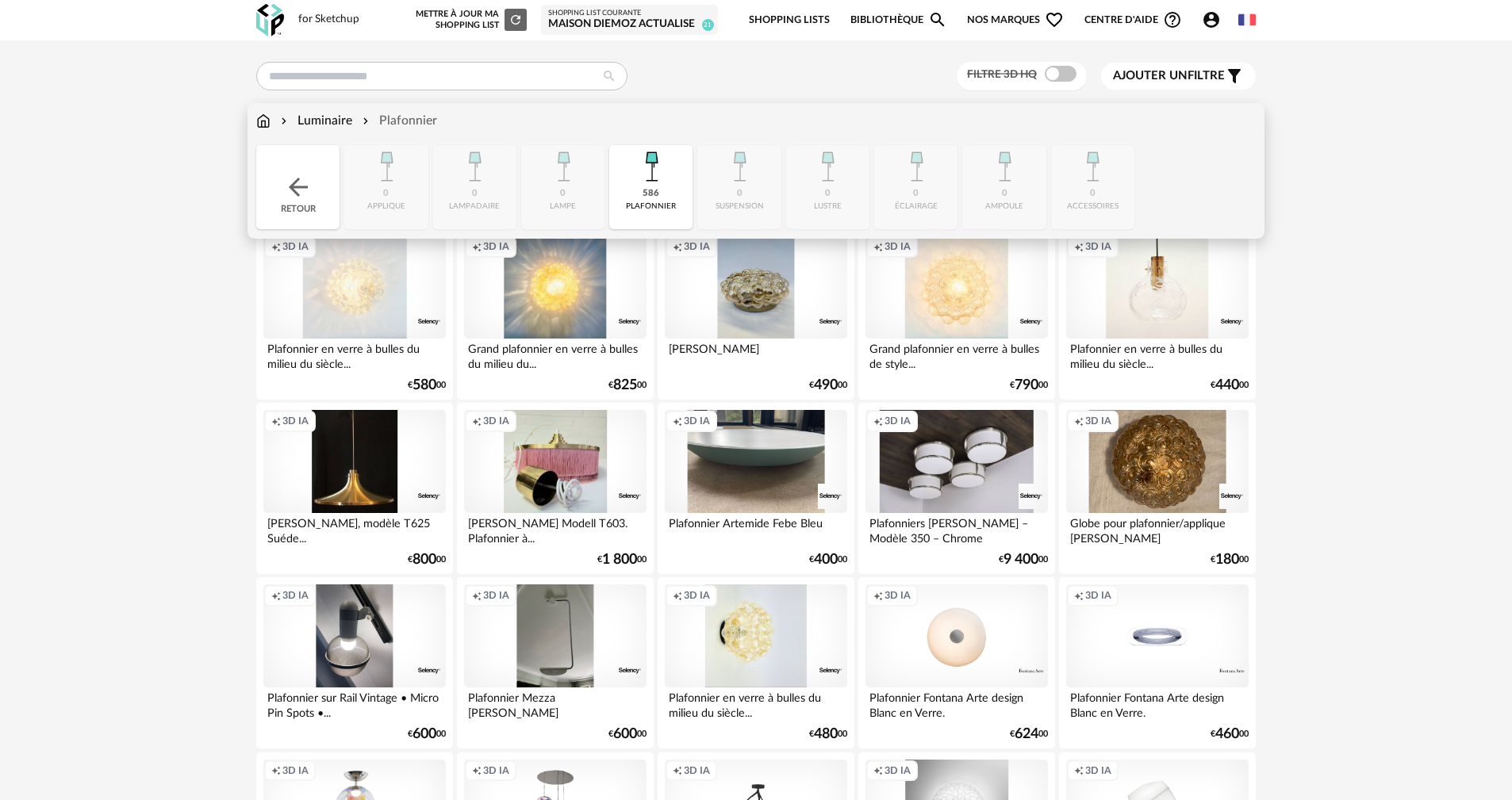
click at [827, 220] on div "Close icon Retour 0 applique 0 [GEOGRAPHIC_DATA] 0 lampe 586 plafonnier 0 suspe…" at bounding box center [756, 188] width 1000 height 84
click at [830, 193] on div "Close icon Retour 0 applique 0 [GEOGRAPHIC_DATA] 0 lampe 586 plafonnier 0 suspe…" at bounding box center [756, 188] width 1000 height 84
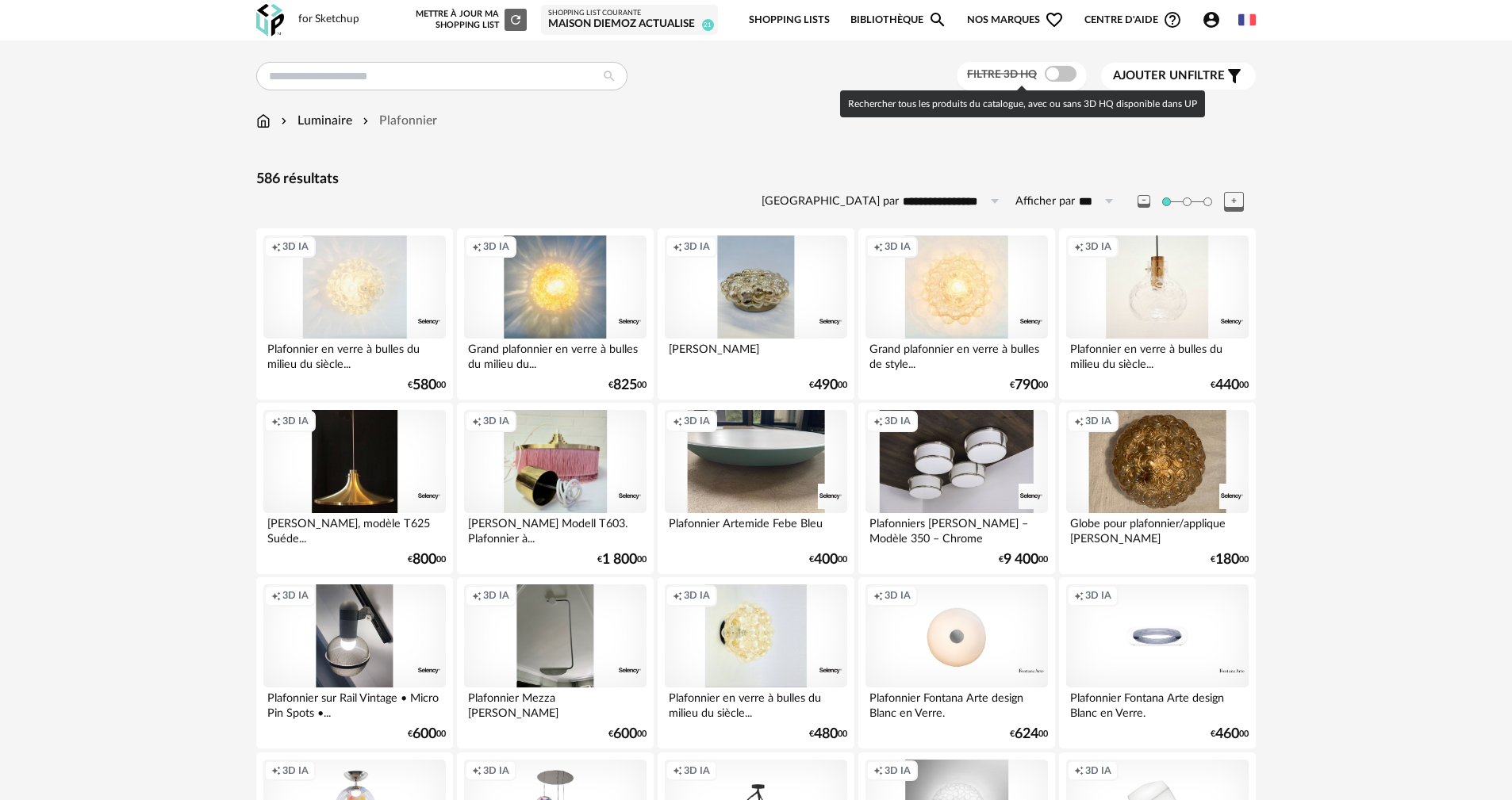
click at [1049, 64] on div "Filtre 3D HQ" at bounding box center [1022, 77] width 131 height 29
click at [1052, 72] on span at bounding box center [1061, 73] width 32 height 16
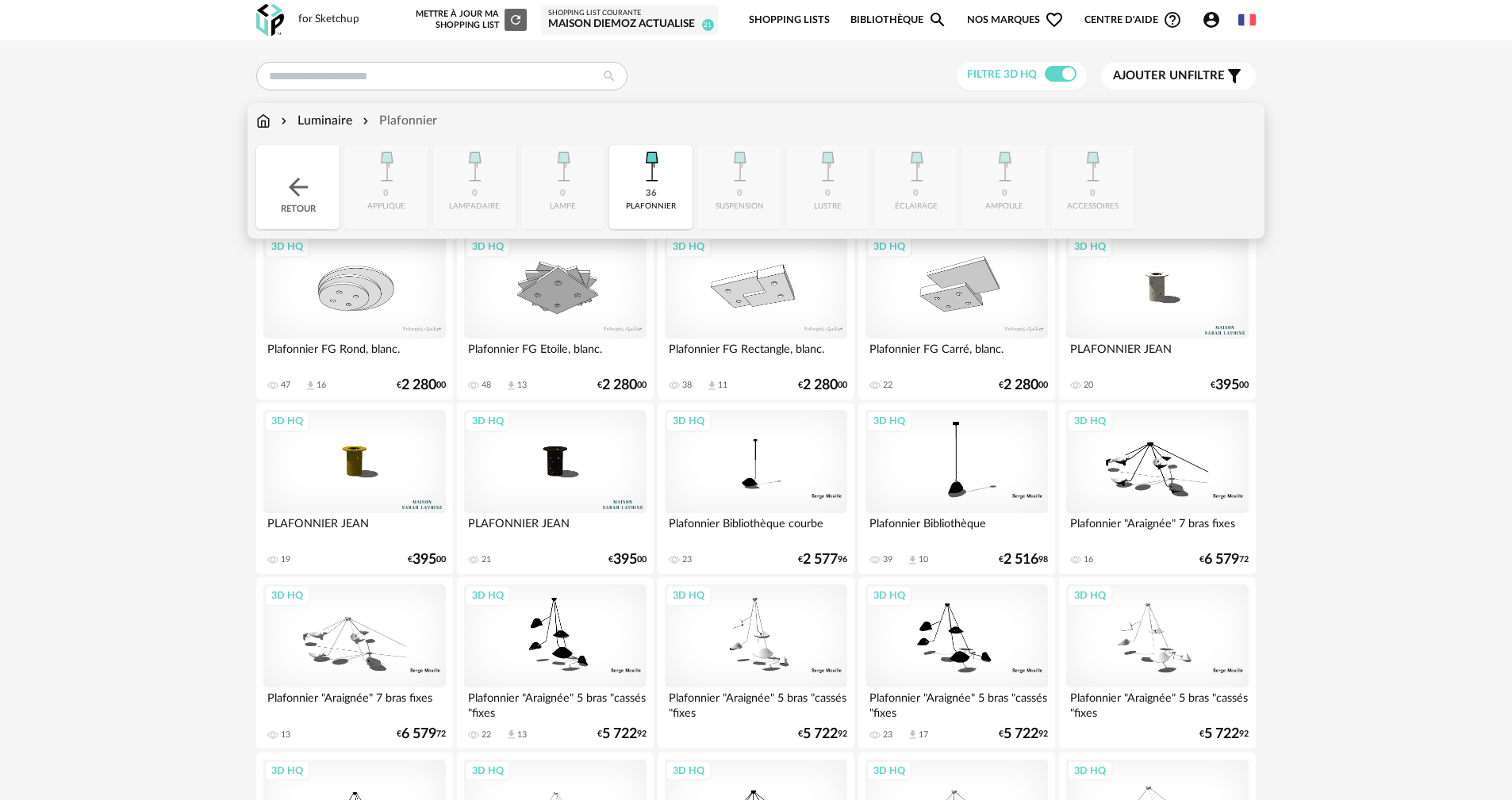
click at [288, 193] on img at bounding box center [298, 187] width 28 height 28
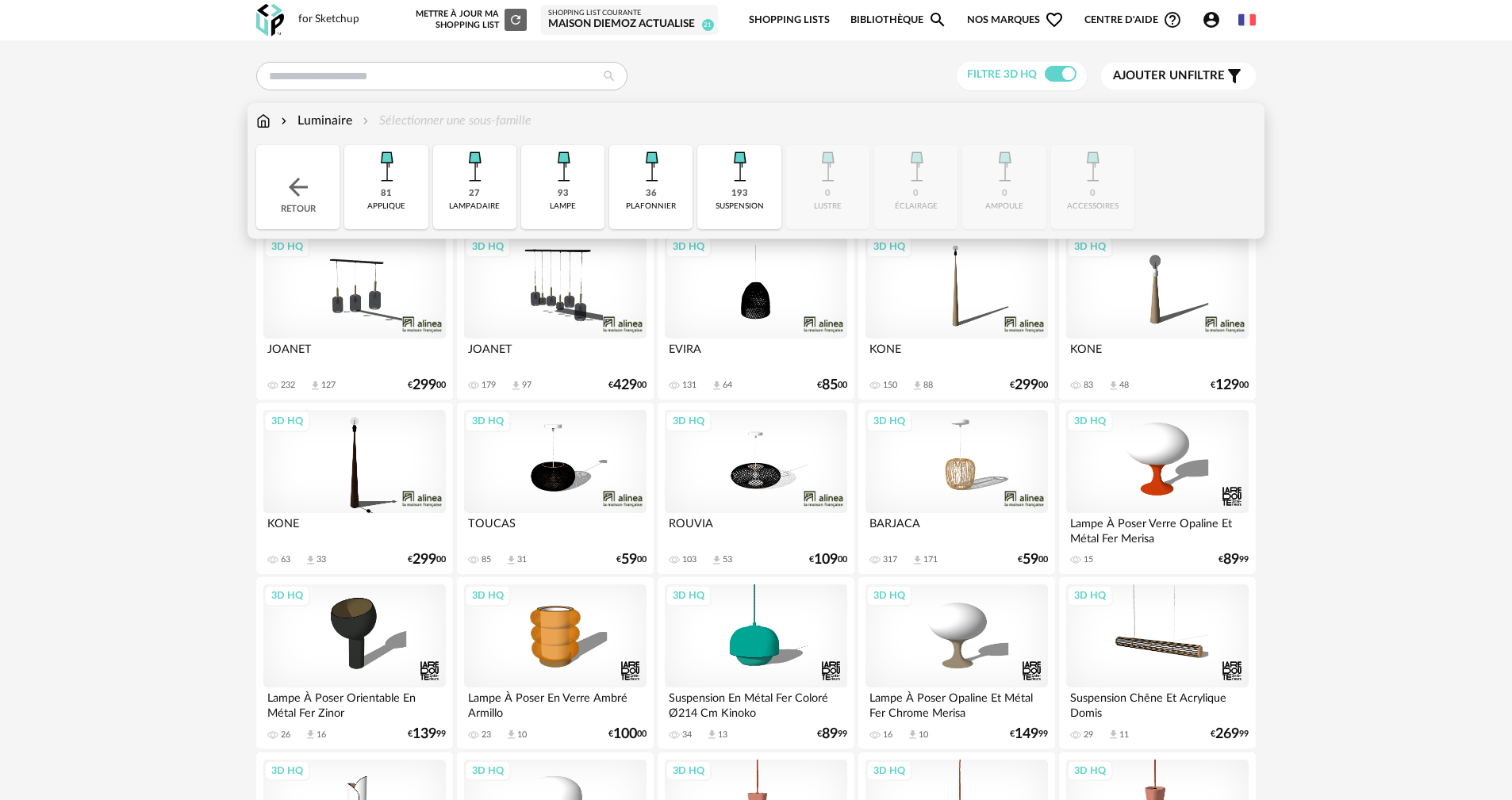
click at [749, 193] on div "193 suspension" at bounding box center [739, 188] width 83 height 84
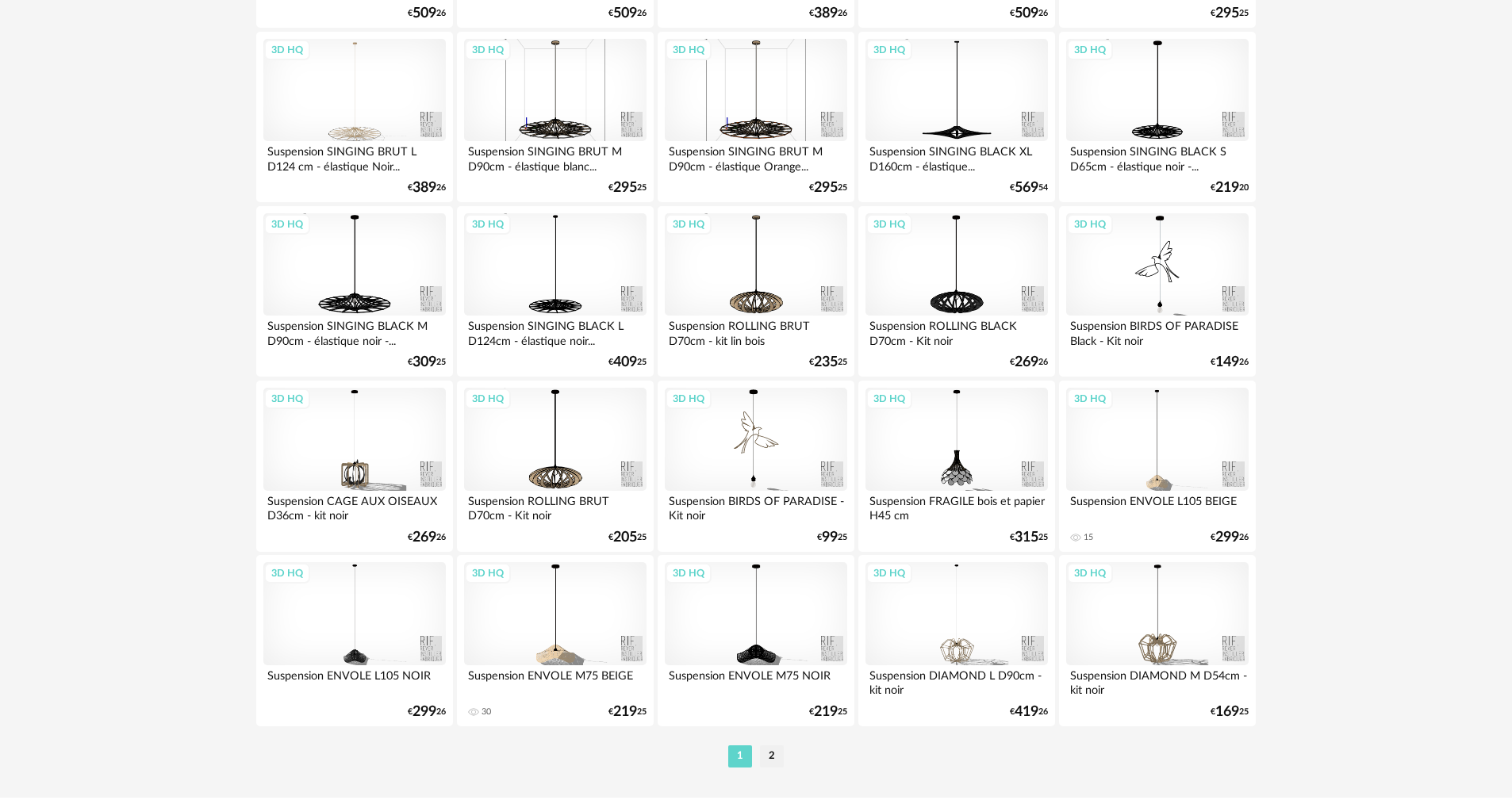
scroll to position [3023, 0]
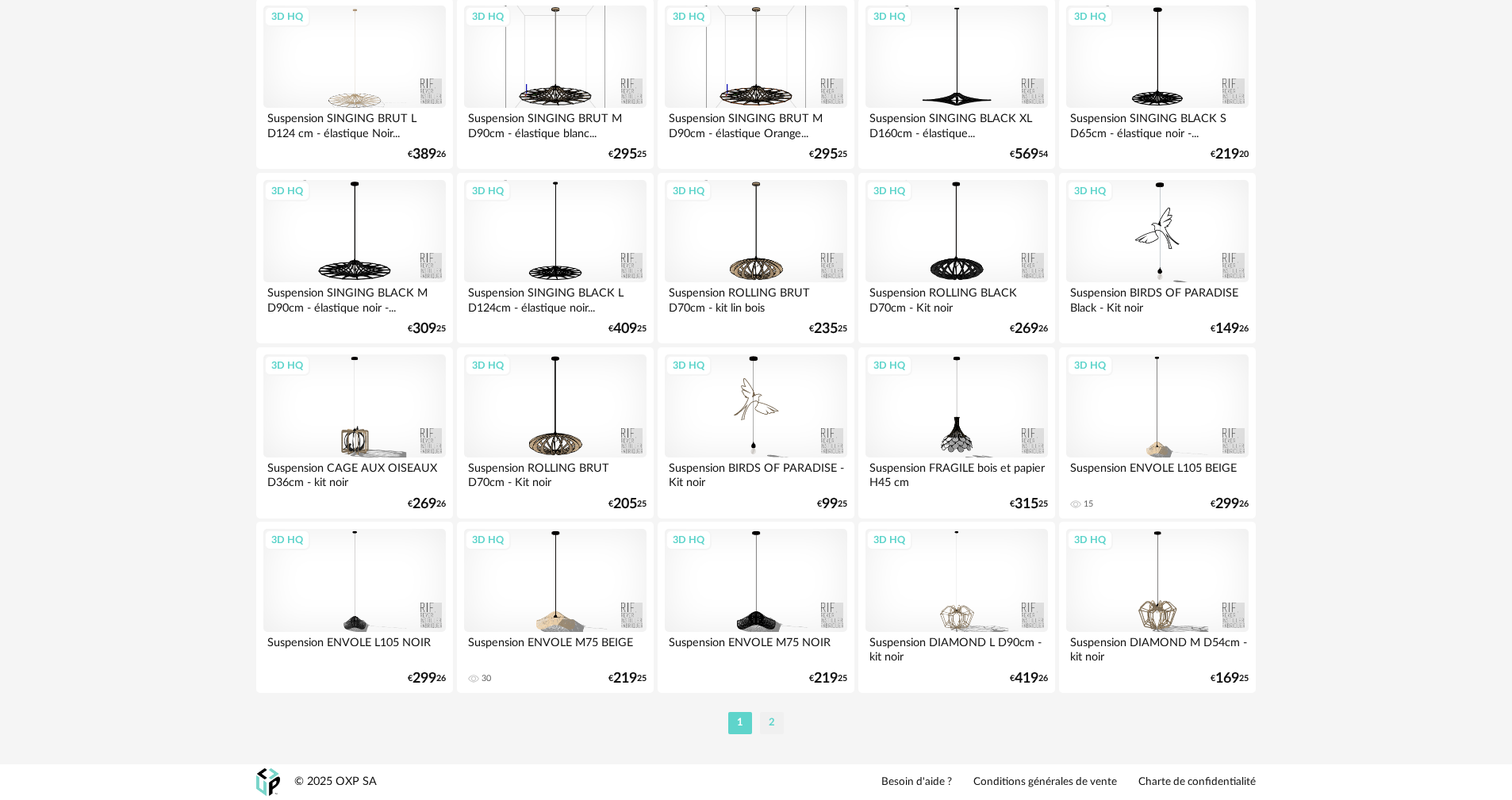
click at [775, 729] on li "2" at bounding box center [772, 723] width 24 height 22
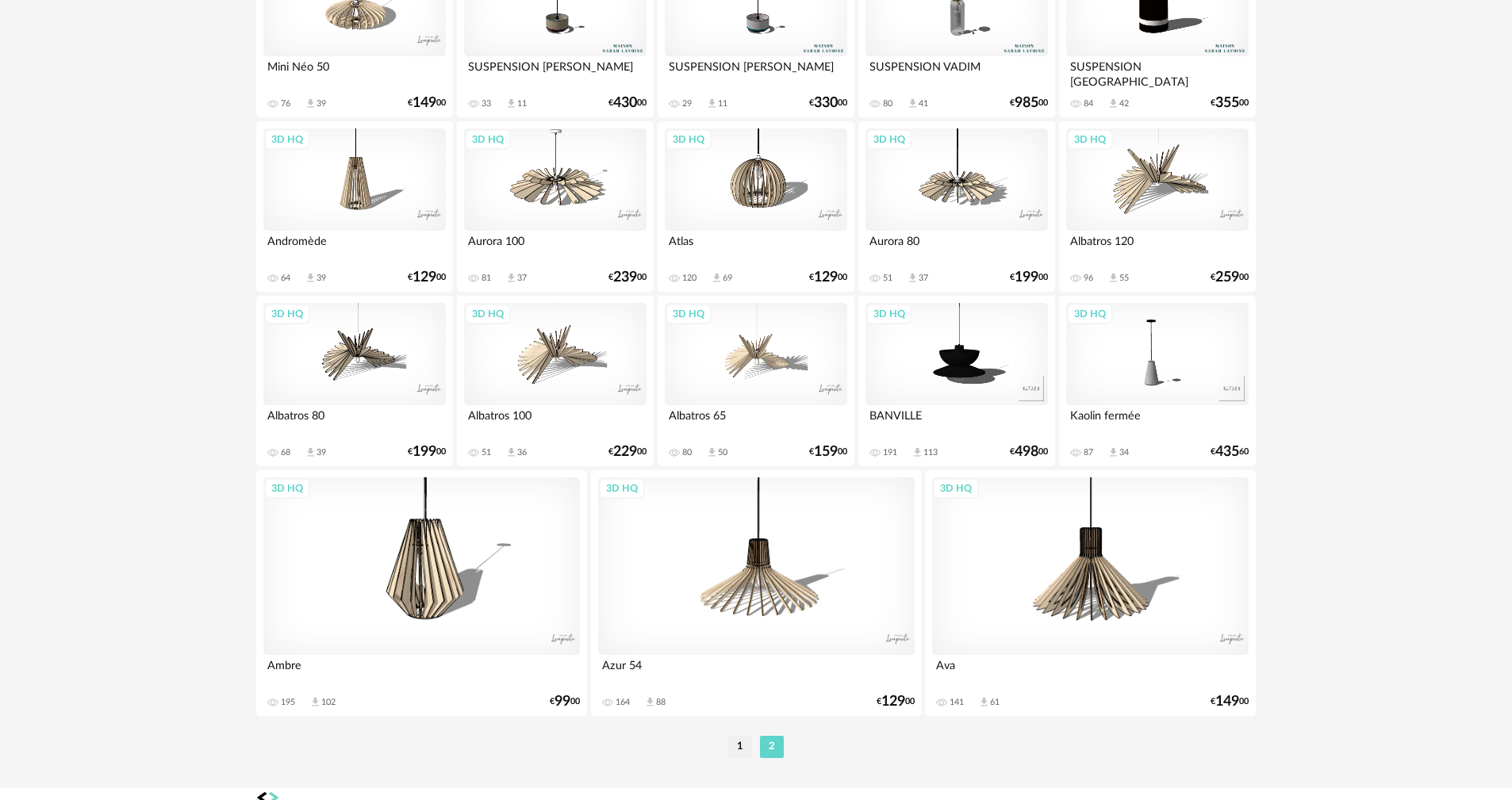
scroll to position [2924, 0]
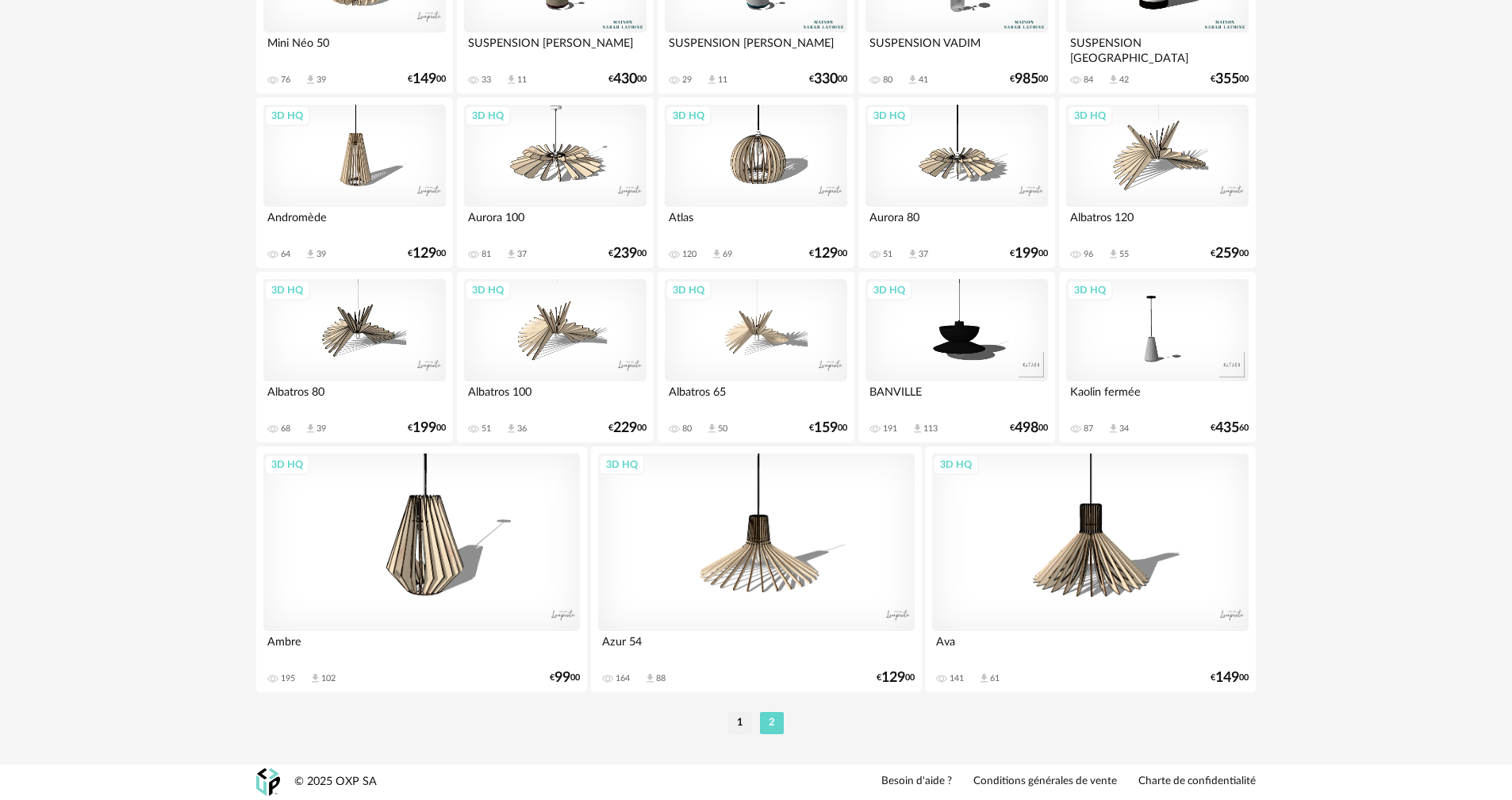
click at [740, 717] on li "1" at bounding box center [740, 723] width 24 height 22
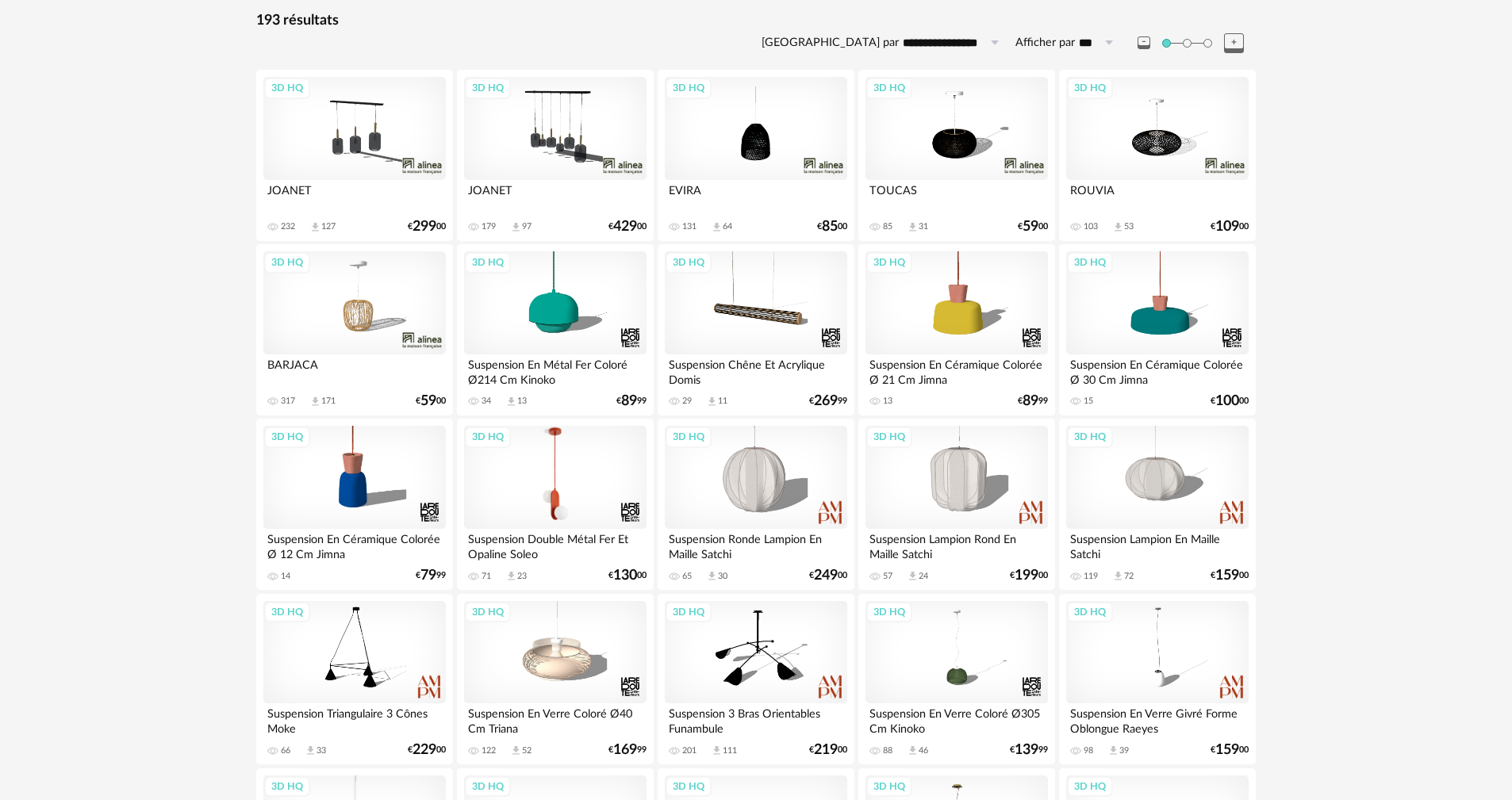
scroll to position [396, 0]
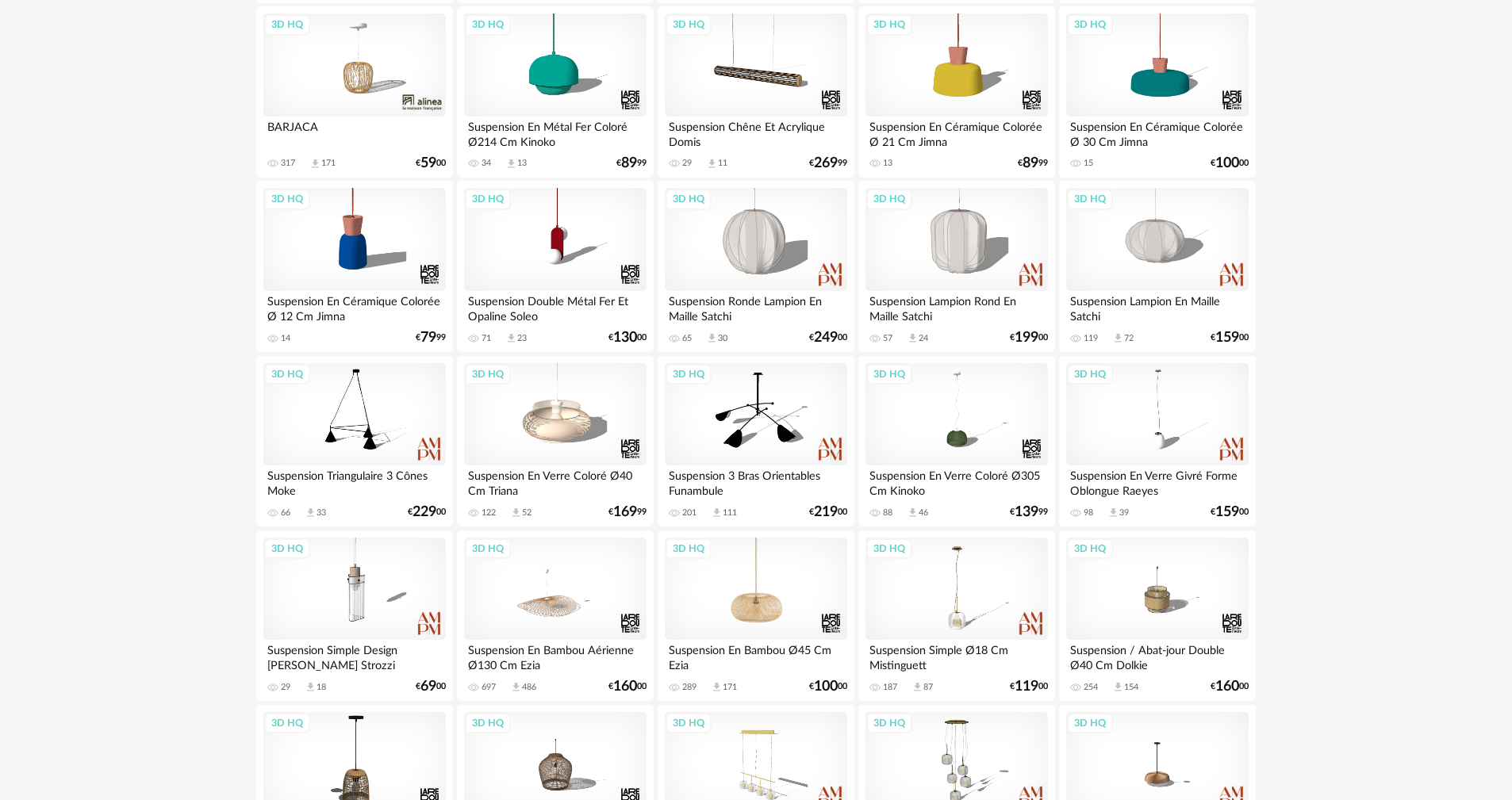
click at [749, 617] on div "3D HQ" at bounding box center [756, 589] width 182 height 103
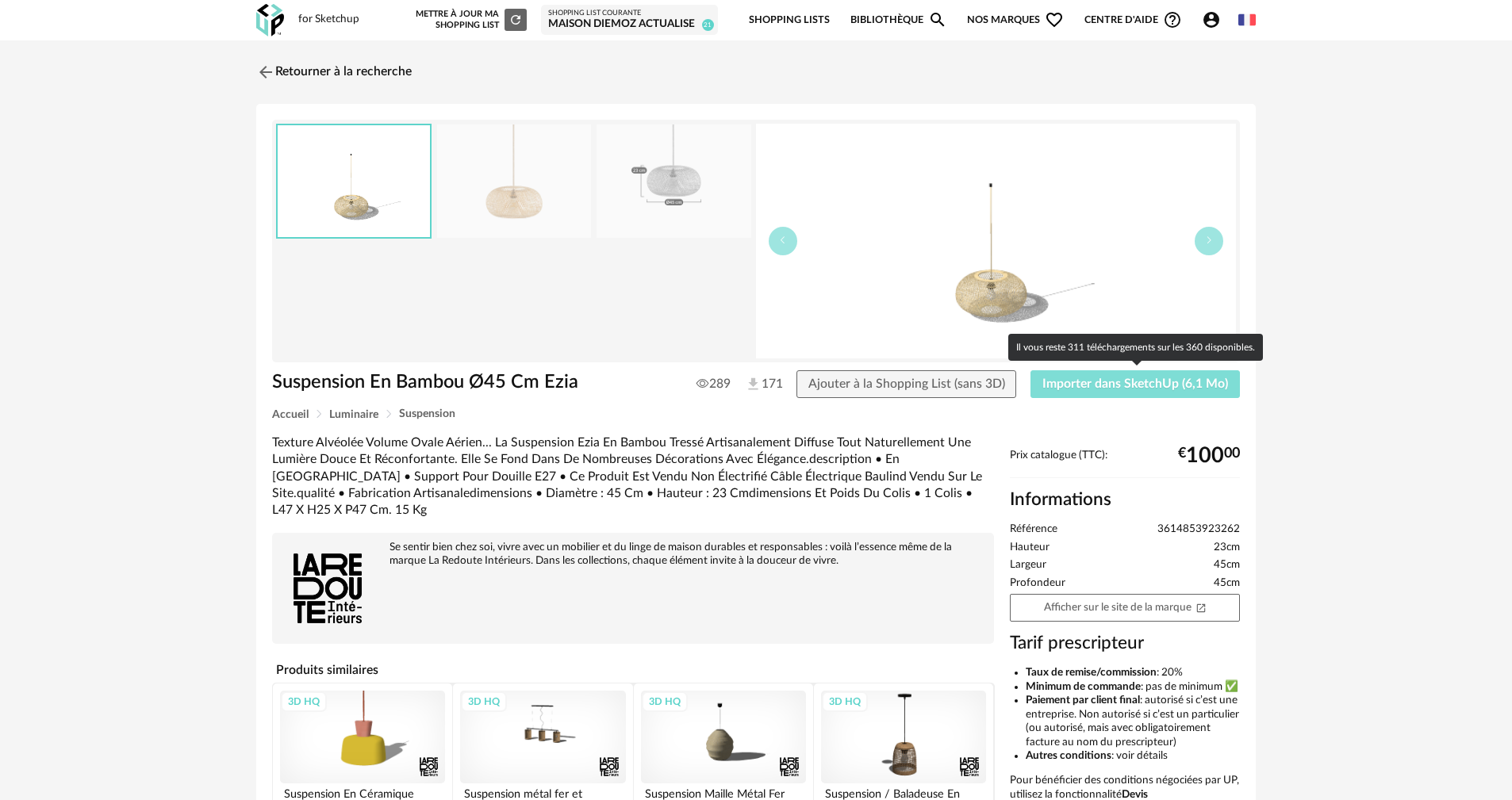
click at [1083, 384] on span "Importer dans SketchUp (6,1 Mo)" at bounding box center [1135, 384] width 186 height 13
